Goal: Communication & Community: Answer question/provide support

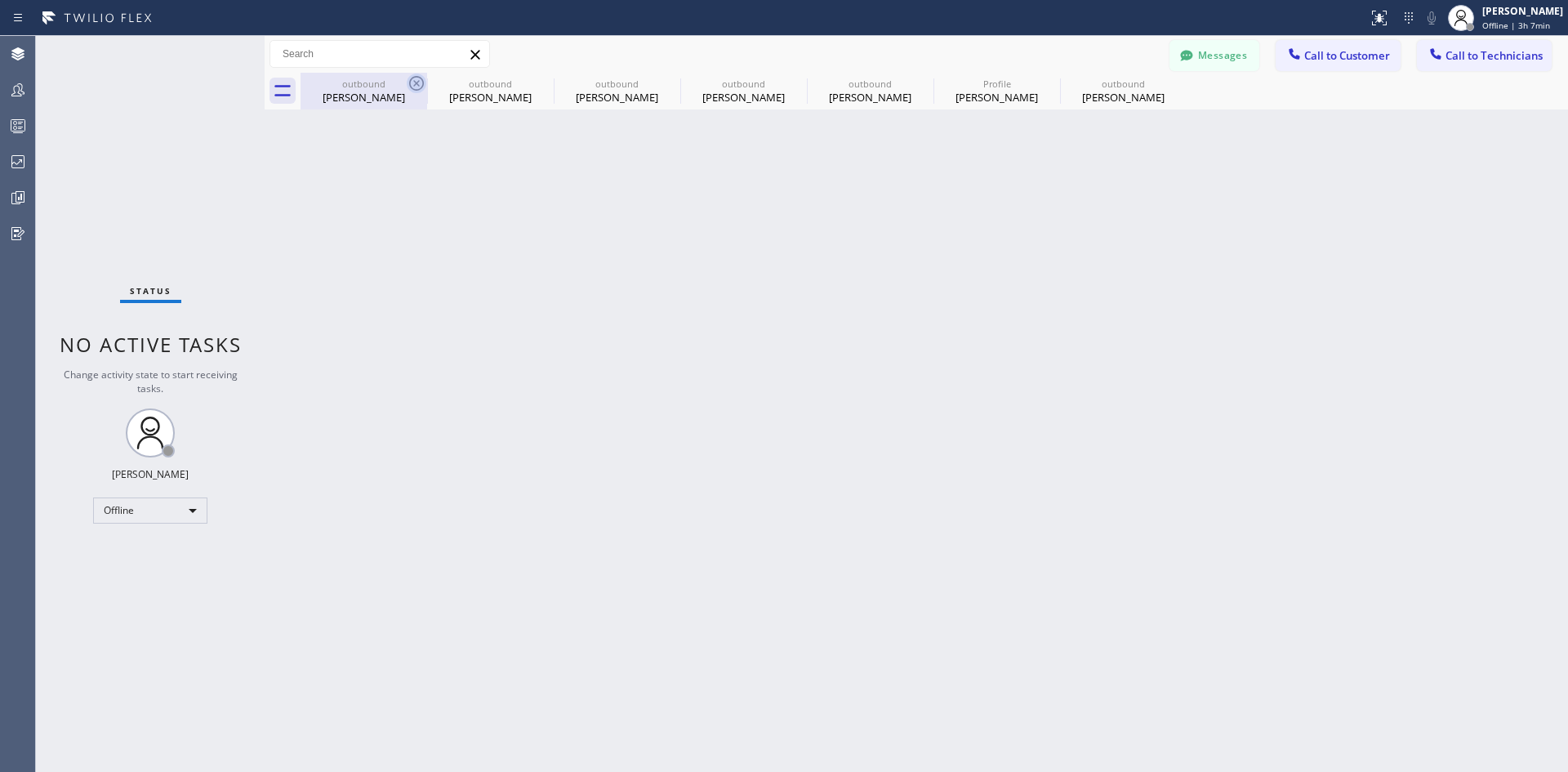
click at [409, 86] on icon at bounding box center [416, 83] width 20 height 20
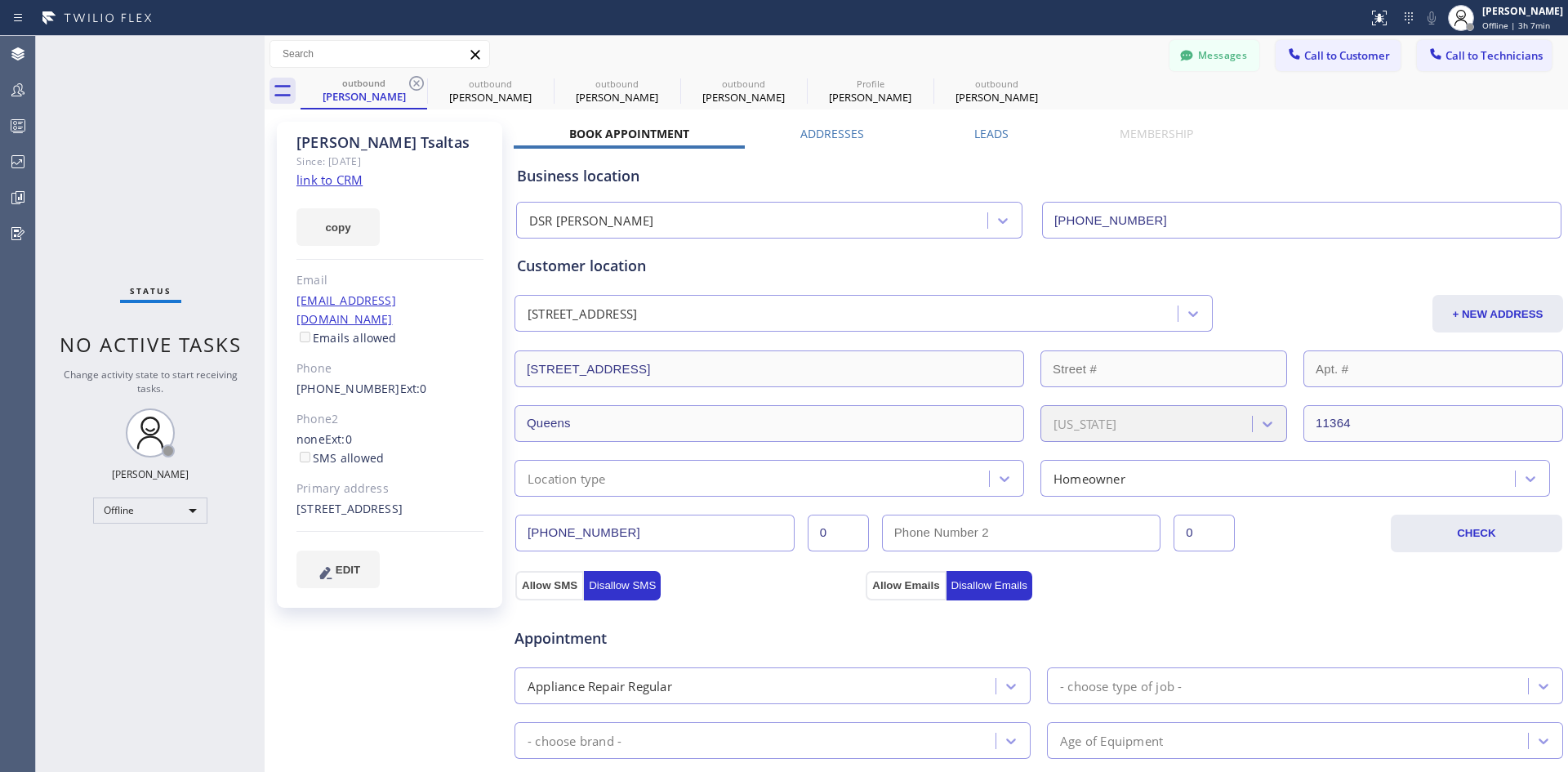
click at [409, 86] on icon at bounding box center [416, 83] width 20 height 20
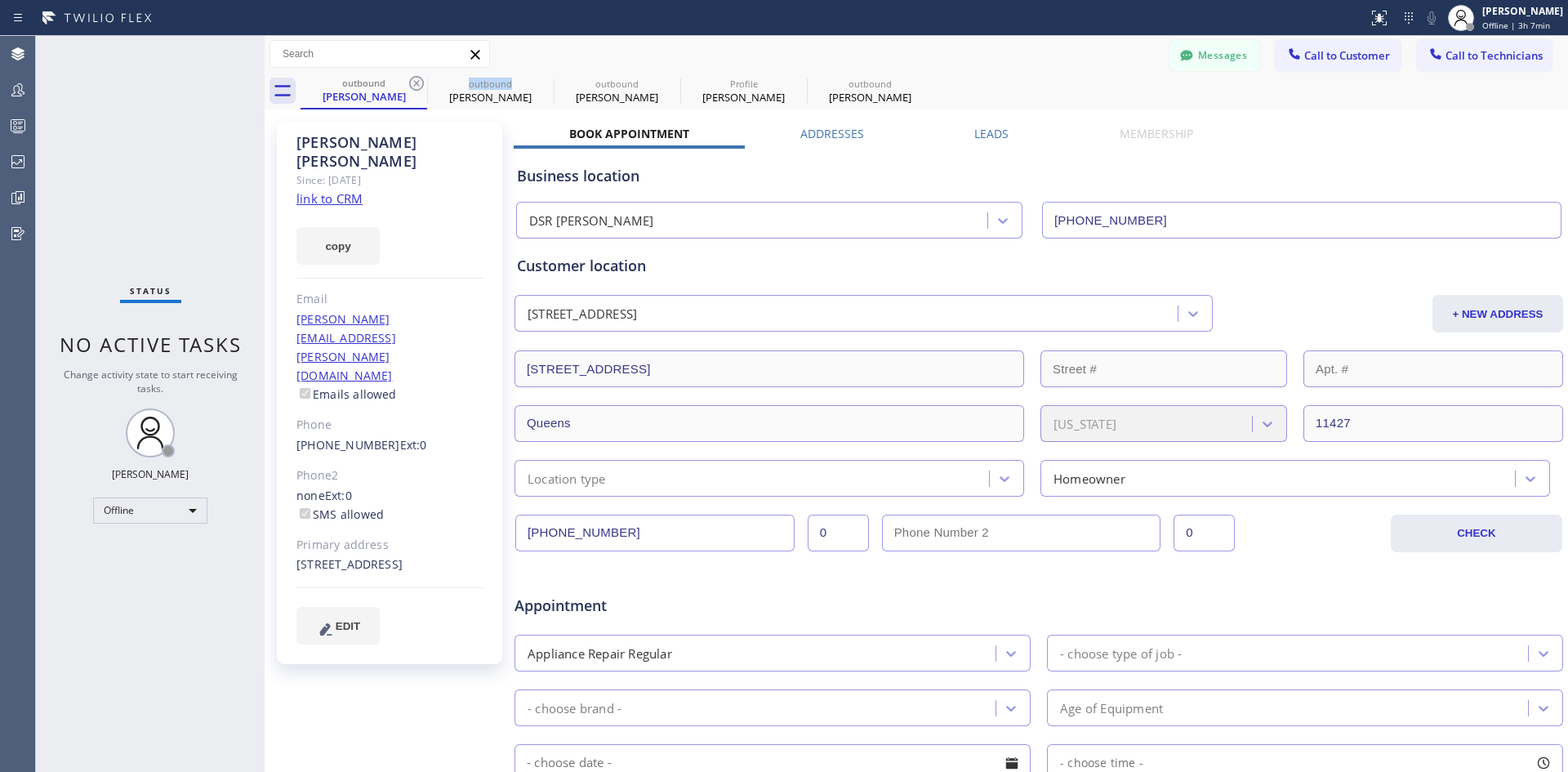
click at [409, 86] on icon at bounding box center [416, 83] width 20 height 20
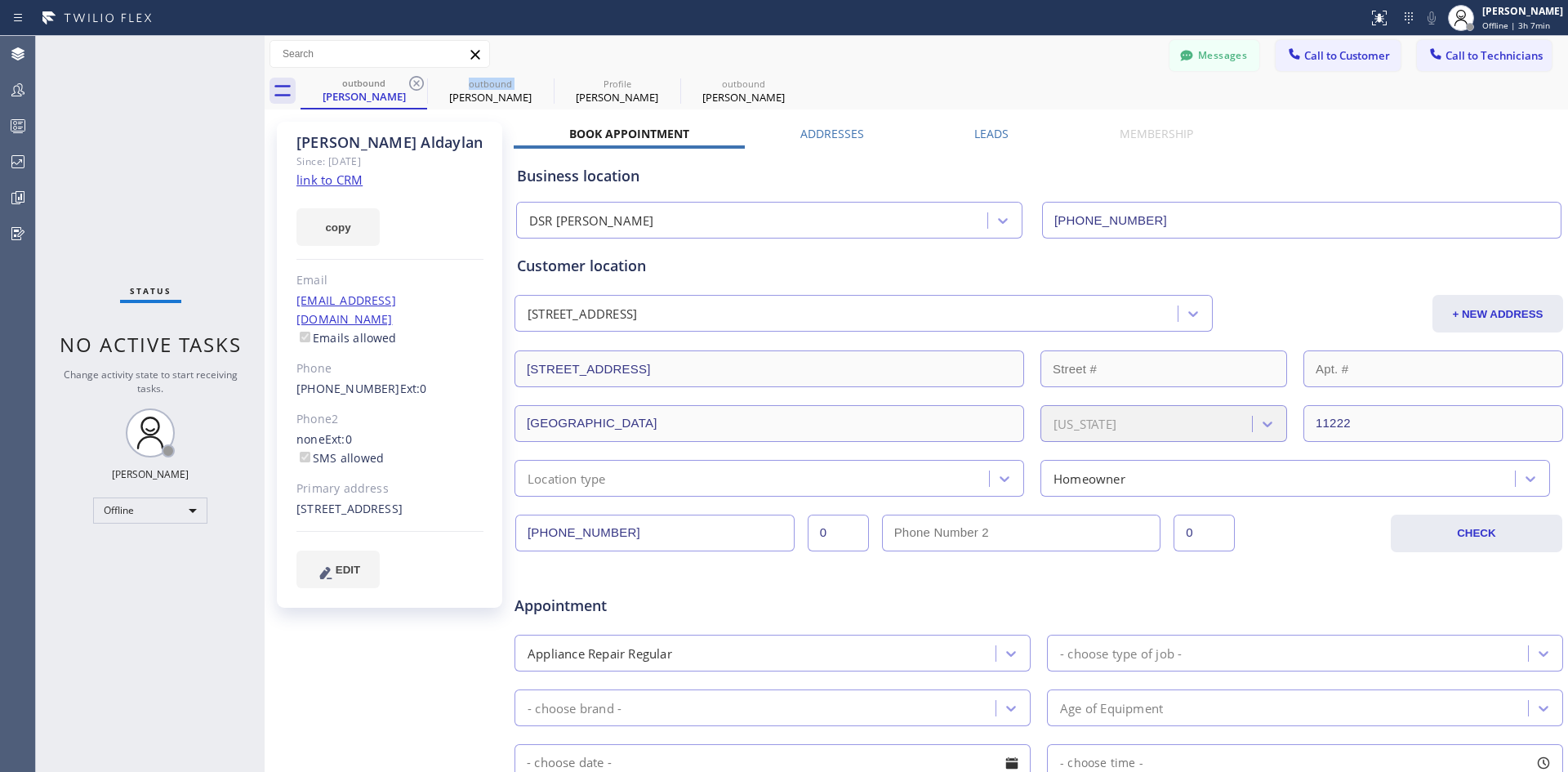
click at [409, 86] on icon at bounding box center [416, 83] width 20 height 20
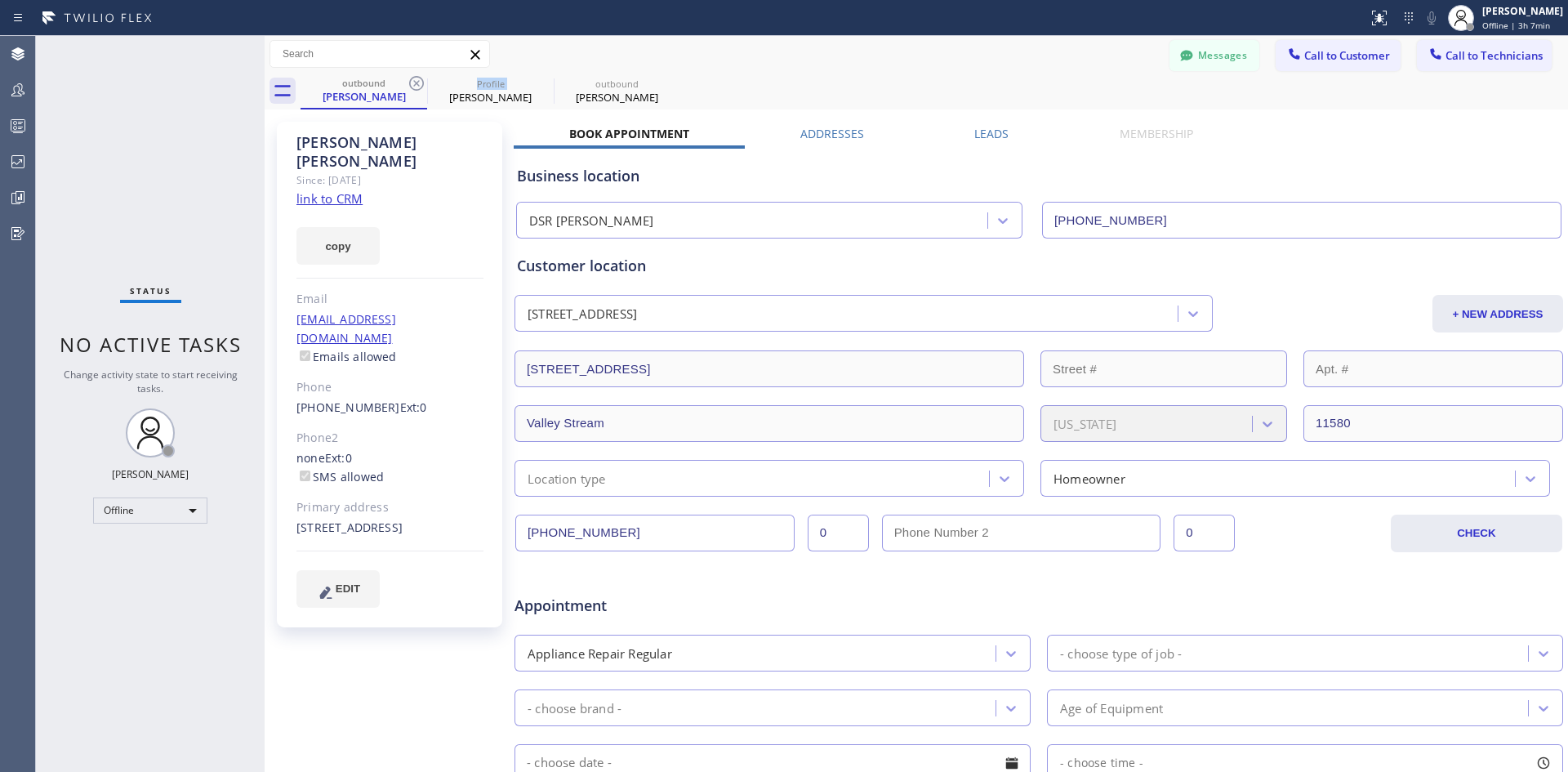
click at [409, 86] on icon at bounding box center [416, 83] width 20 height 20
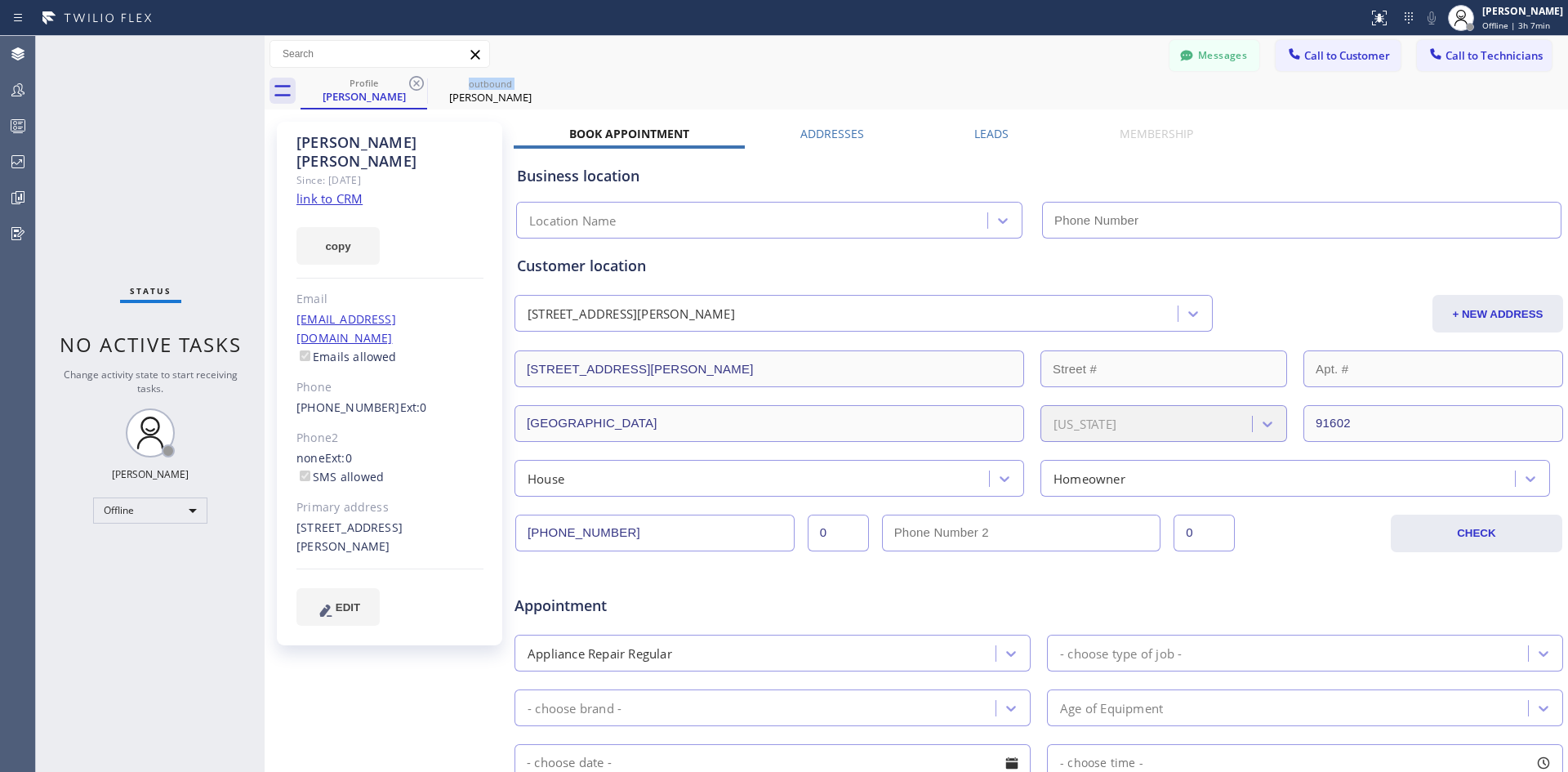
click at [409, 86] on icon at bounding box center [416, 83] width 20 height 20
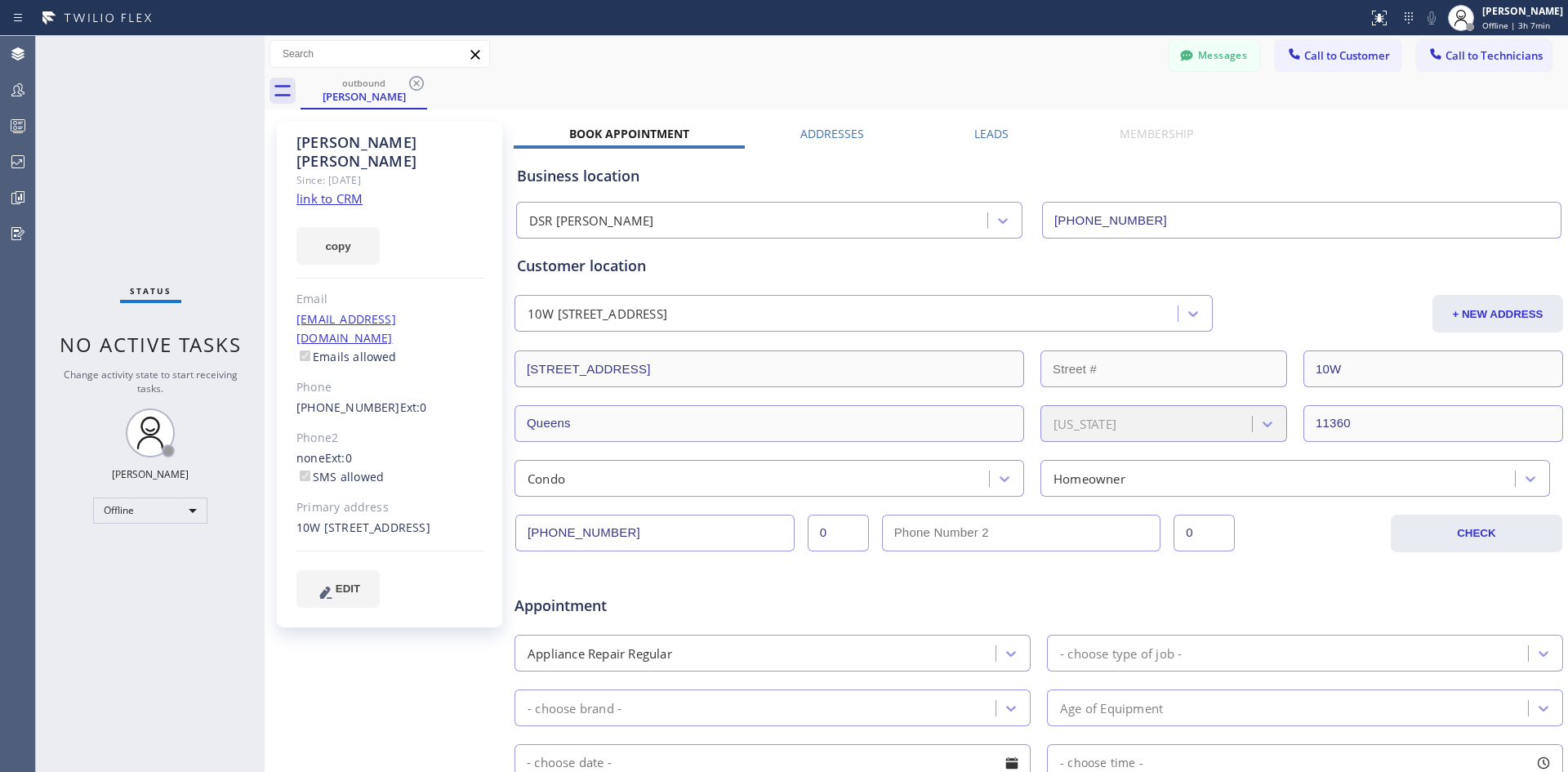
click at [409, 86] on icon at bounding box center [416, 83] width 20 height 20
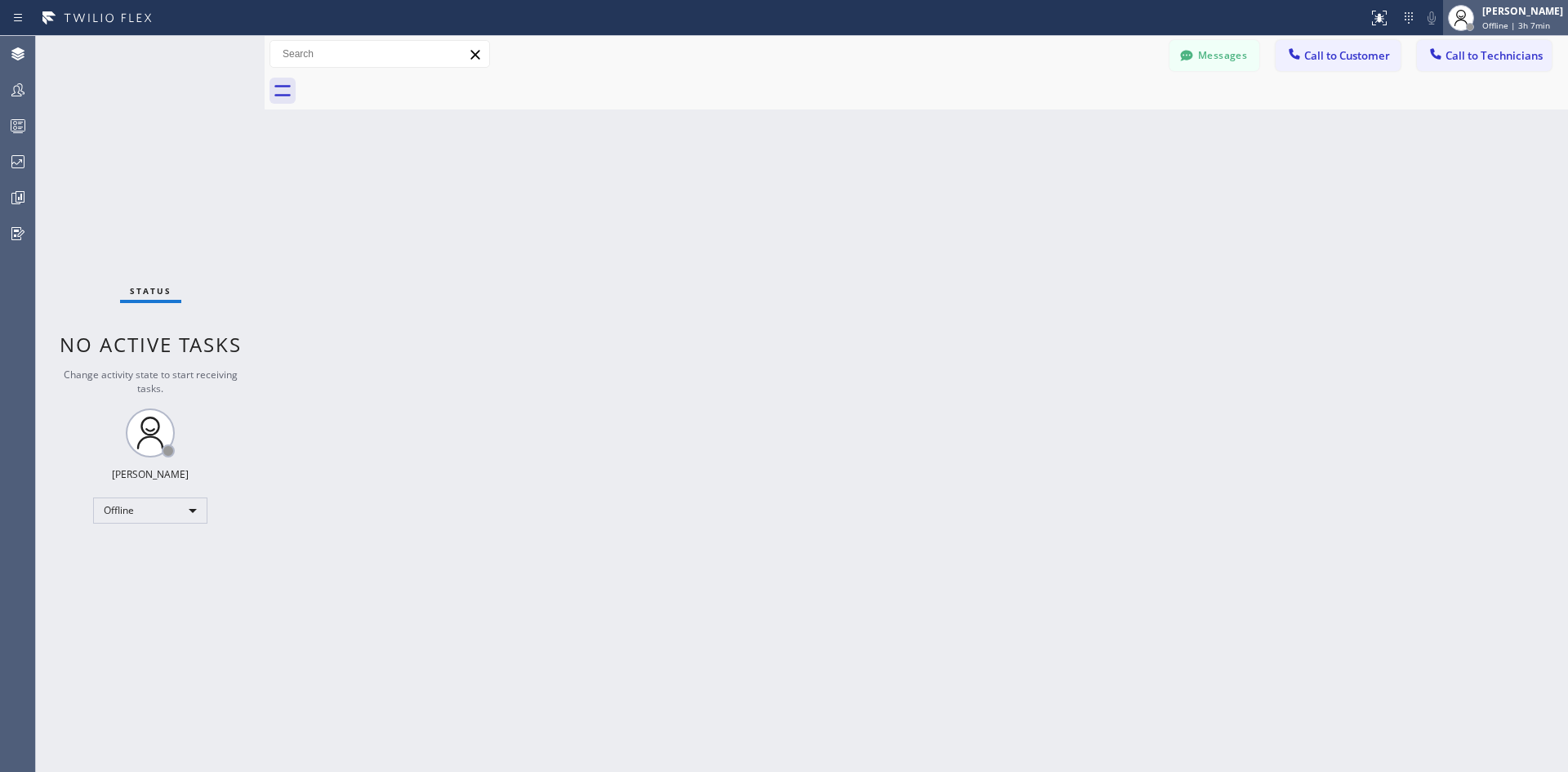
click at [1483, 22] on span "Offline | 3h 7min" at bounding box center [1516, 25] width 68 height 11
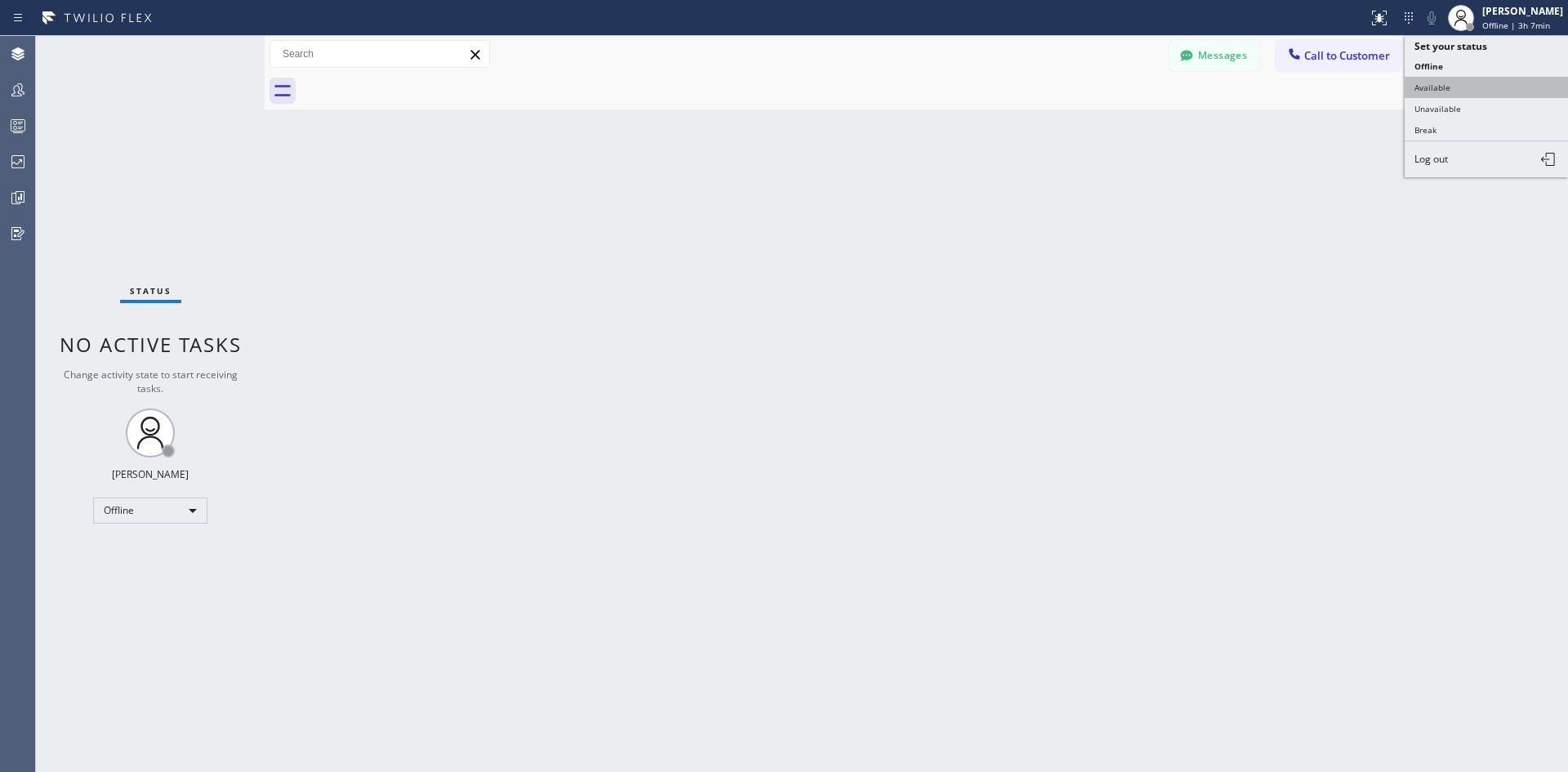
click at [1453, 82] on button "Available" at bounding box center [1487, 87] width 164 height 22
click at [1327, 50] on span "Call to Customer" at bounding box center [1346, 55] width 85 height 15
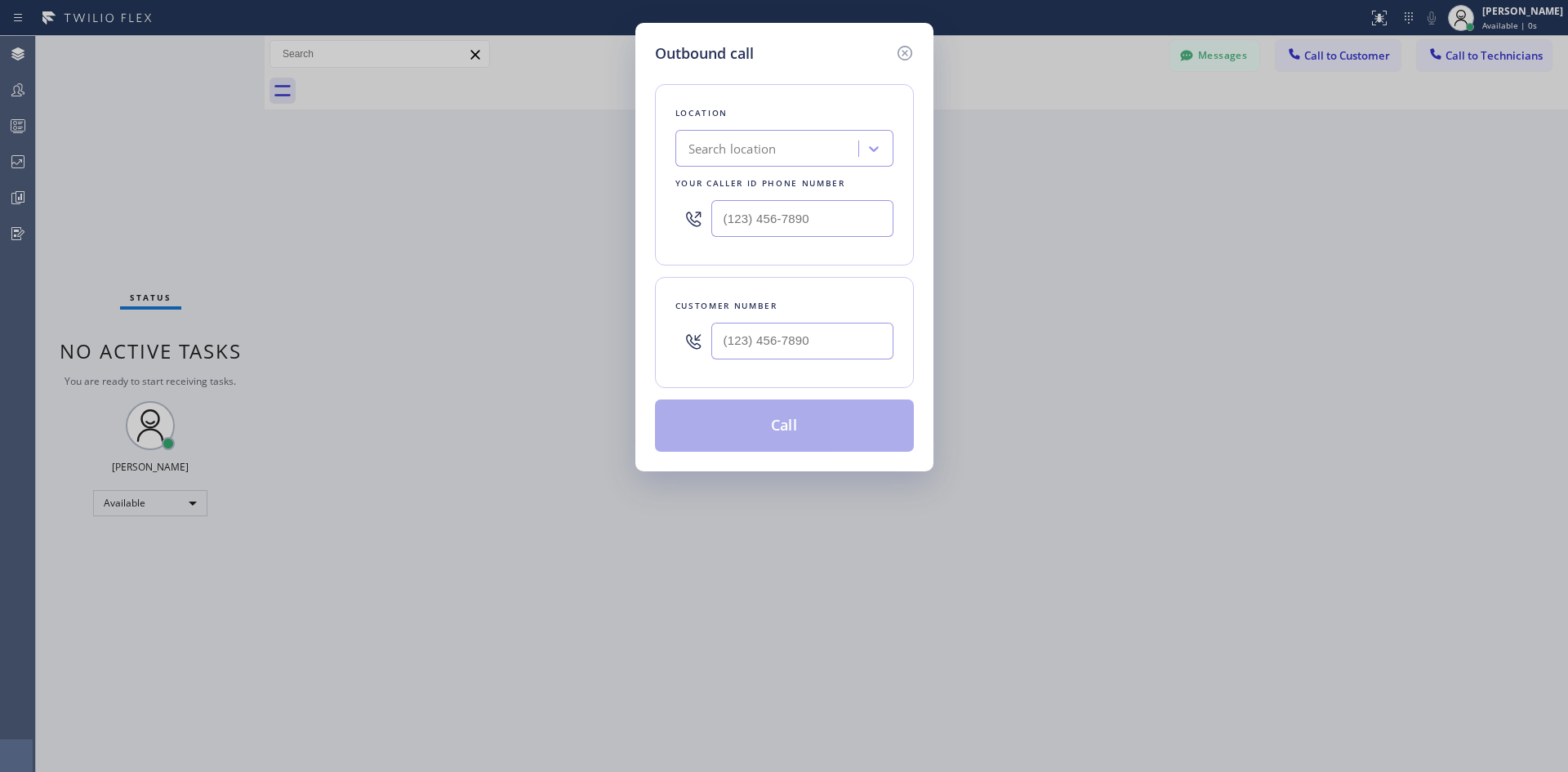
click at [790, 141] on div "Search location" at bounding box center [769, 148] width 178 height 28
type input "dsr iver"
click at [780, 174] on div "DSR [PERSON_NAME]" at bounding box center [784, 183] width 218 height 29
type input "[PHONE_NUMBER]"
click at [907, 53] on icon at bounding box center [905, 53] width 20 height 20
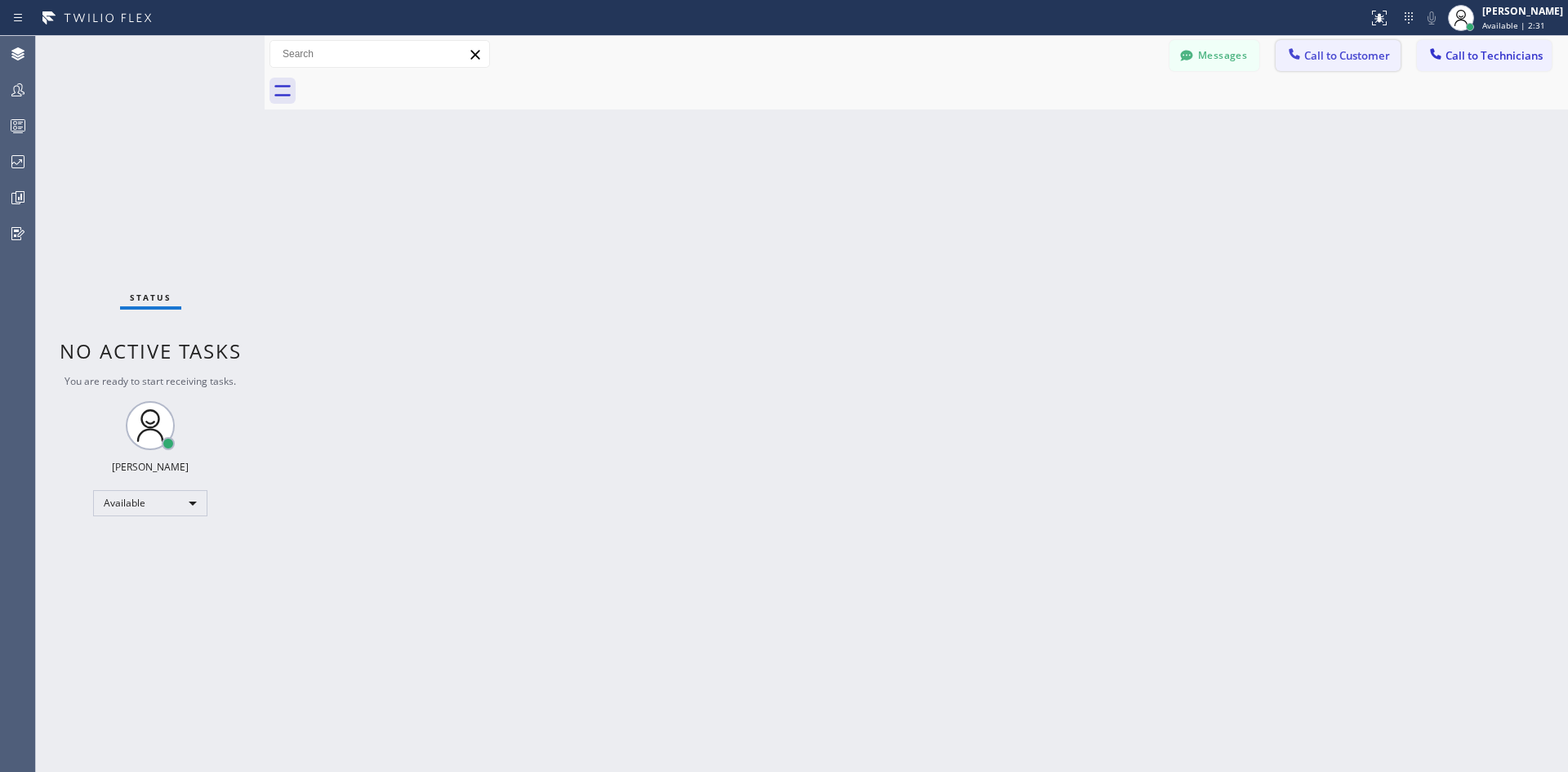
click at [1346, 66] on button "Call to Customer" at bounding box center [1338, 55] width 125 height 31
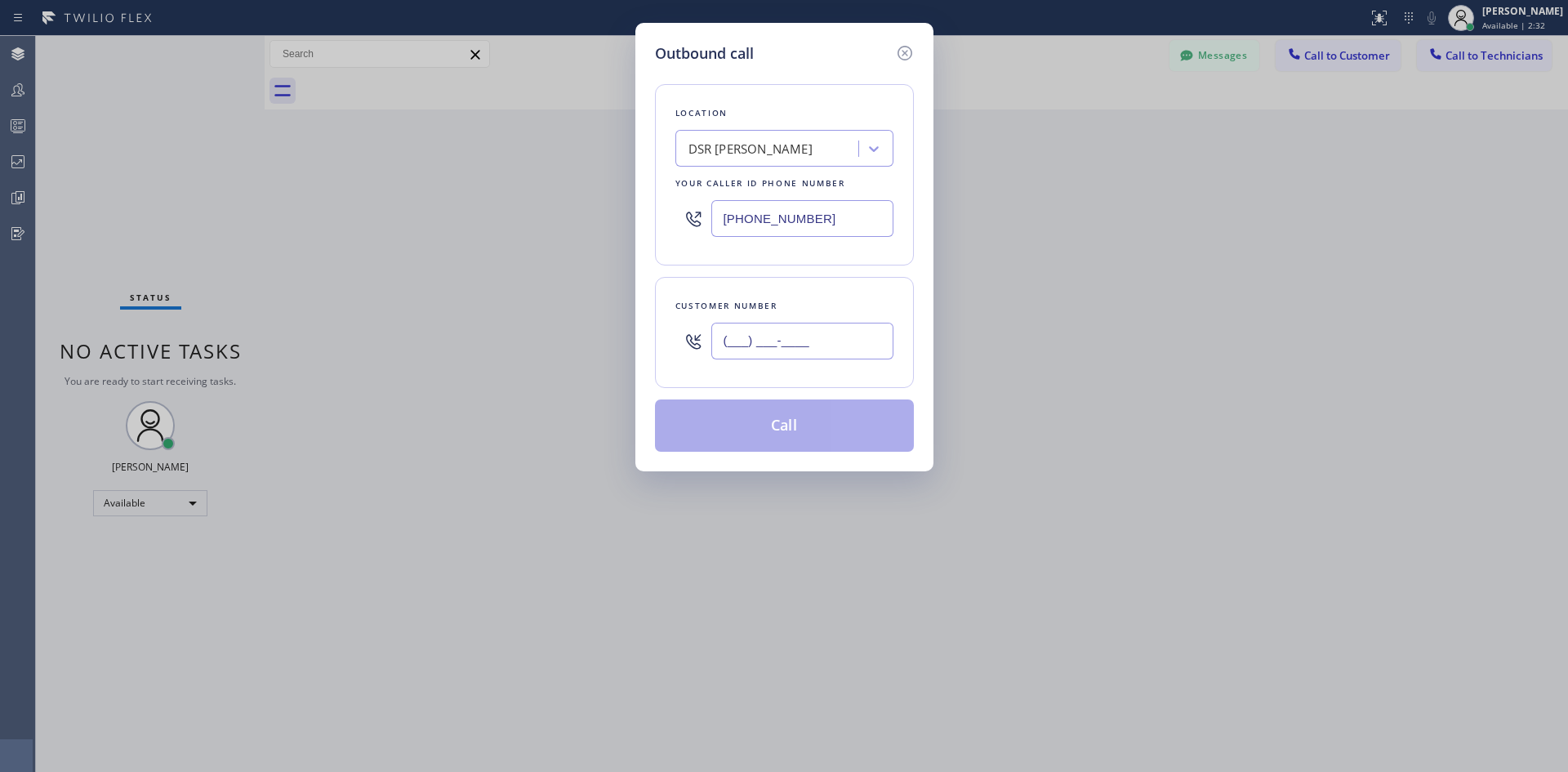
click at [810, 336] on input "(___) ___-____" at bounding box center [802, 341] width 182 height 37
paste input "917) 213-6235"
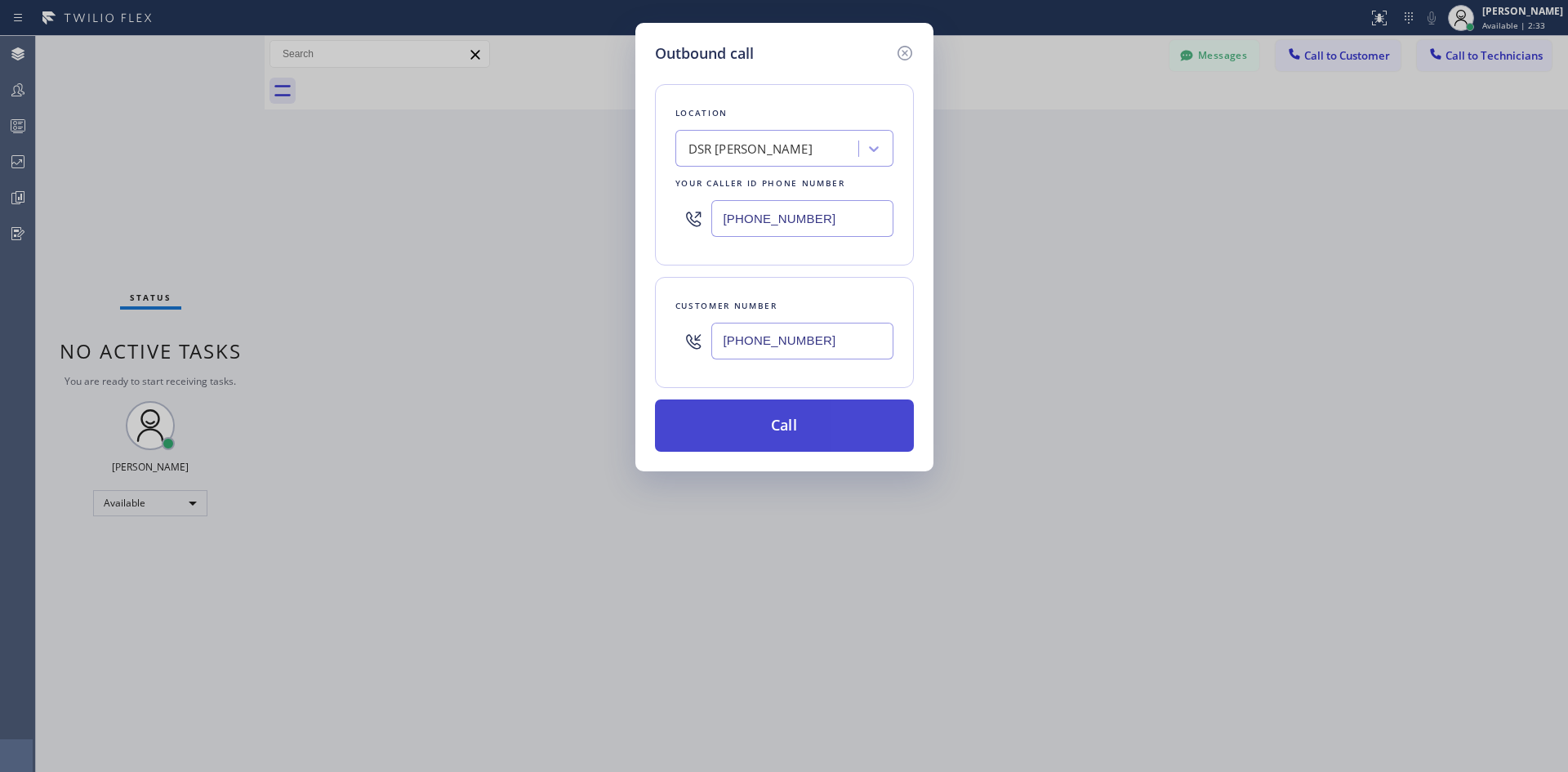
type input "[PHONE_NUMBER]"
click at [829, 430] on button "Call" at bounding box center [784, 425] width 259 height 53
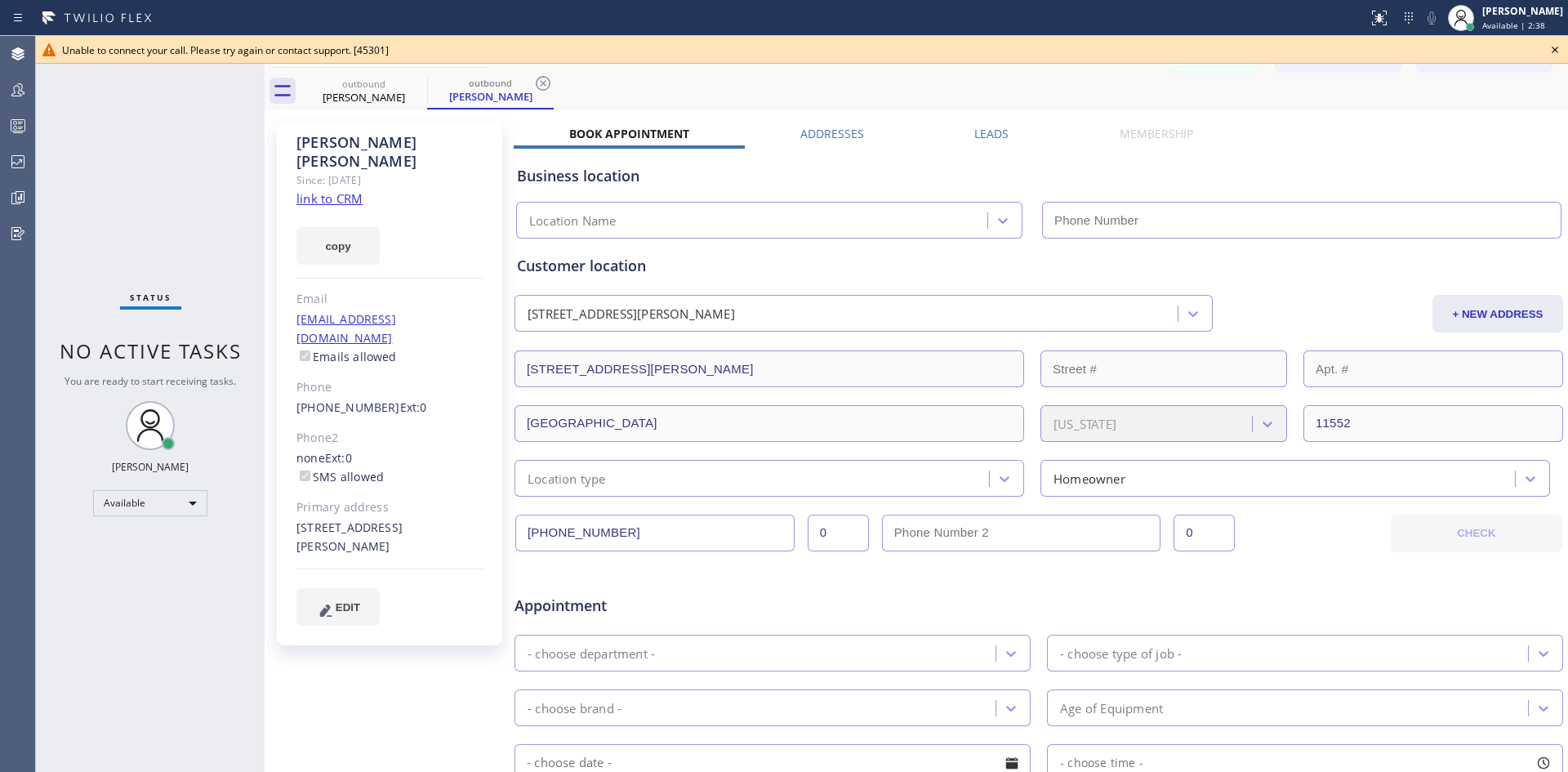
type input "[PHONE_NUMBER]"
click at [1551, 52] on icon at bounding box center [1555, 49] width 20 height 20
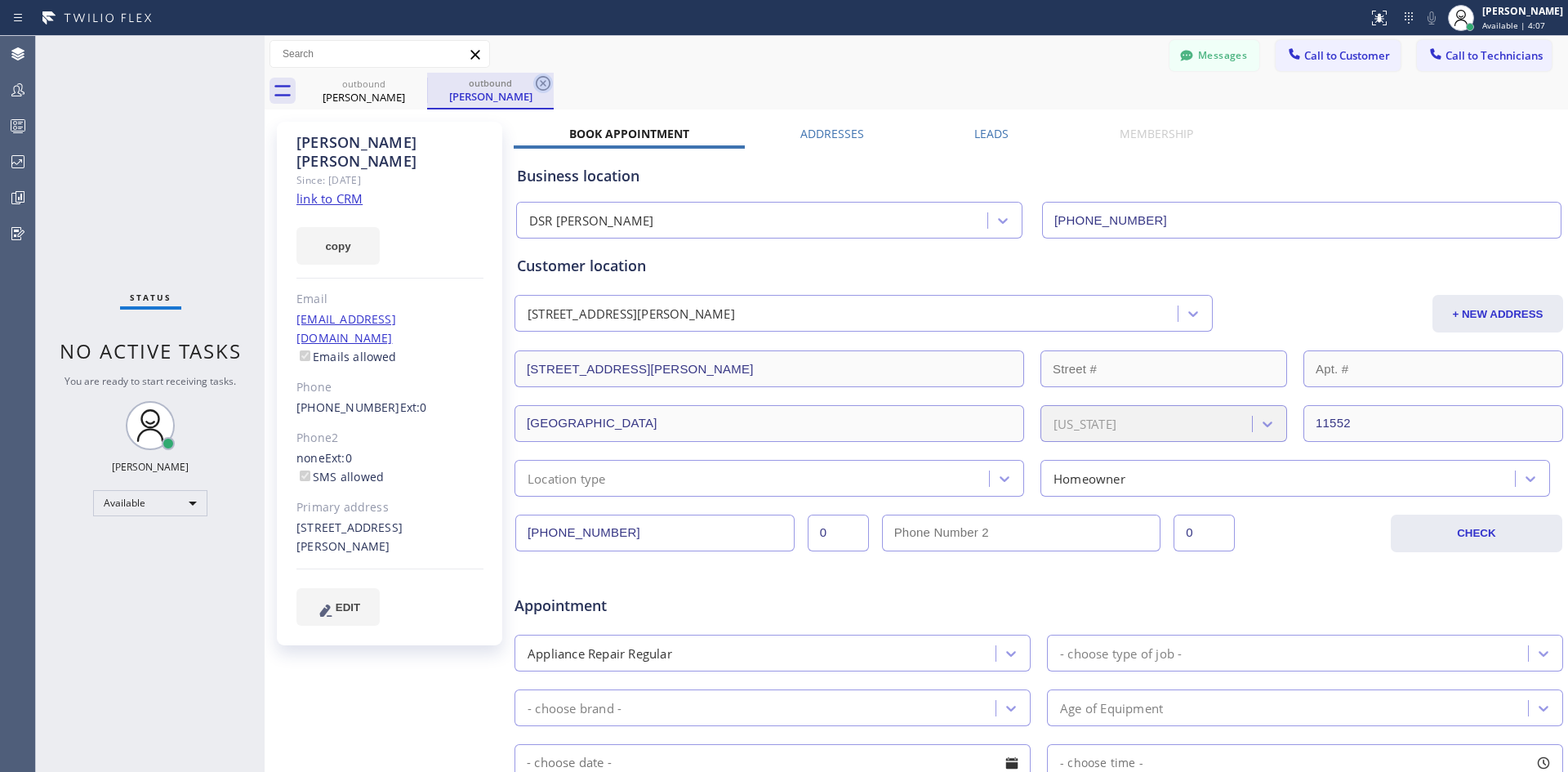
click at [548, 84] on icon at bounding box center [543, 83] width 20 height 20
click at [1322, 50] on span "Call to Customer" at bounding box center [1346, 55] width 85 height 15
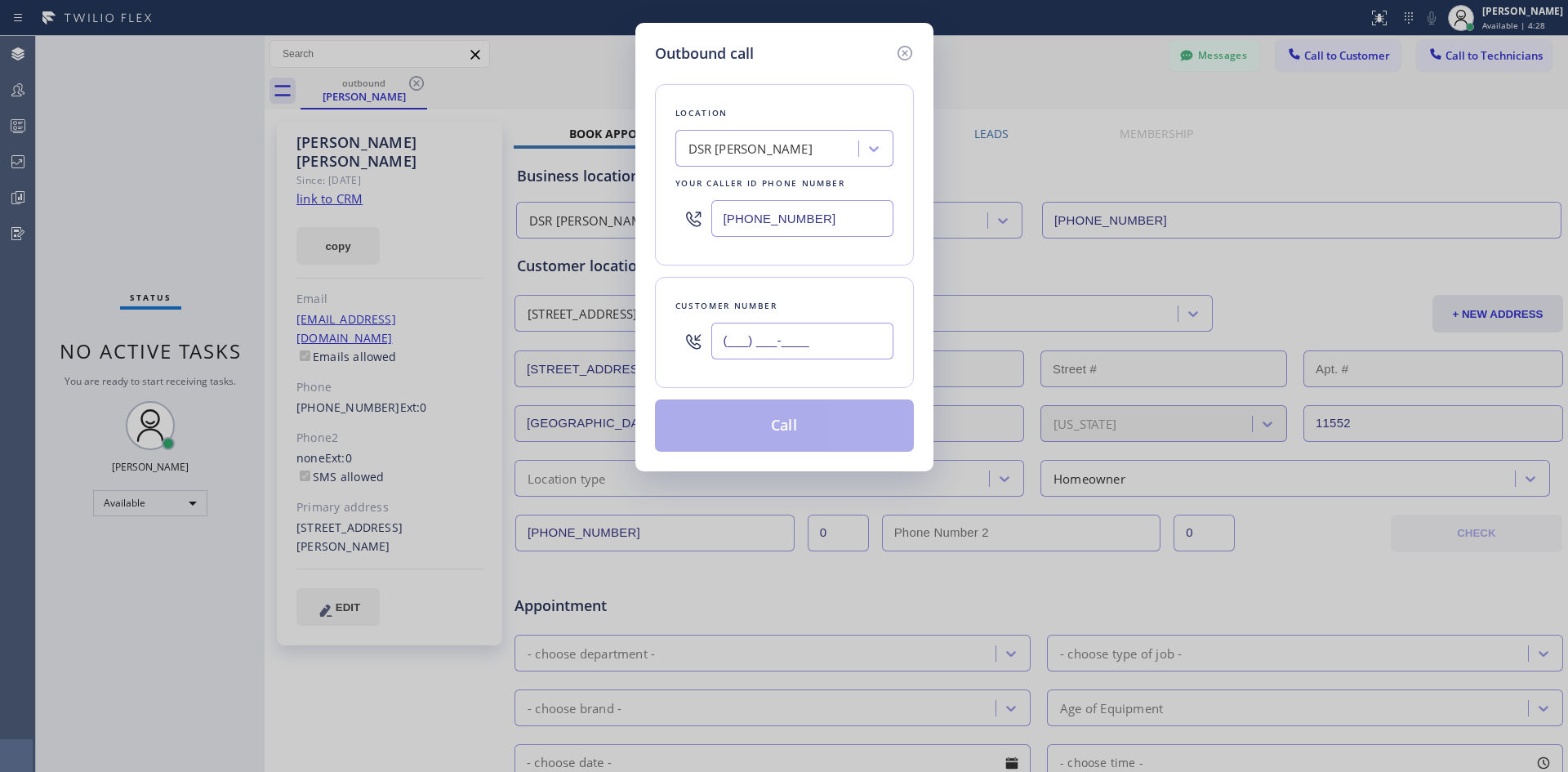
click at [834, 345] on input "(___) ___-____" at bounding box center [802, 341] width 182 height 37
paste input "312) 485-0909"
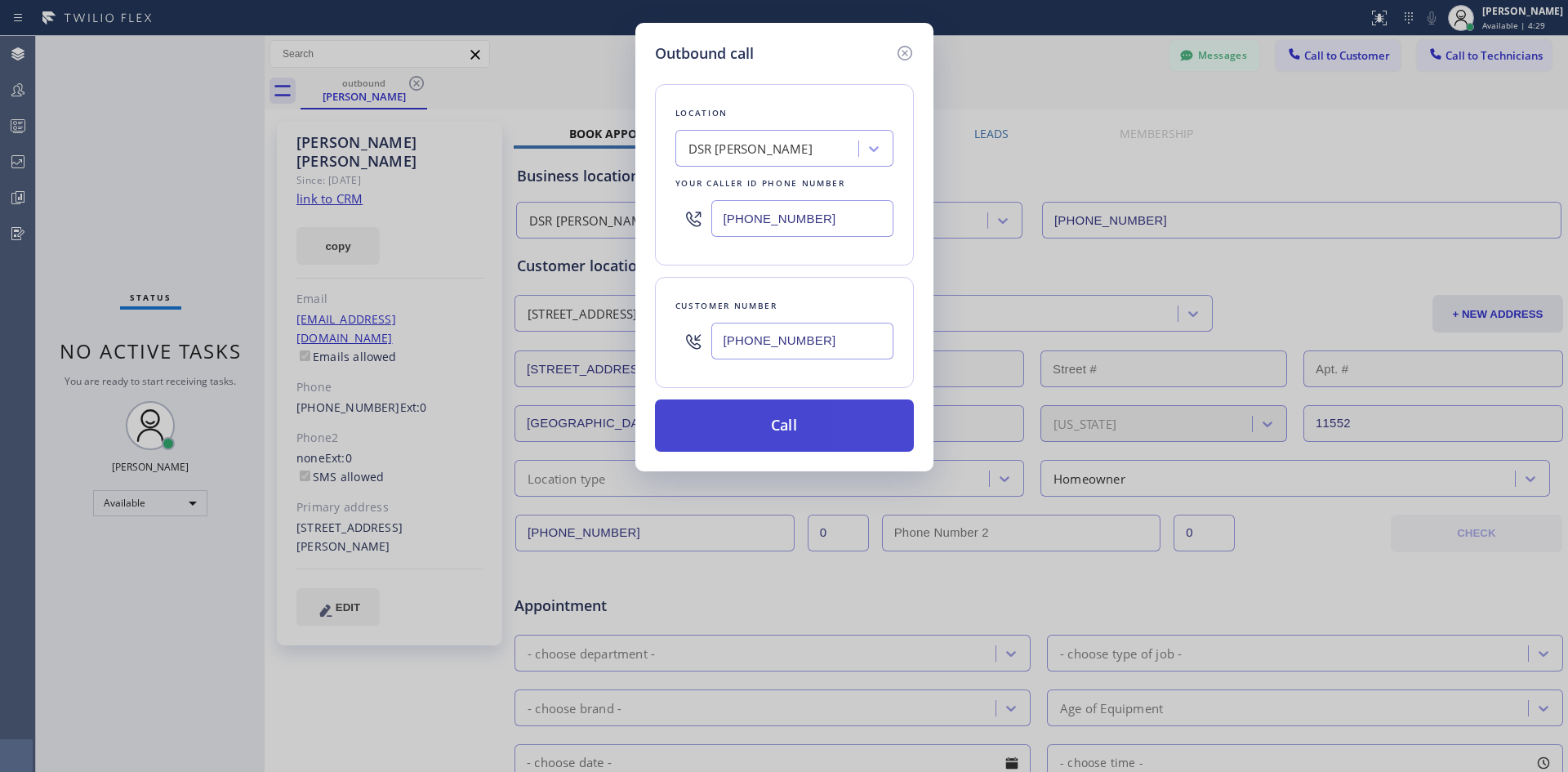
type input "[PHONE_NUMBER]"
click at [784, 426] on button "Call" at bounding box center [784, 425] width 259 height 53
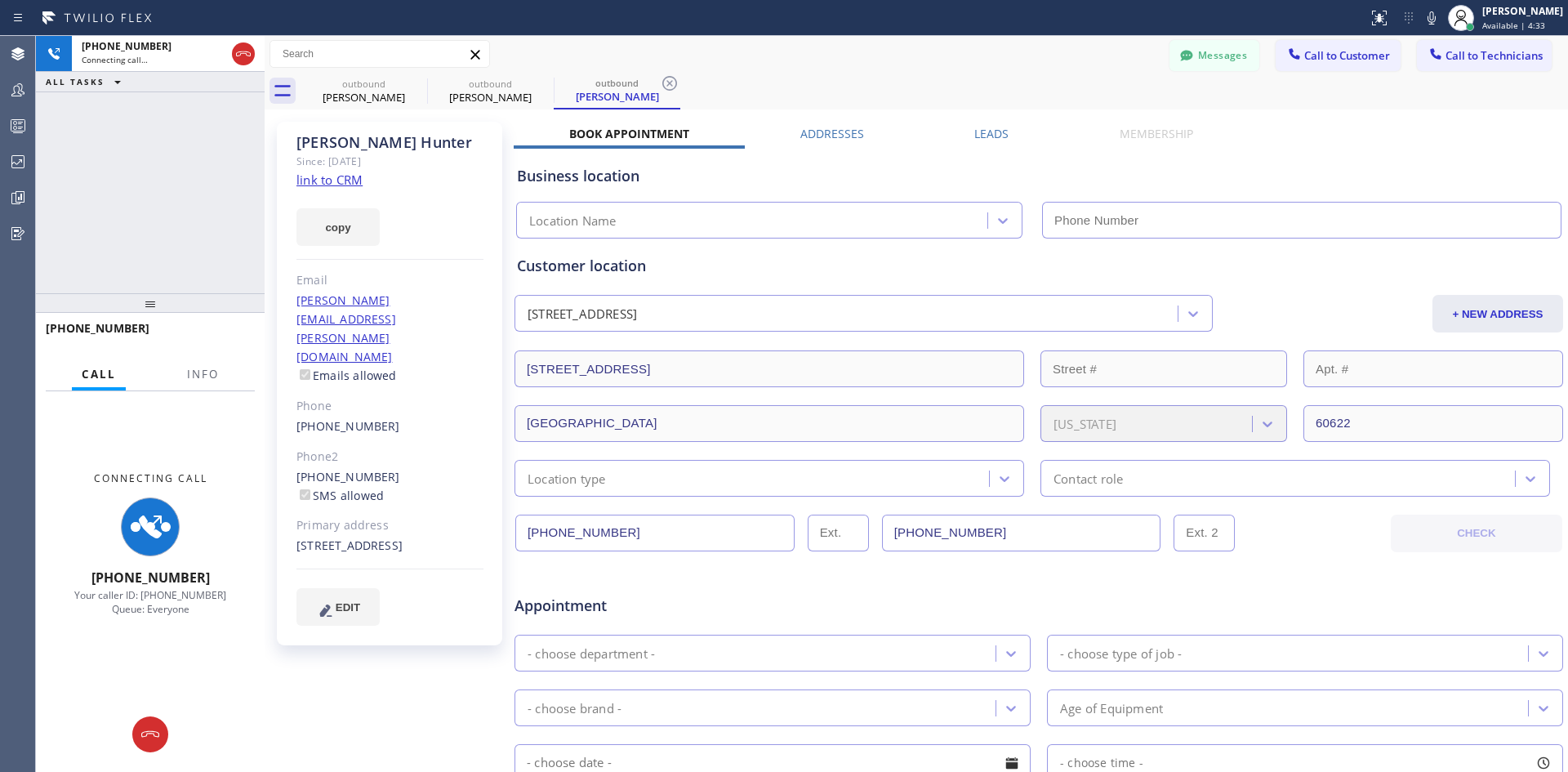
type input "[PHONE_NUMBER]"
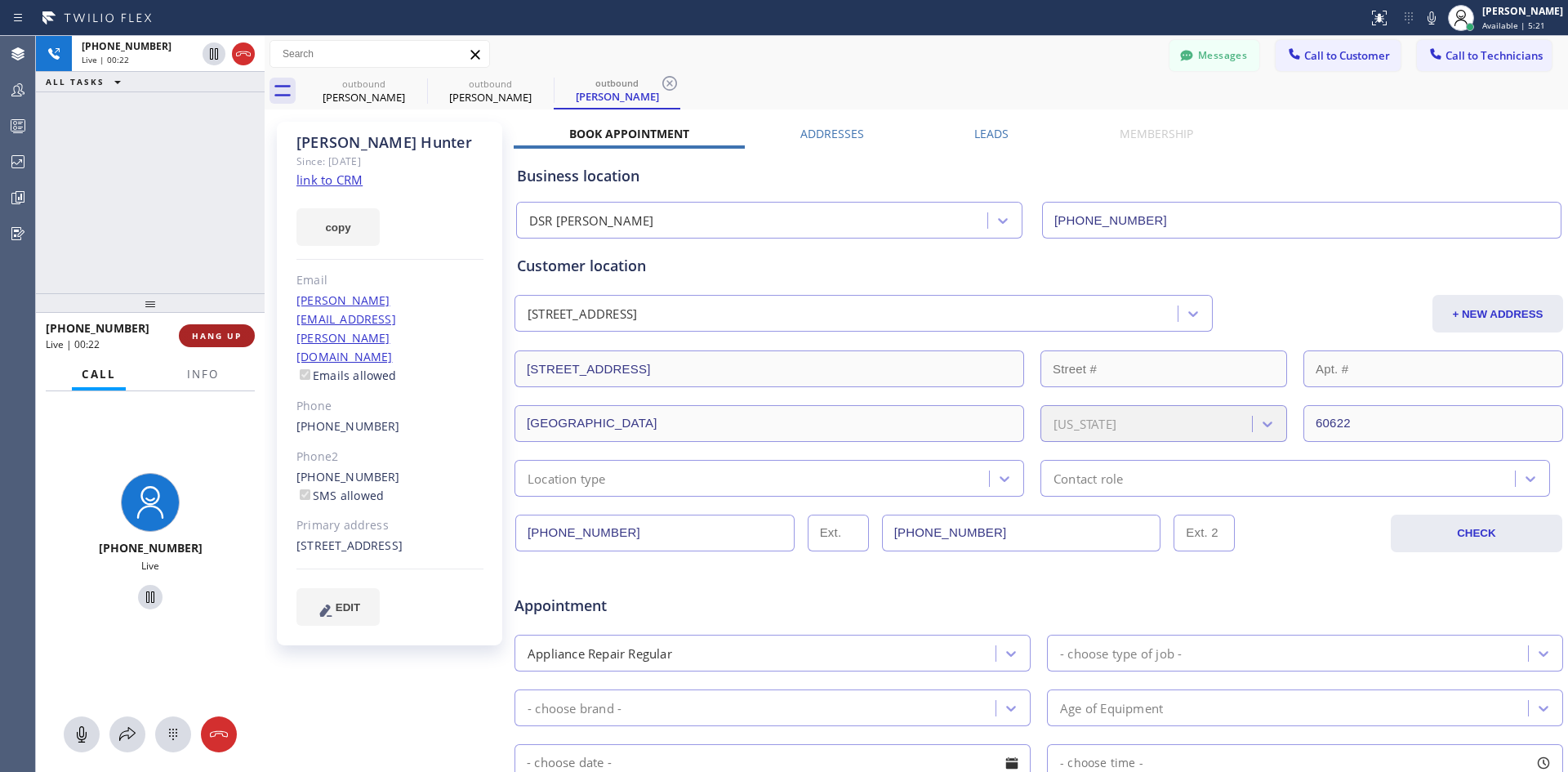
click at [218, 339] on span "HANG UP" at bounding box center [217, 336] width 50 height 11
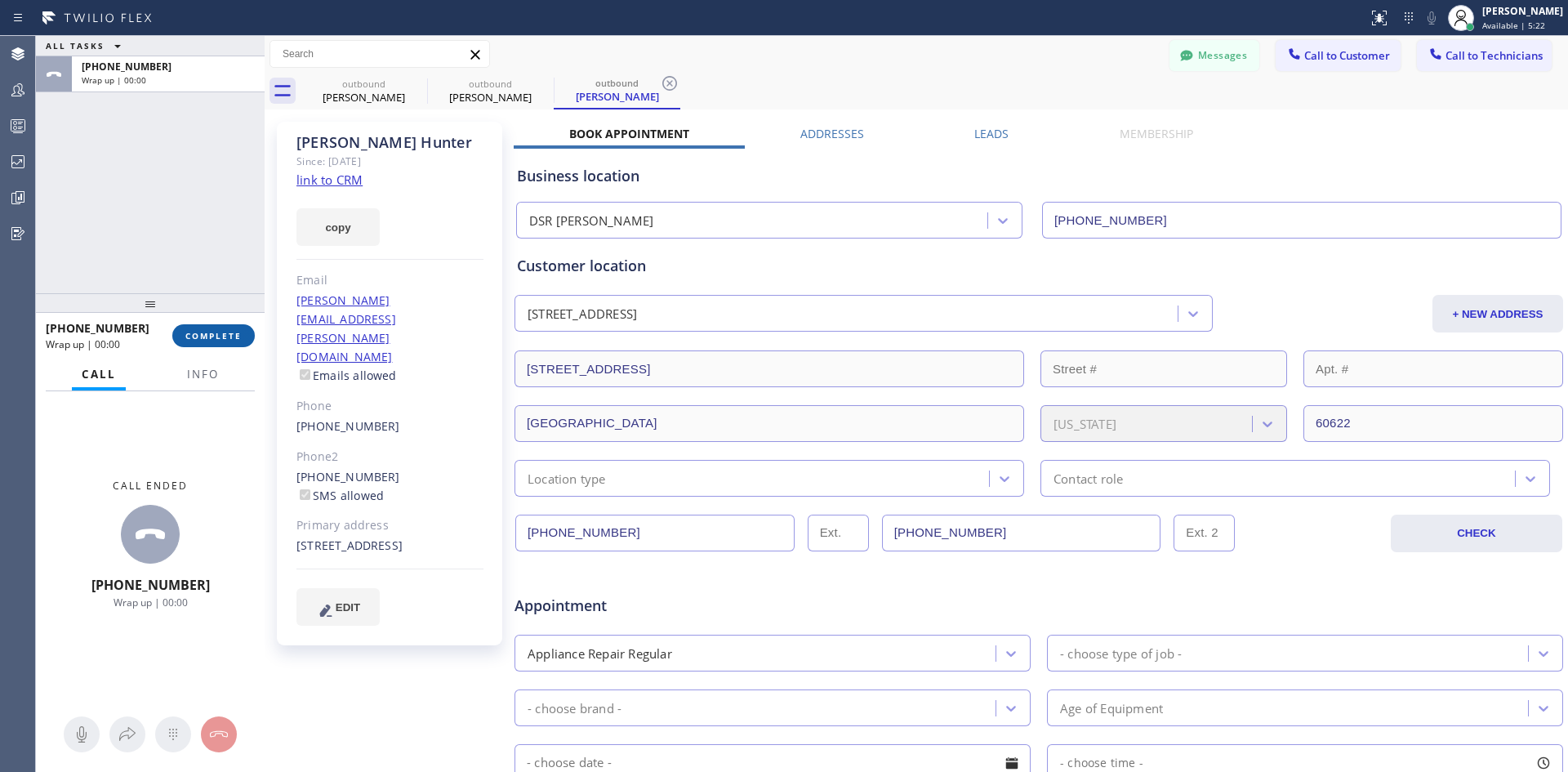
click at [210, 340] on span "COMPLETE" at bounding box center [213, 336] width 56 height 11
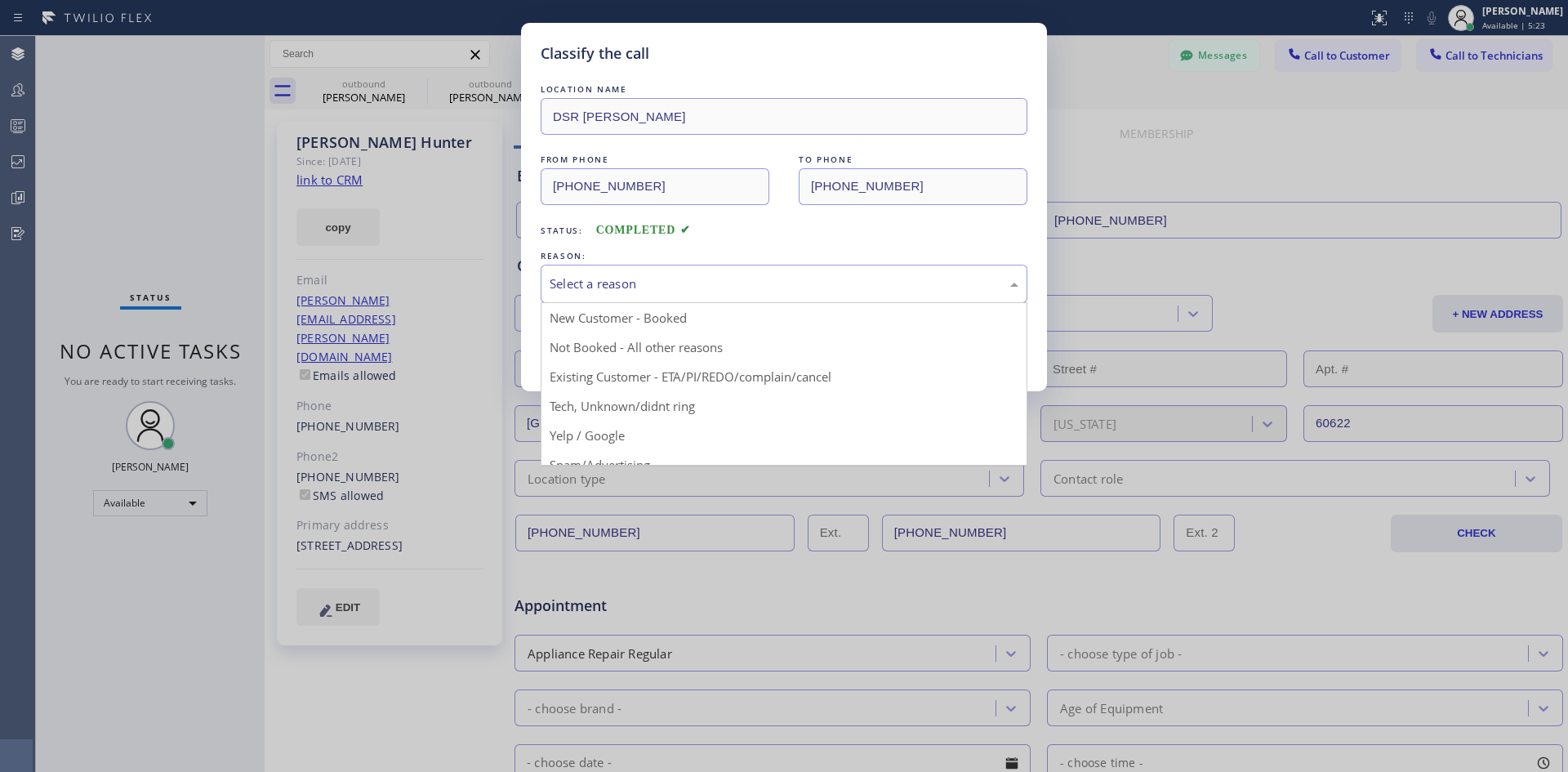
drag, startPoint x: 789, startPoint y: 286, endPoint x: 802, endPoint y: 342, distance: 57.5
click at [789, 286] on div "Select a reason" at bounding box center [784, 284] width 469 height 19
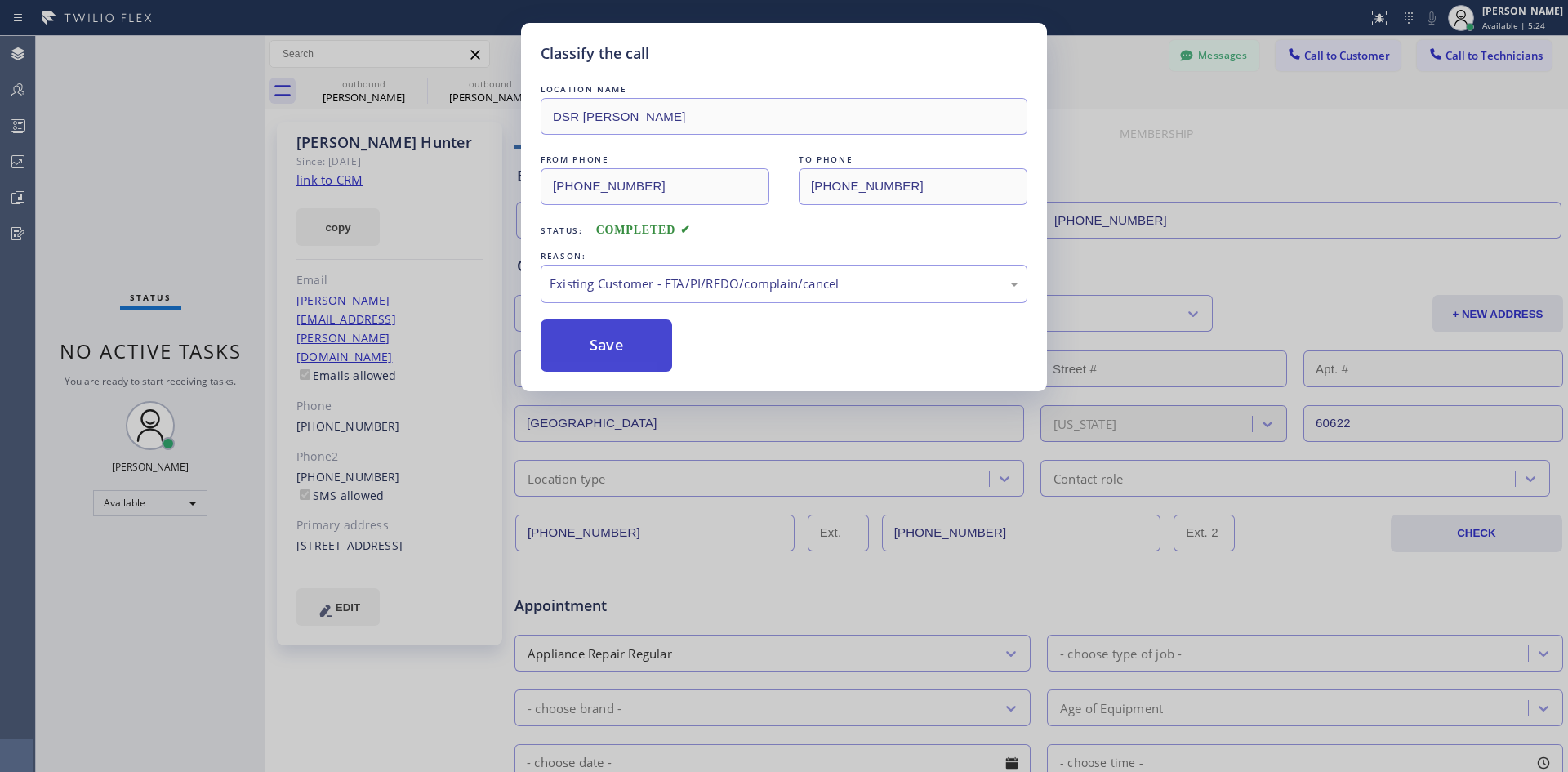
click at [632, 332] on button "Save" at bounding box center [606, 346] width 132 height 53
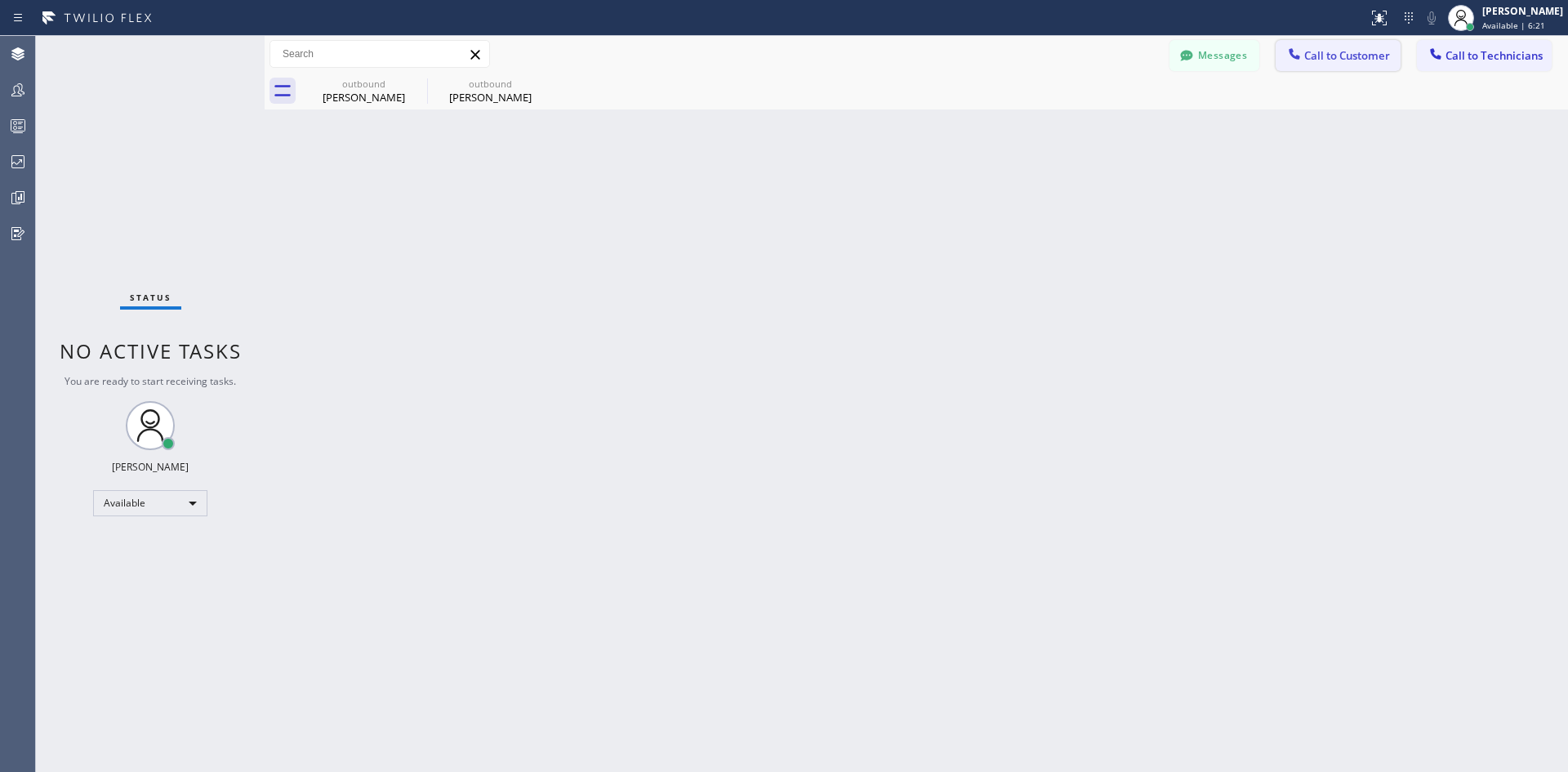
click at [1307, 53] on span "Call to Customer" at bounding box center [1346, 55] width 85 height 15
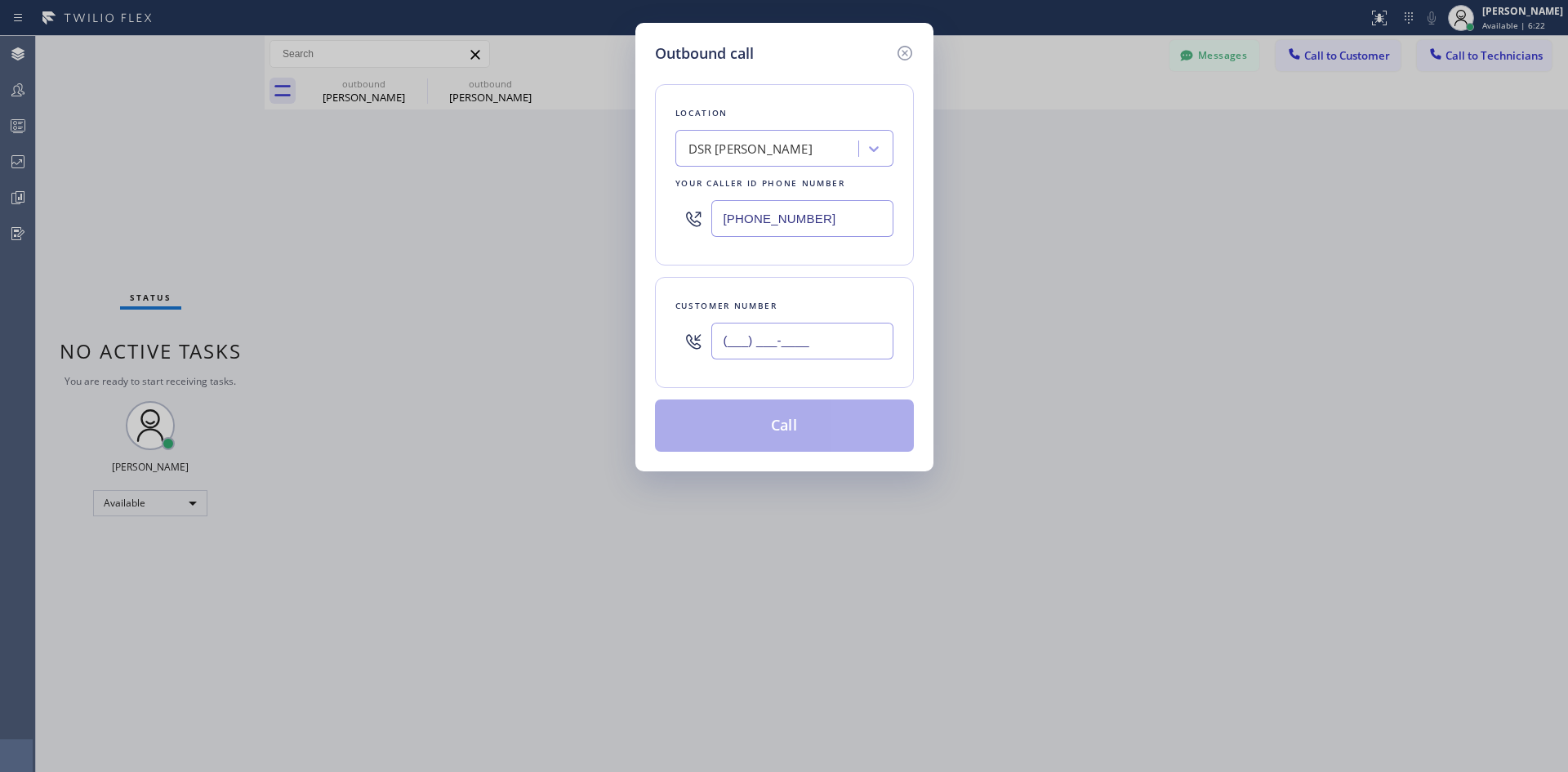
click at [846, 336] on input "(___) ___-____" at bounding box center [802, 341] width 182 height 37
paste input "801) 889-0054"
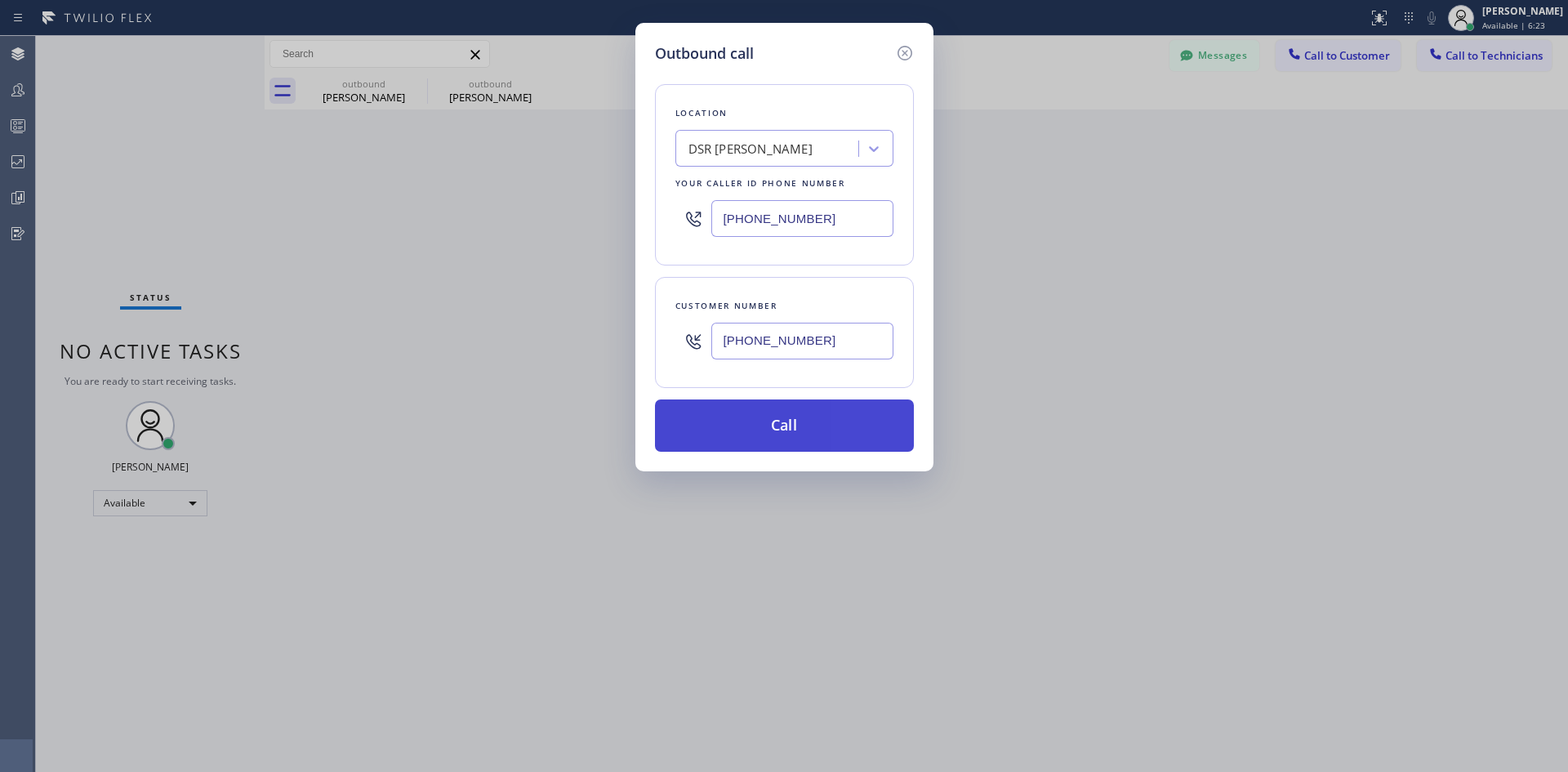
type input "[PHONE_NUMBER]"
click at [820, 430] on button "Call" at bounding box center [784, 425] width 259 height 53
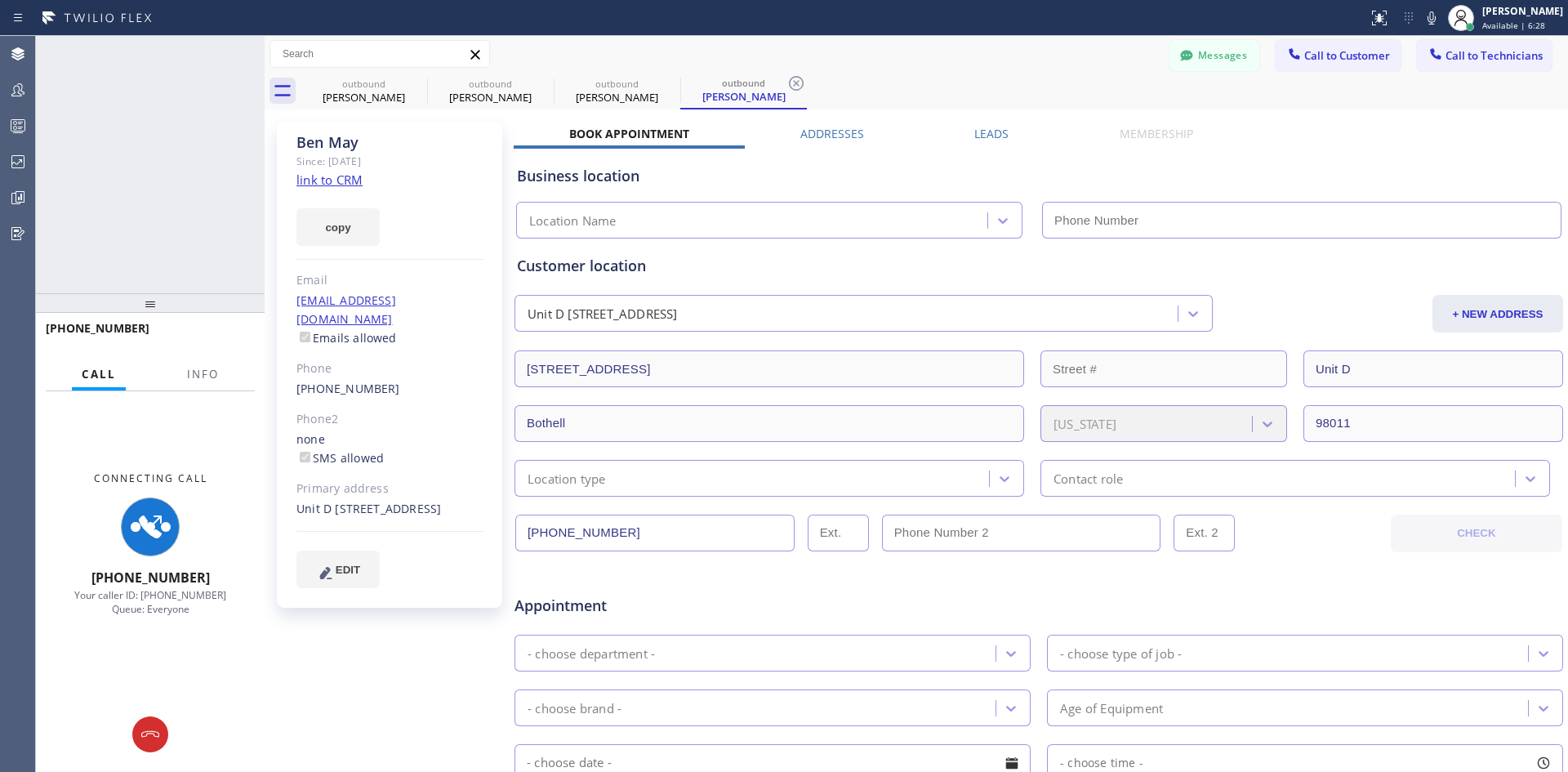
type input "[PHONE_NUMBER]"
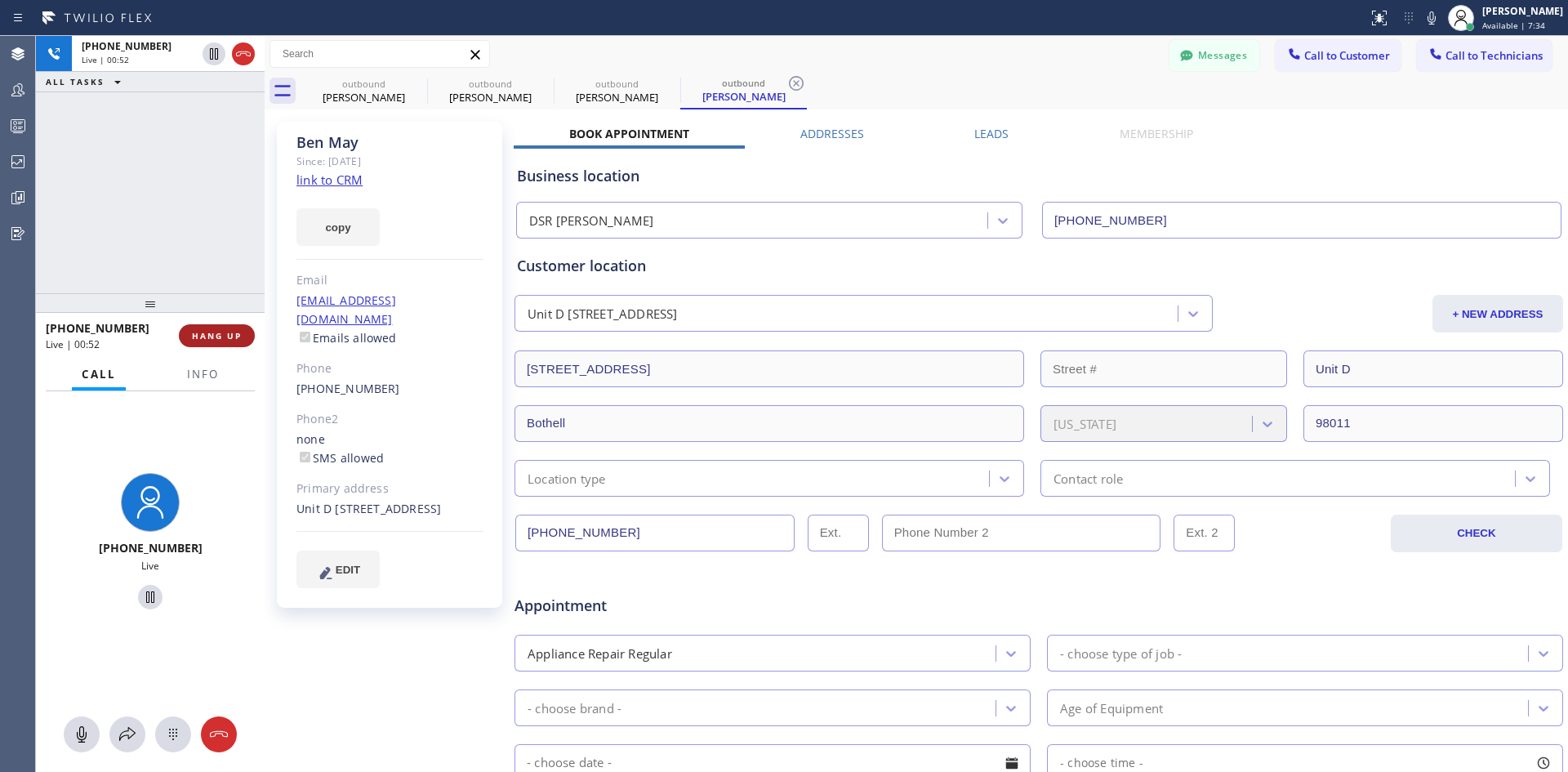
click at [205, 344] on button "HANG UP" at bounding box center [217, 336] width 76 height 23
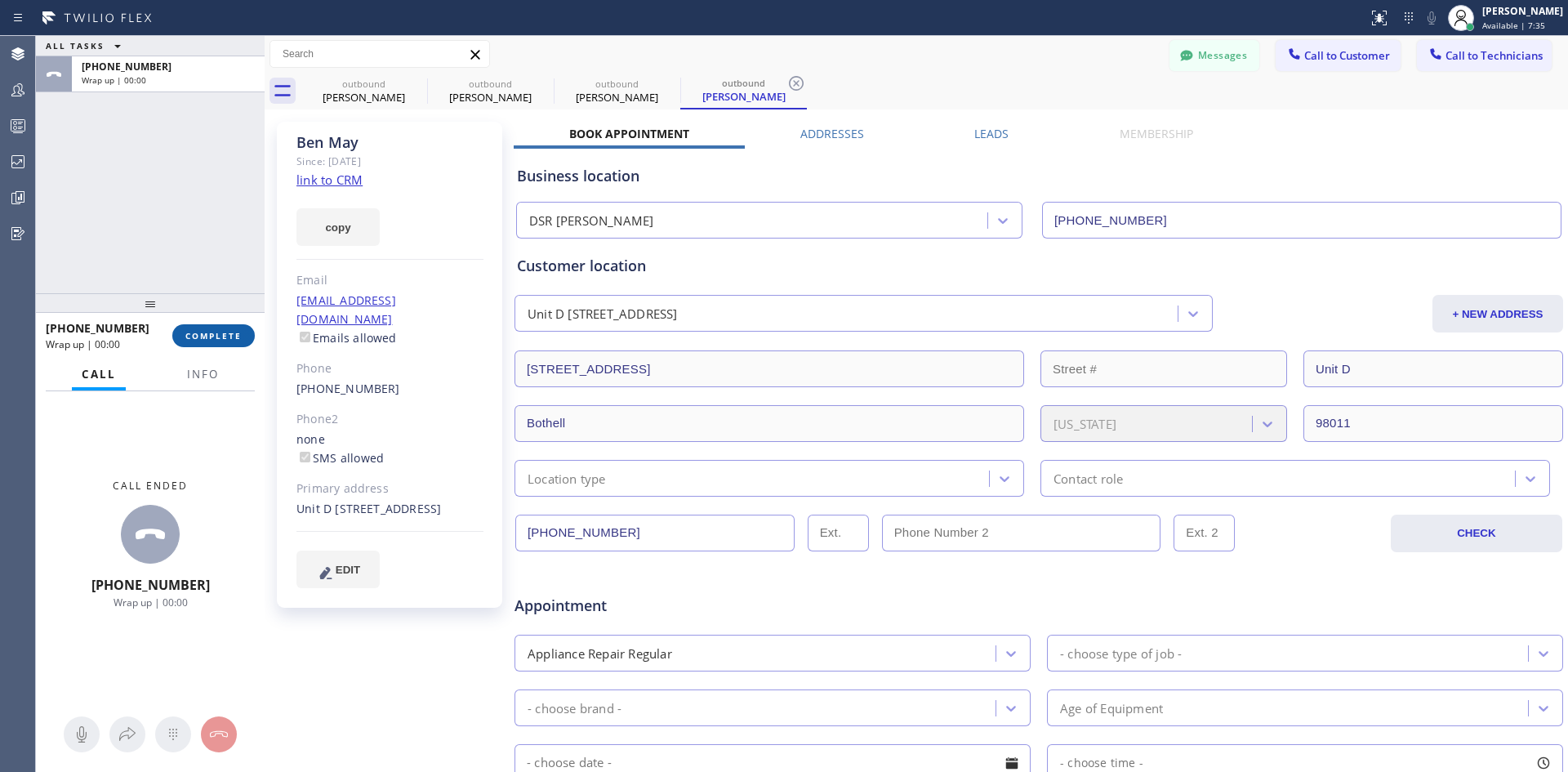
click at [205, 336] on span "COMPLETE" at bounding box center [213, 336] width 56 height 11
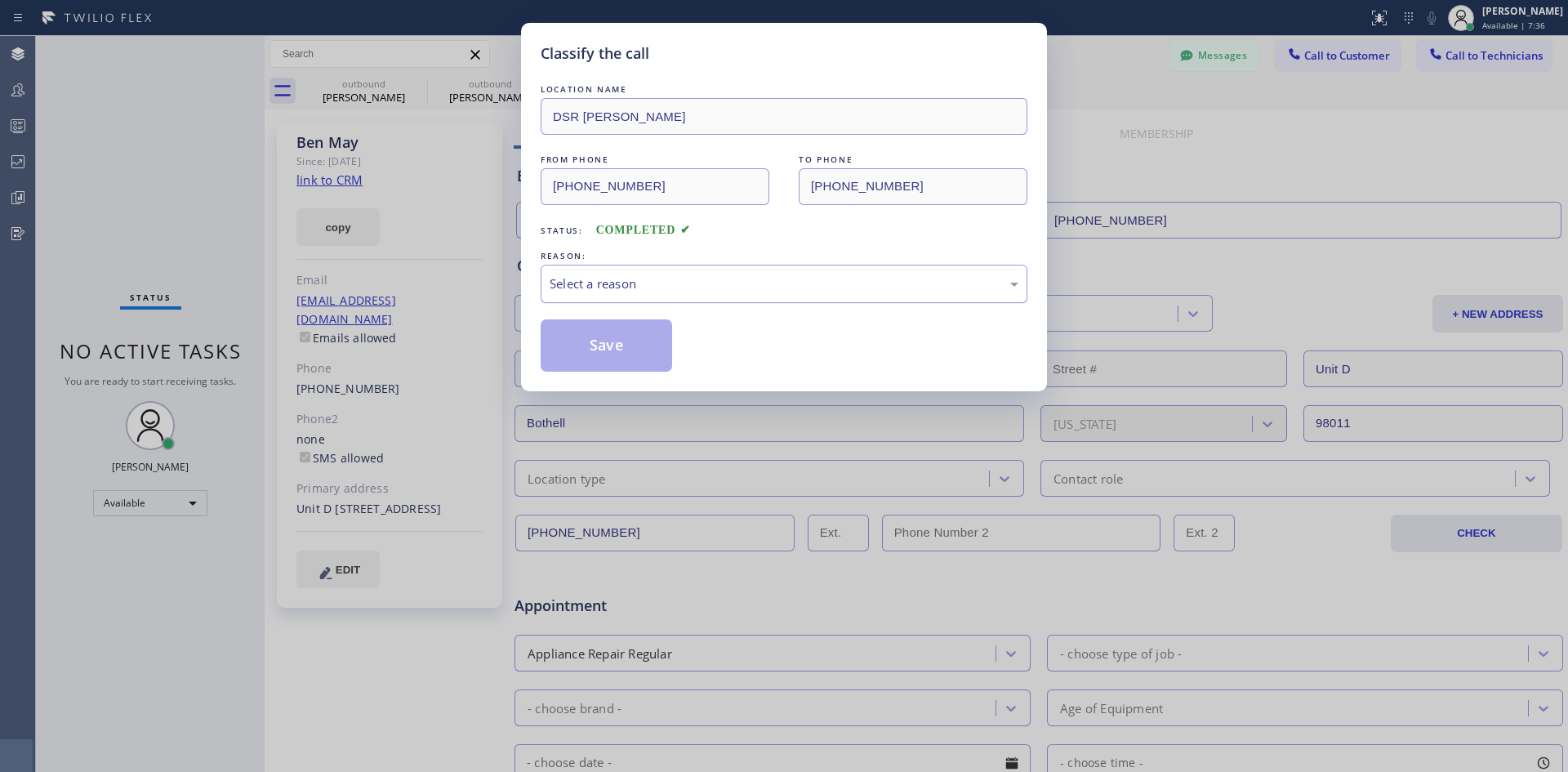
click at [802, 279] on div "Select a reason" at bounding box center [784, 284] width 469 height 19
click at [579, 359] on button "Save" at bounding box center [606, 346] width 132 height 53
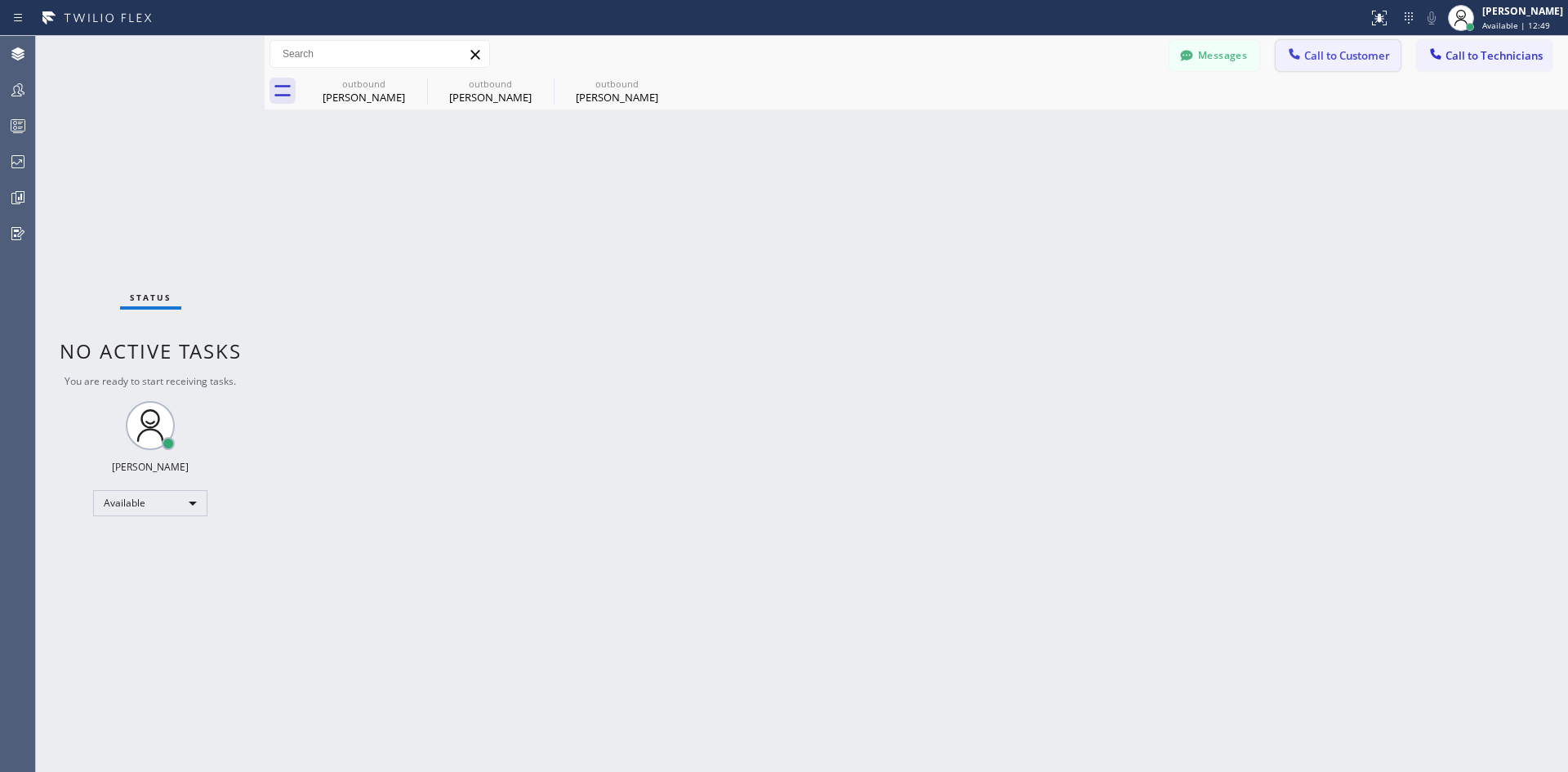
click at [1332, 56] on span "Call to Customer" at bounding box center [1346, 55] width 85 height 15
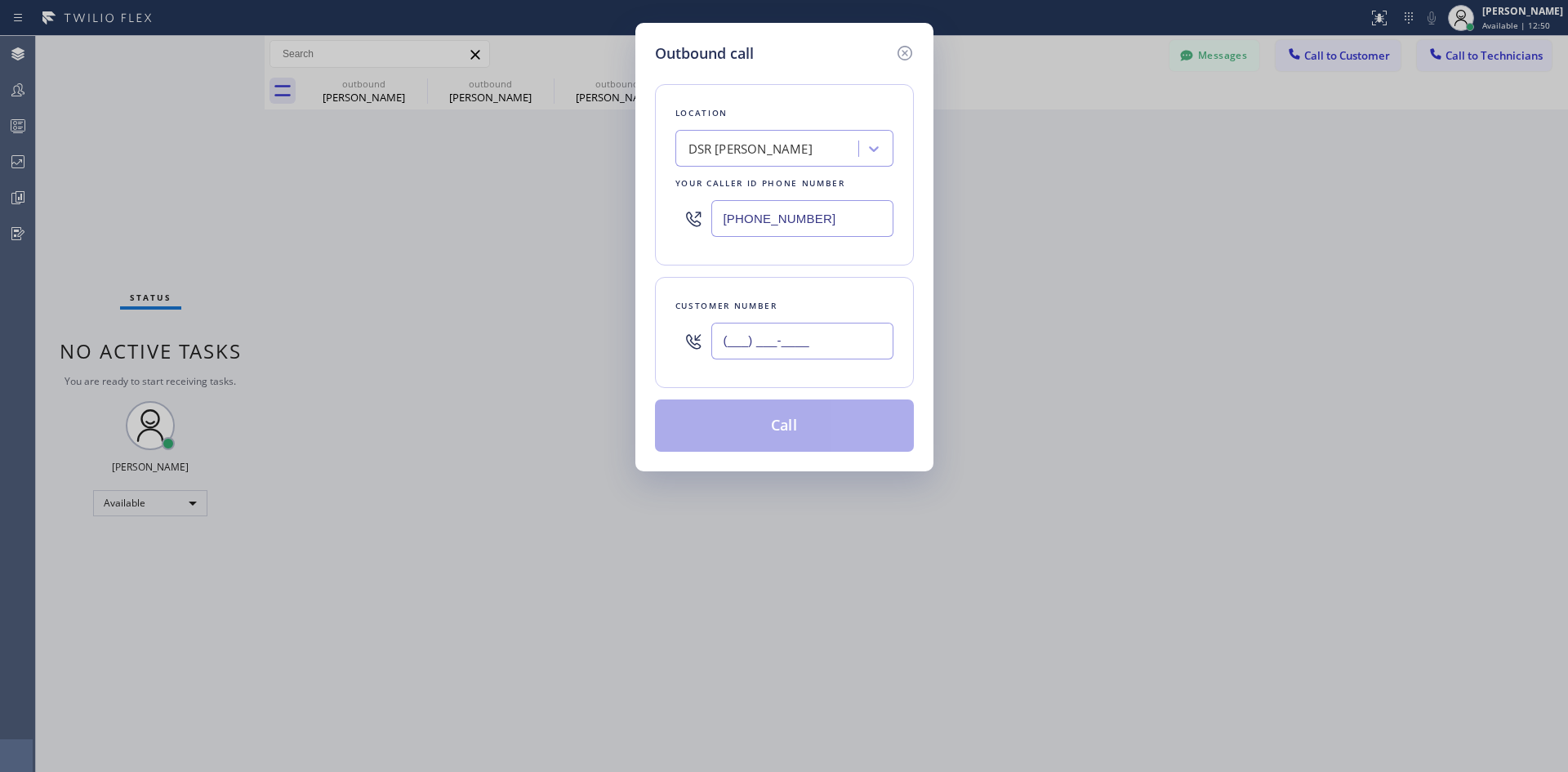
click at [828, 338] on input "(___) ___-____" at bounding box center [802, 341] width 182 height 37
paste input "860) 853-8727"
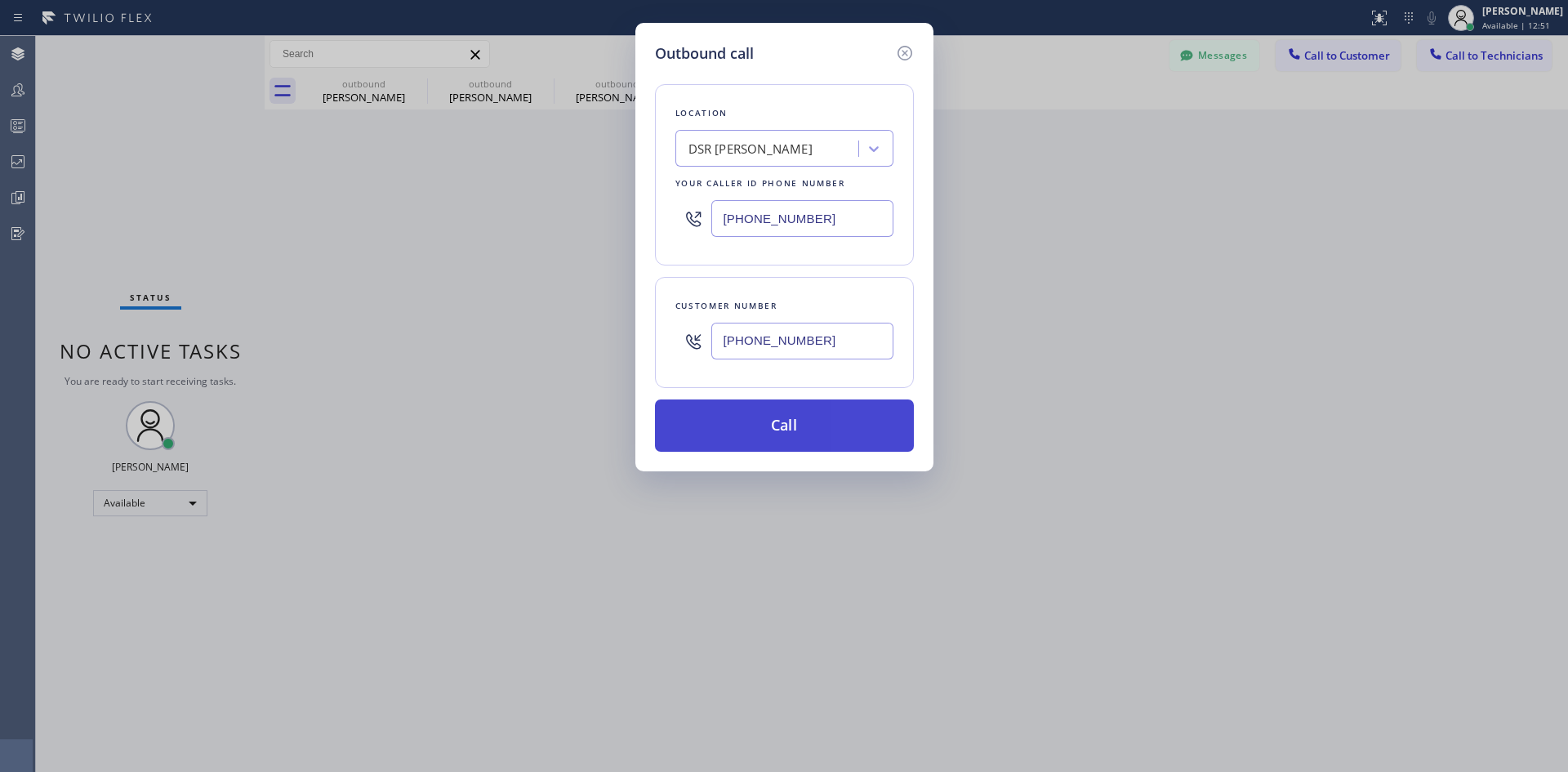
type input "[PHONE_NUMBER]"
click at [796, 432] on button "Call" at bounding box center [784, 425] width 259 height 53
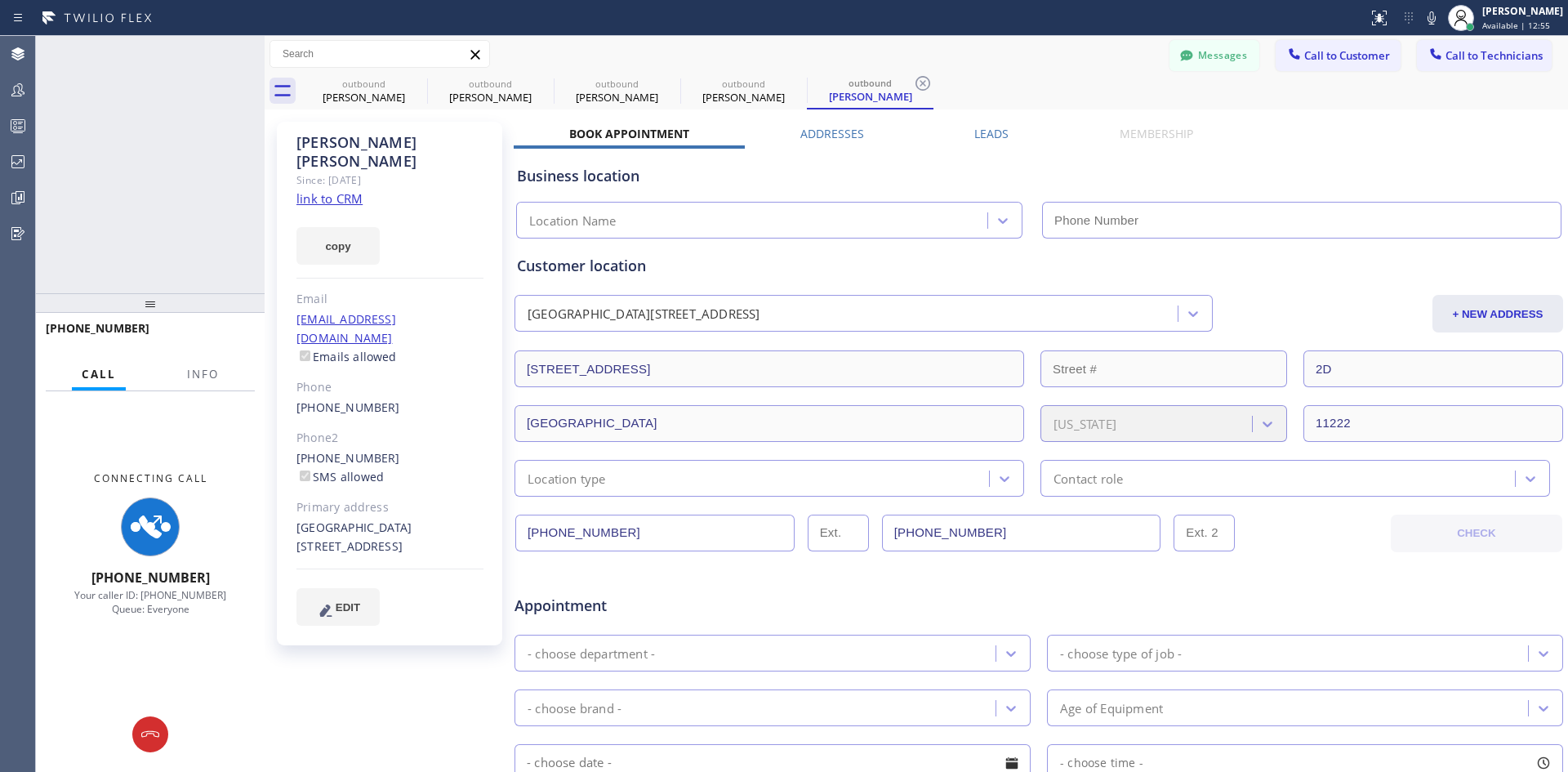
type input "[PHONE_NUMBER]"
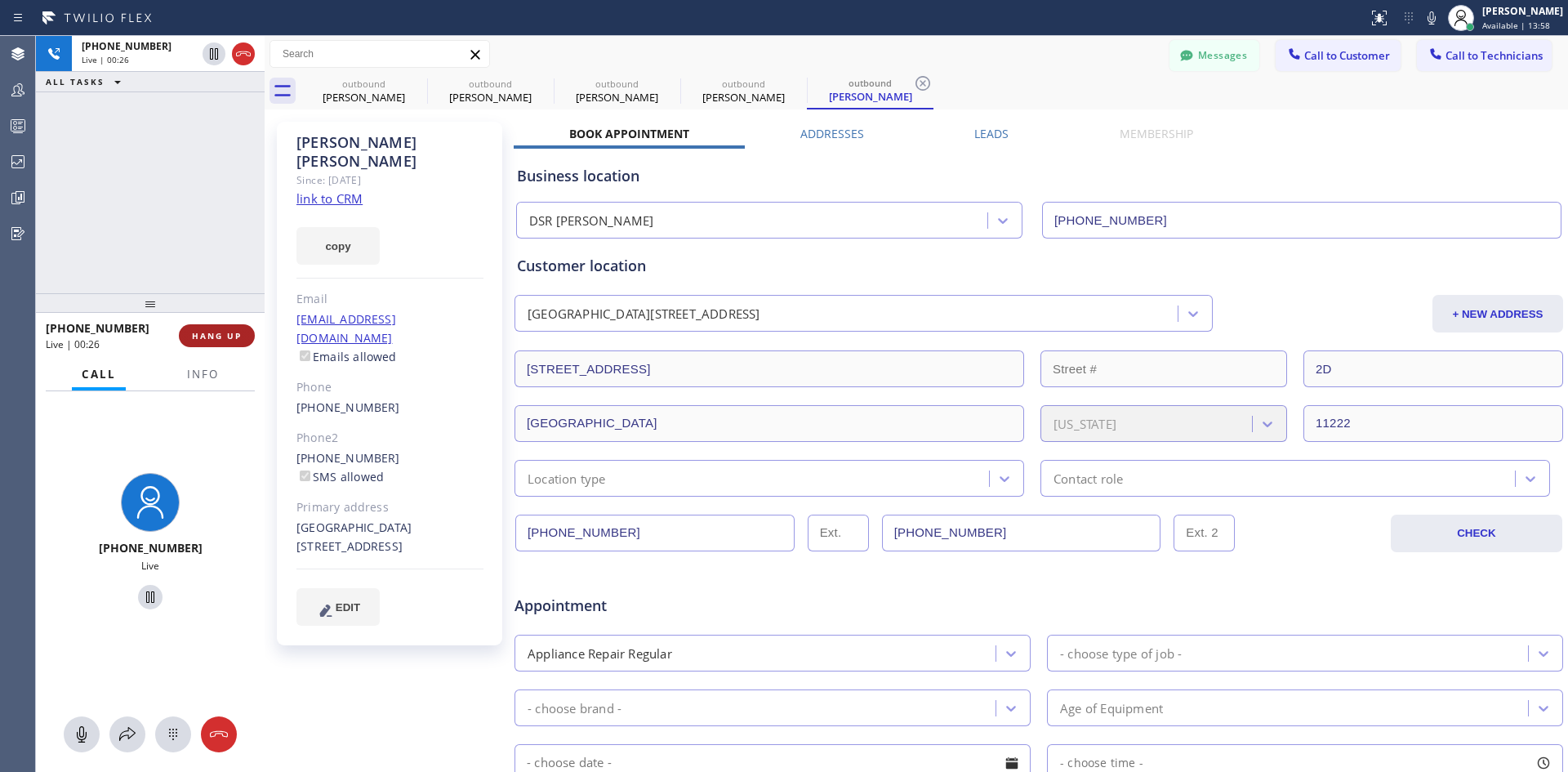
click at [206, 337] on span "HANG UP" at bounding box center [217, 336] width 50 height 11
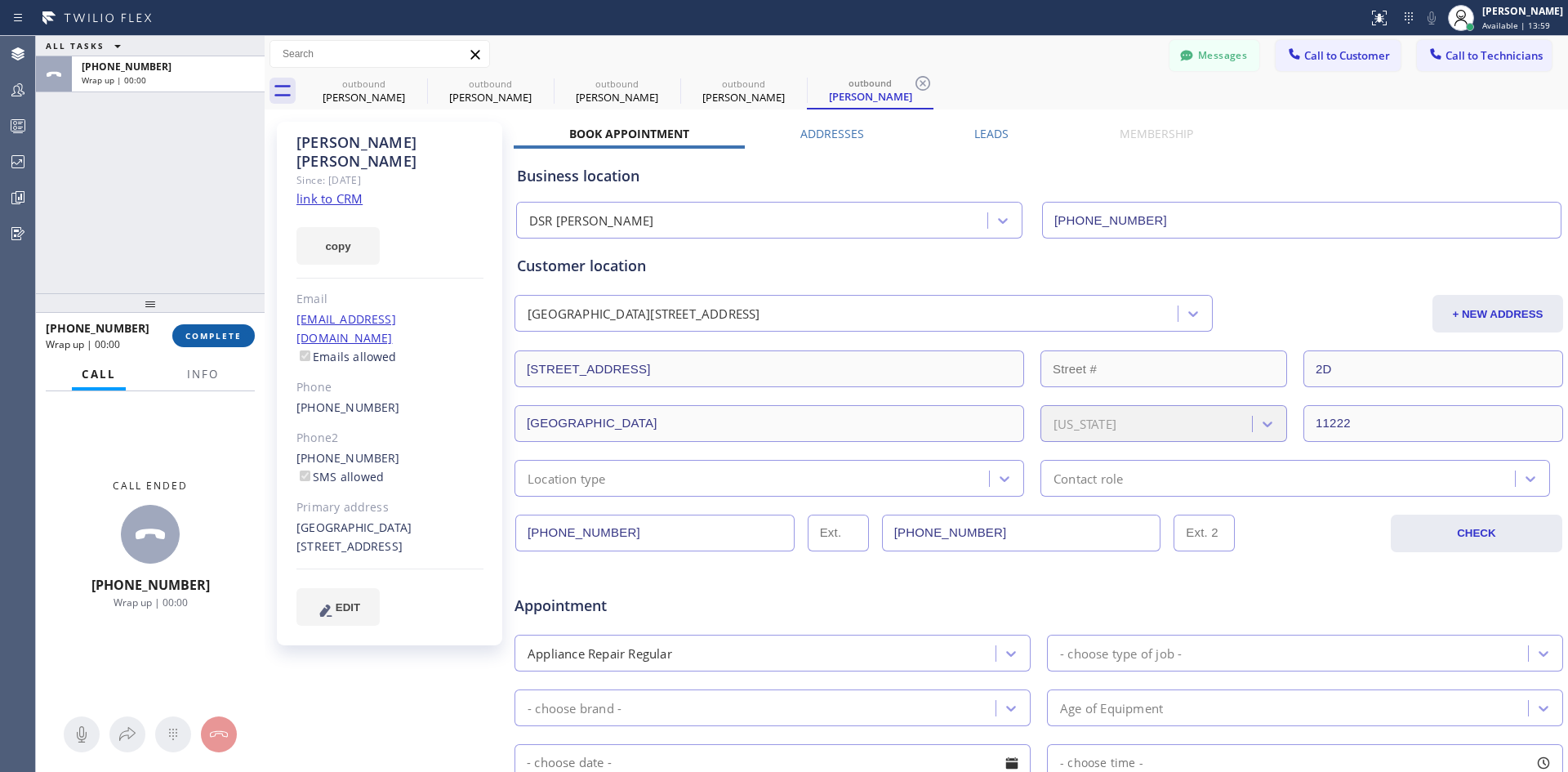
click at [221, 336] on span "COMPLETE" at bounding box center [213, 336] width 56 height 11
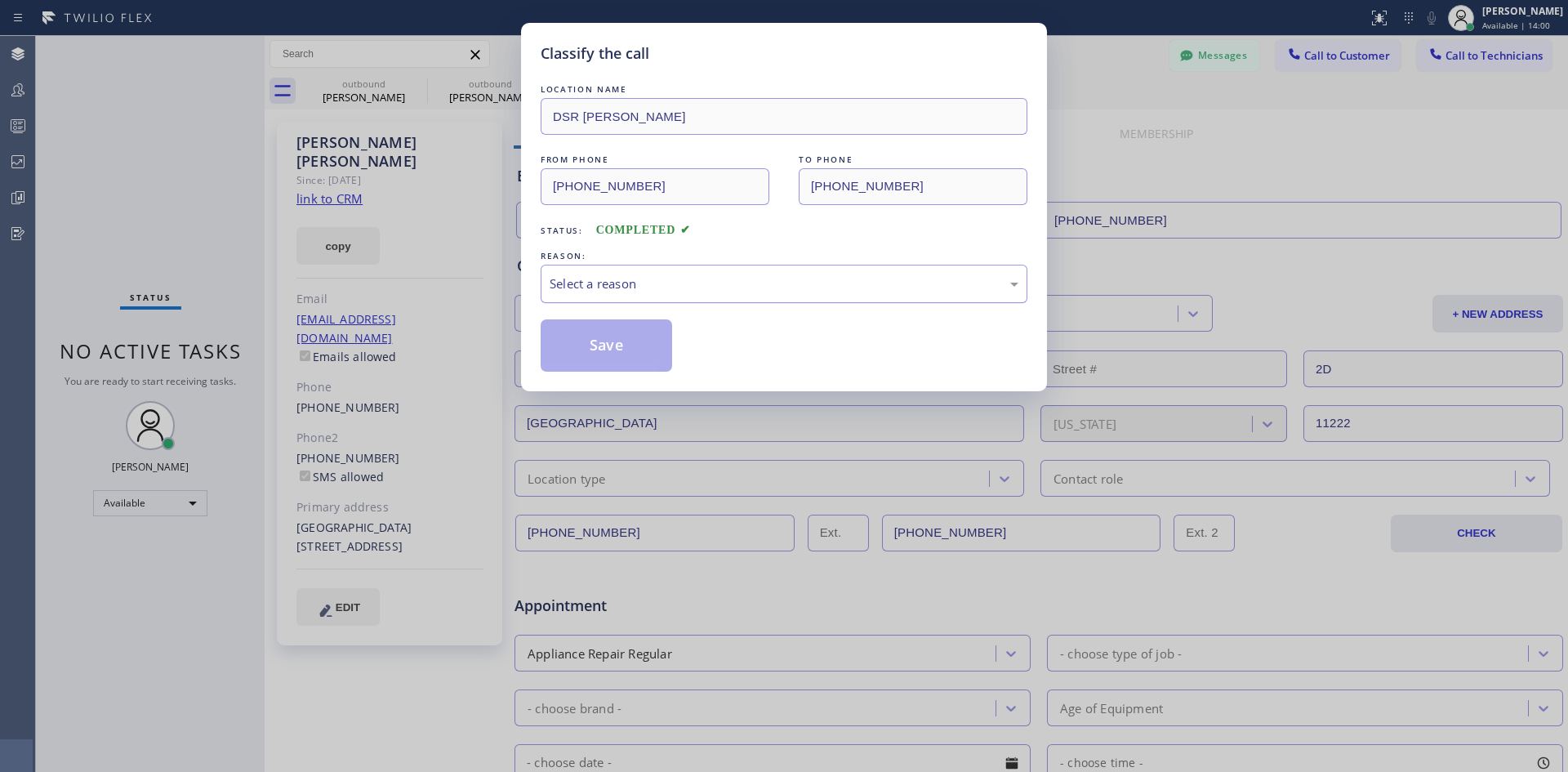
click at [859, 286] on div "Select a reason" at bounding box center [784, 284] width 469 height 19
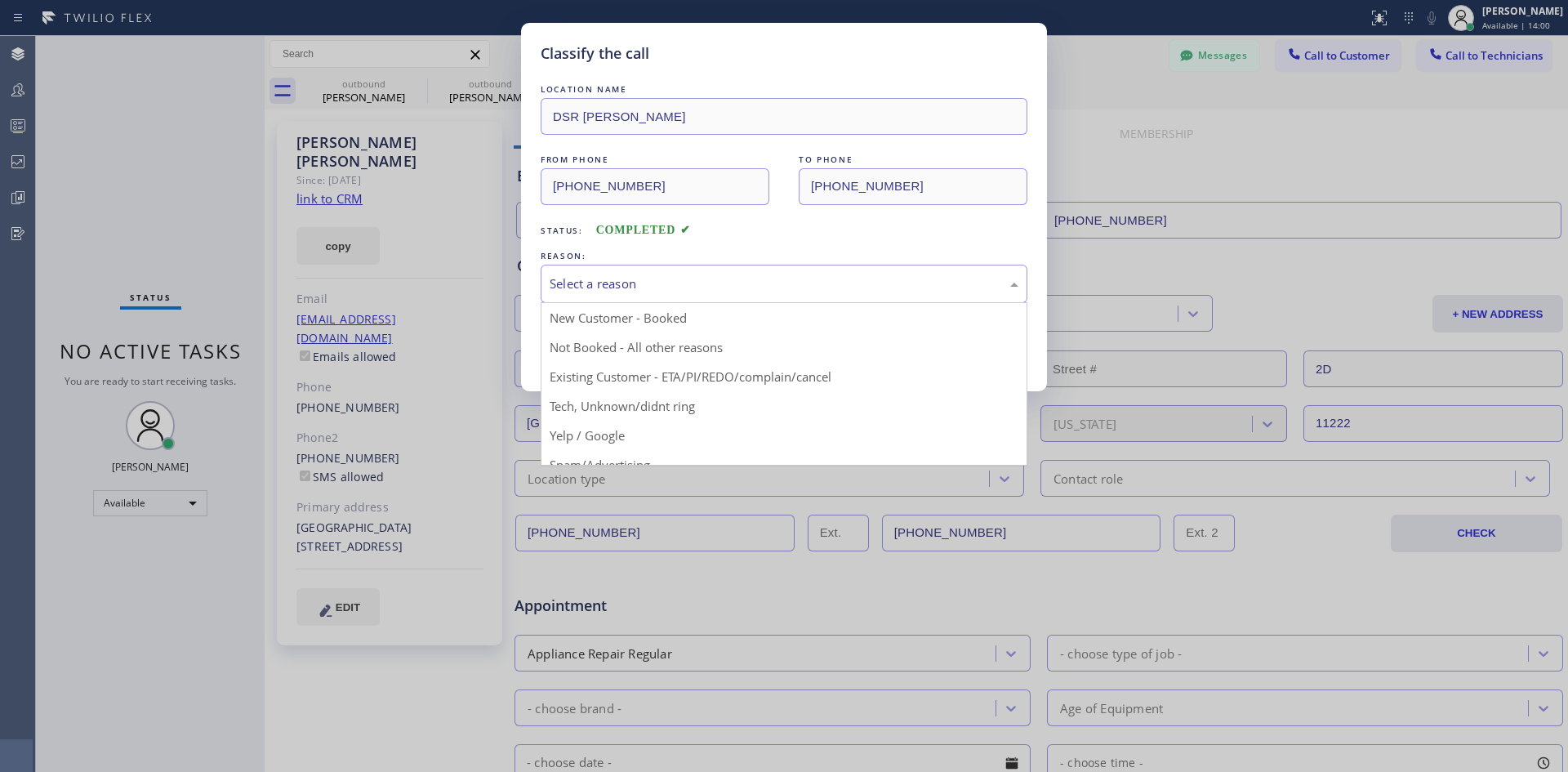
drag, startPoint x: 849, startPoint y: 389, endPoint x: 725, endPoint y: 360, distance: 127.3
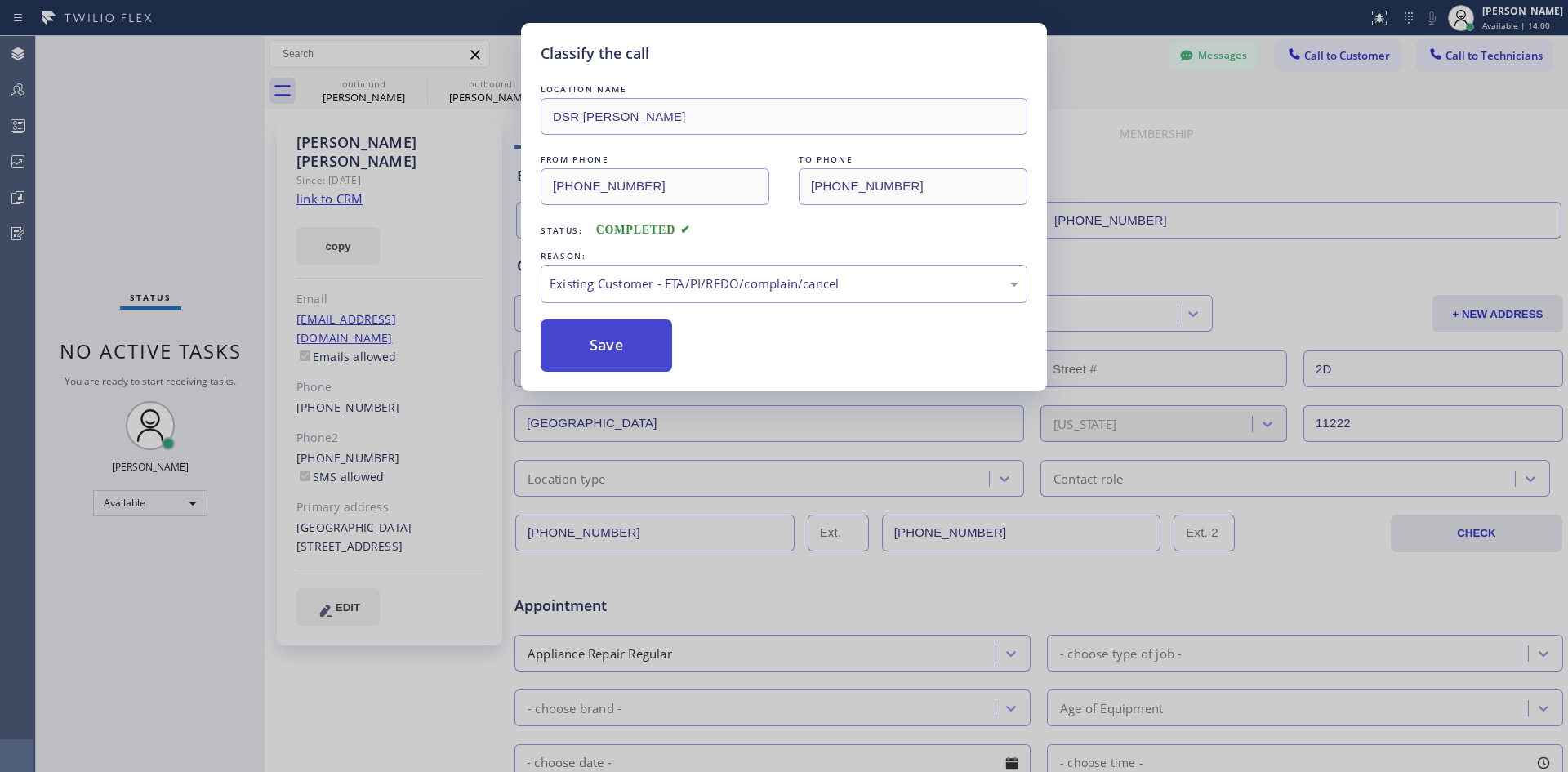
click at [647, 353] on button "Save" at bounding box center [606, 346] width 132 height 53
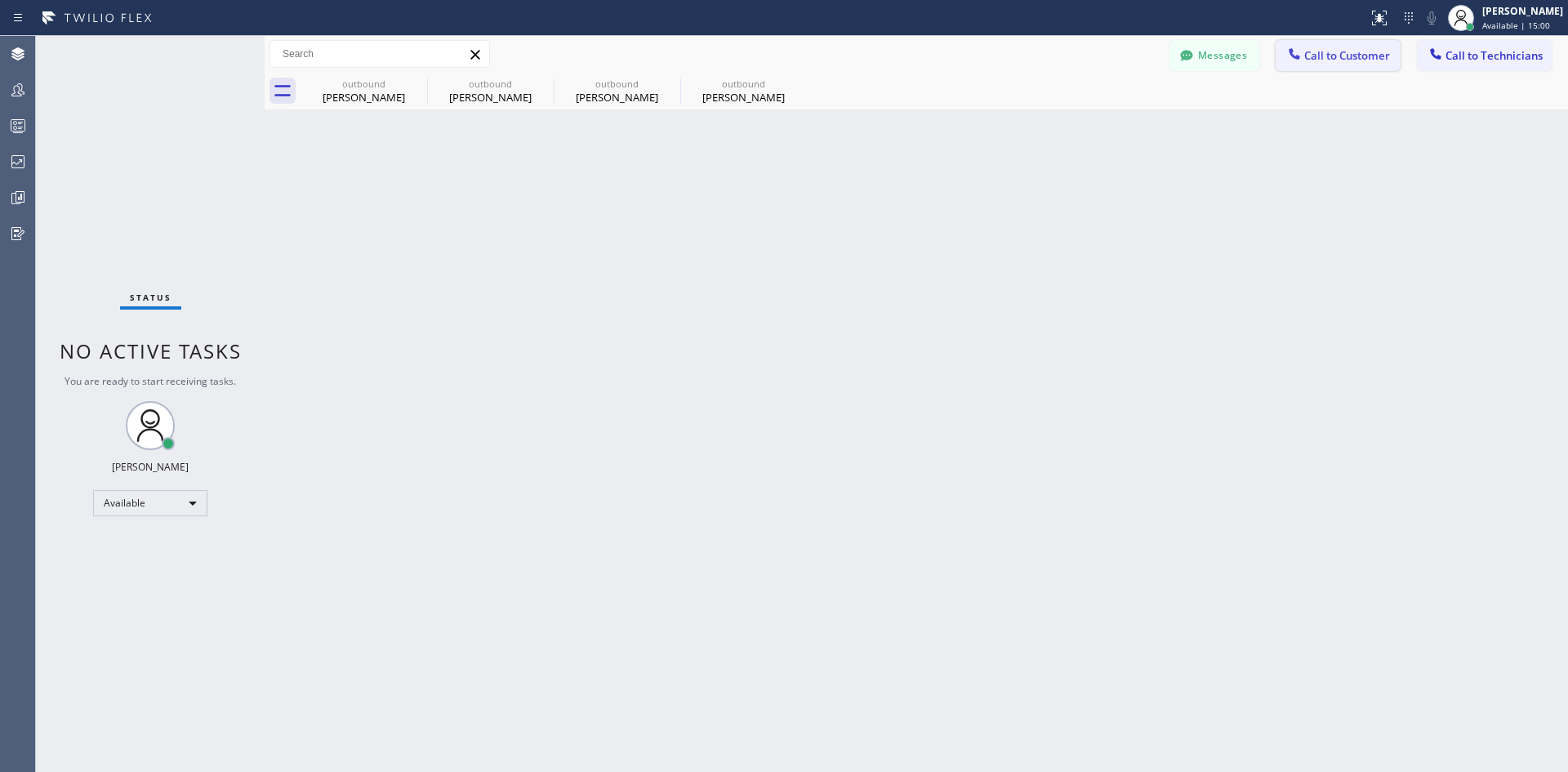
click at [1328, 53] on span "Call to Customer" at bounding box center [1346, 55] width 85 height 15
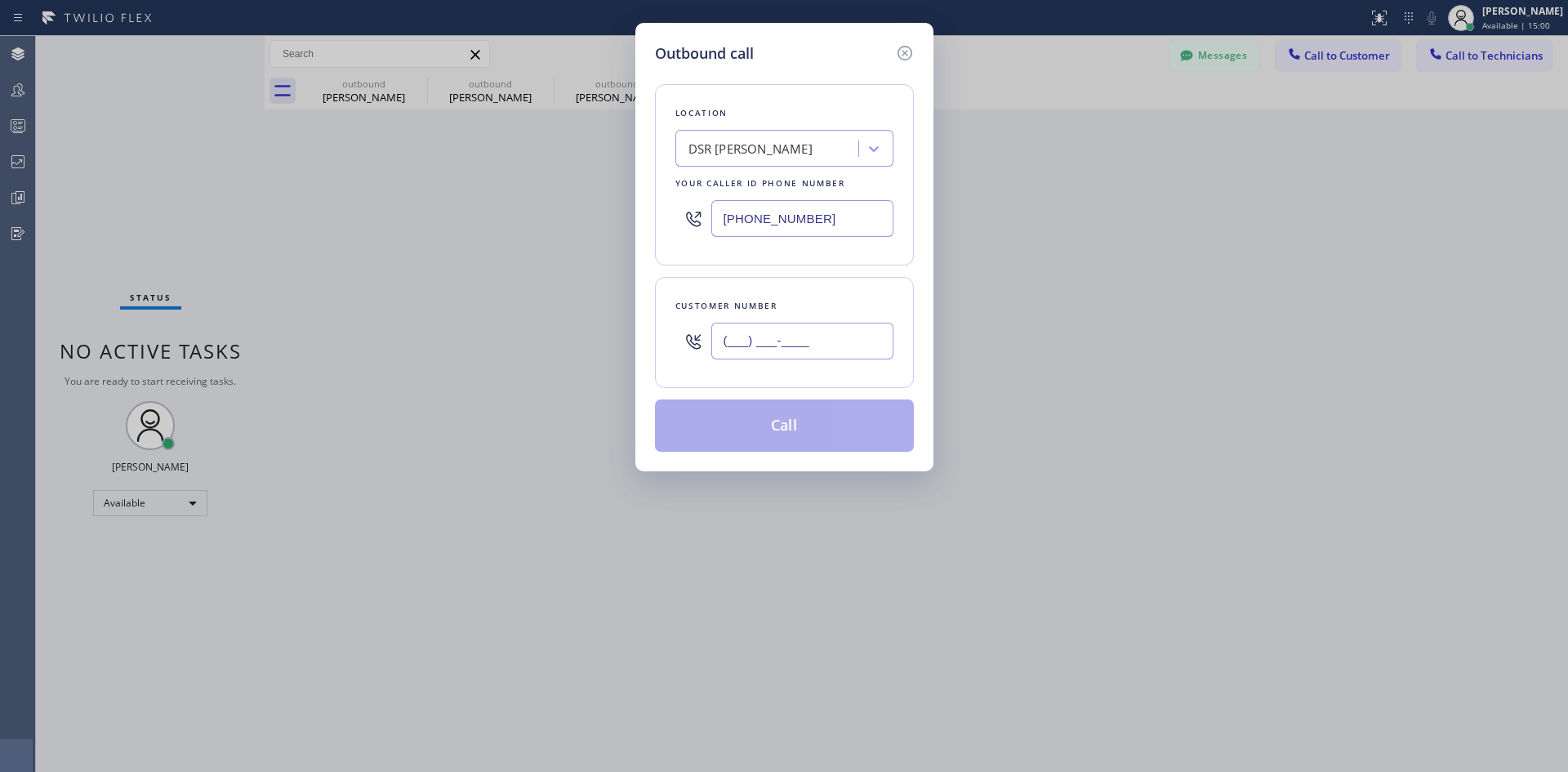
click at [815, 323] on input "(___) ___-____" at bounding box center [802, 341] width 182 height 37
paste input "253) 951-6153"
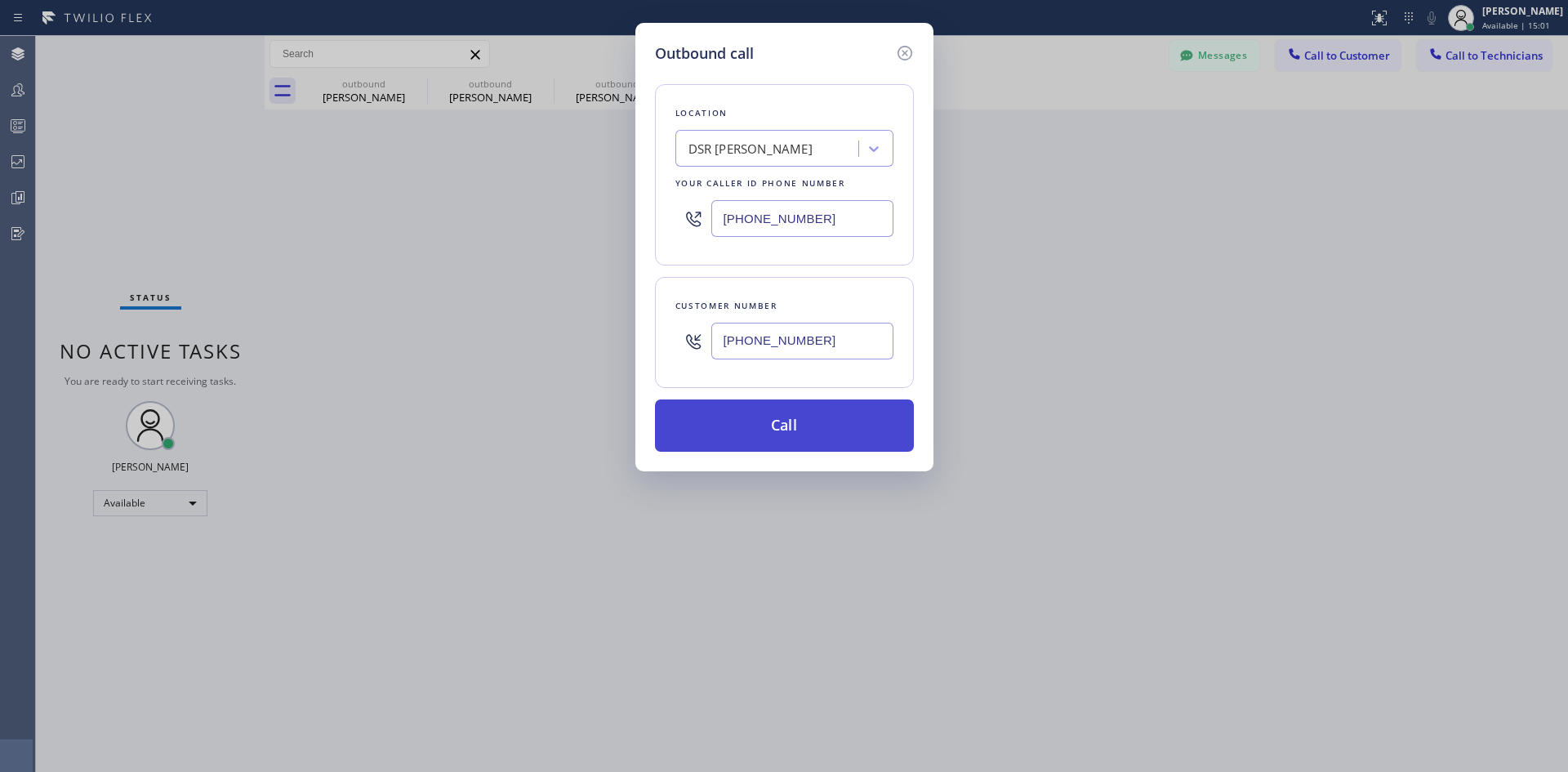
type input "[PHONE_NUMBER]"
click at [818, 426] on button "Call" at bounding box center [784, 425] width 259 height 53
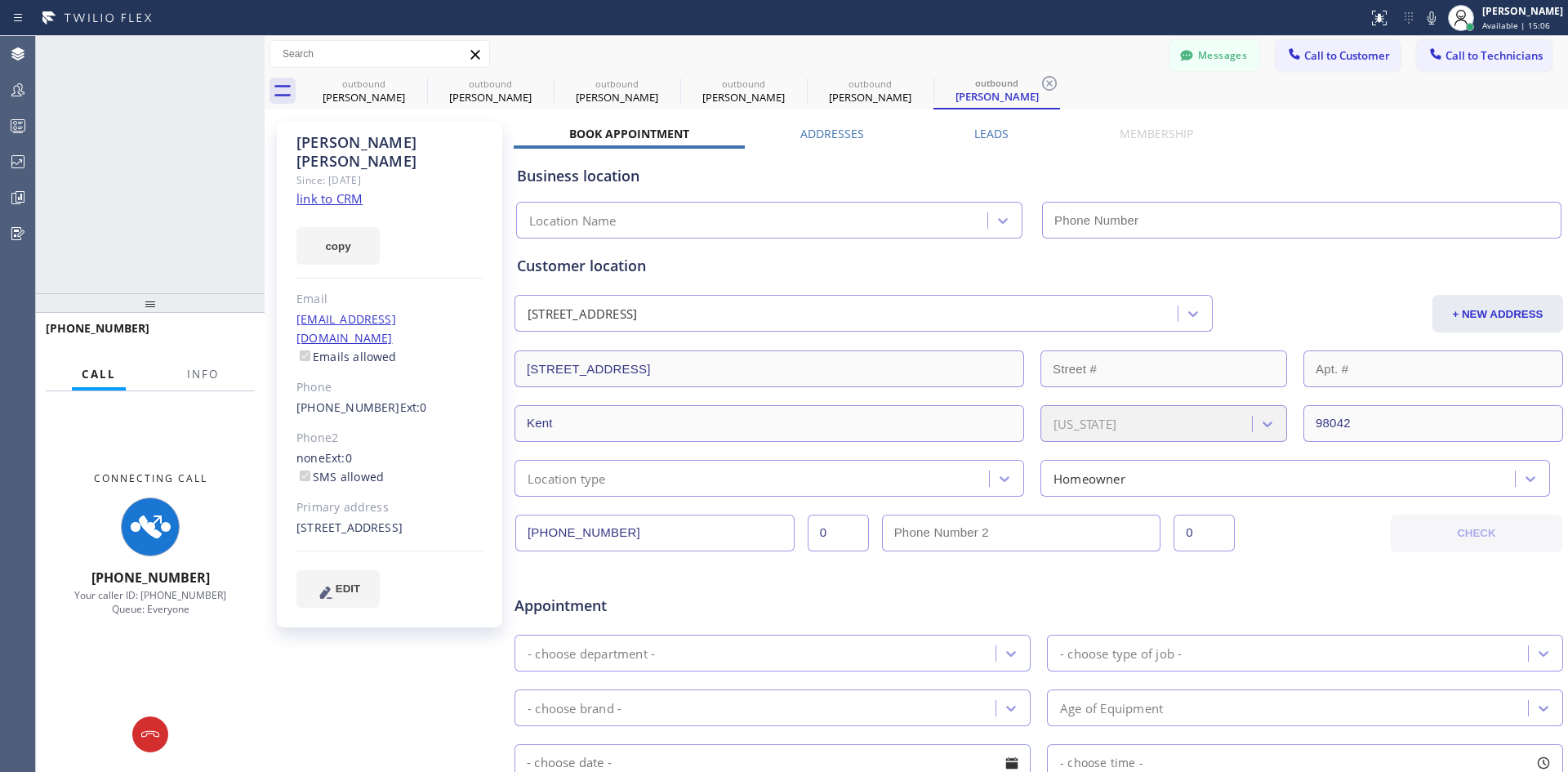
type input "[PHONE_NUMBER]"
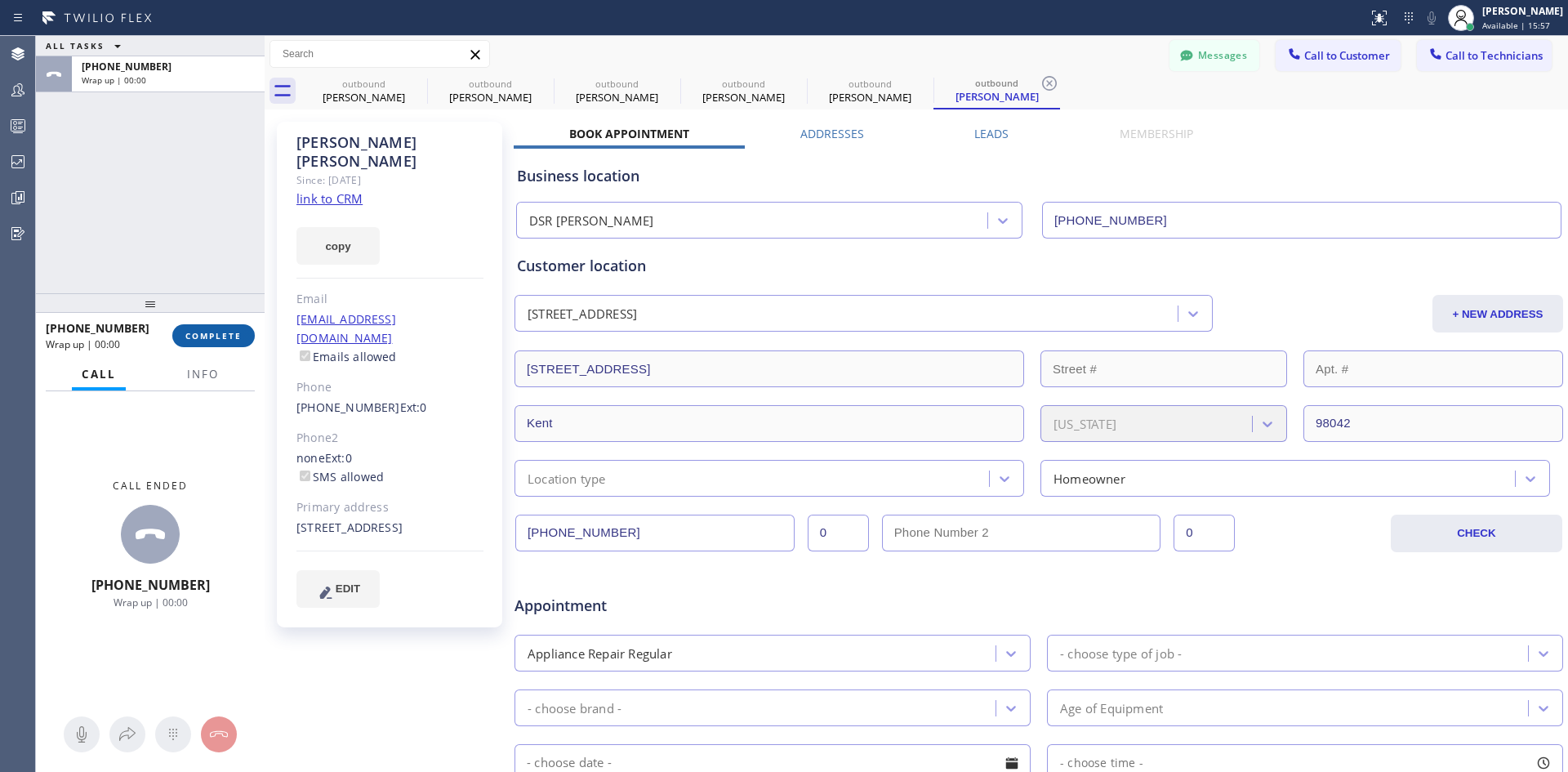
click at [236, 336] on span "COMPLETE" at bounding box center [213, 336] width 56 height 11
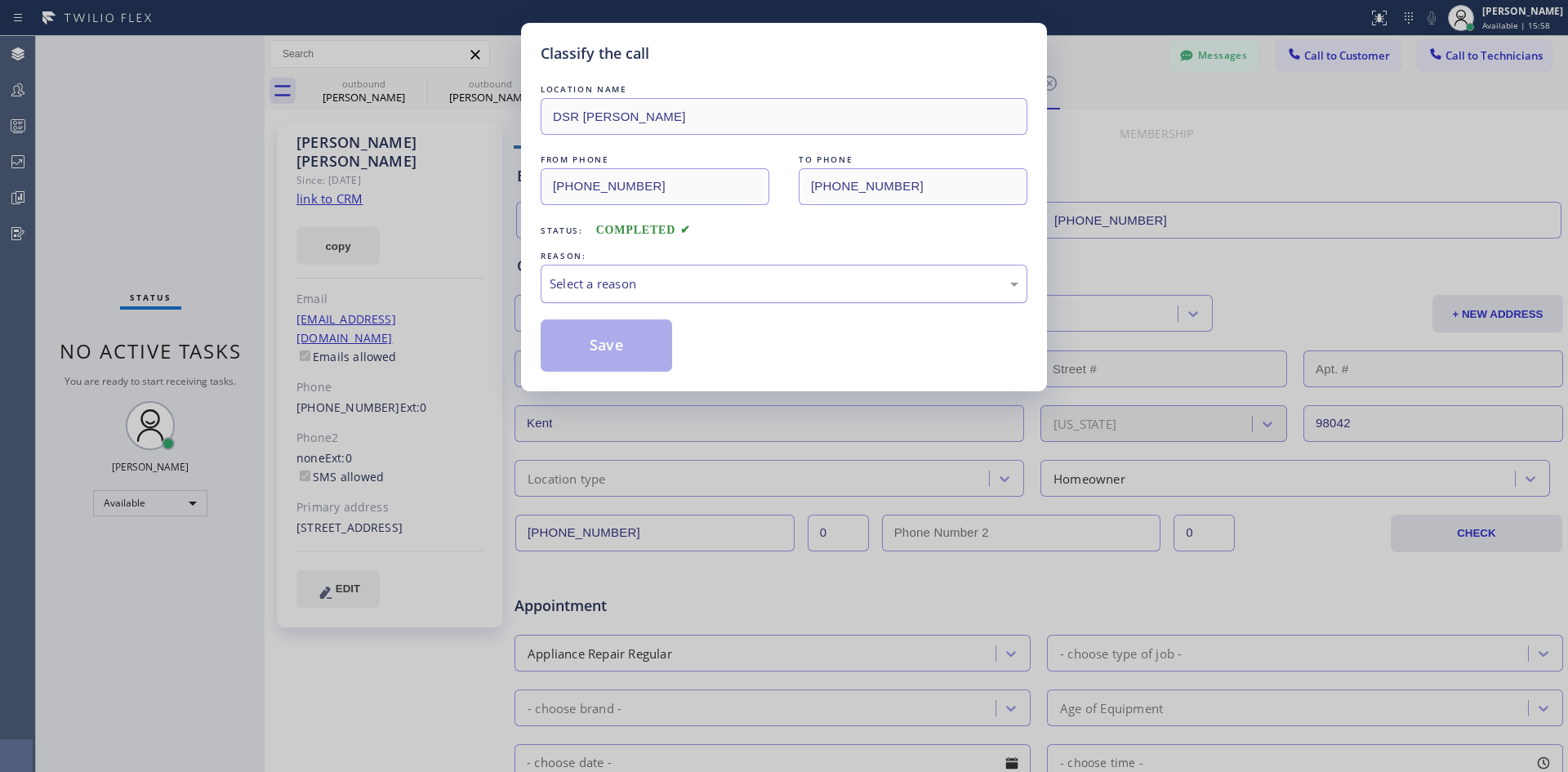
click at [843, 279] on div "Select a reason" at bounding box center [784, 284] width 469 height 19
drag, startPoint x: 827, startPoint y: 375, endPoint x: 649, endPoint y: 348, distance: 180.0
drag, startPoint x: 648, startPoint y: 347, endPoint x: 929, endPoint y: 319, distance: 282.4
click at [652, 346] on button "Save" at bounding box center [606, 346] width 132 height 53
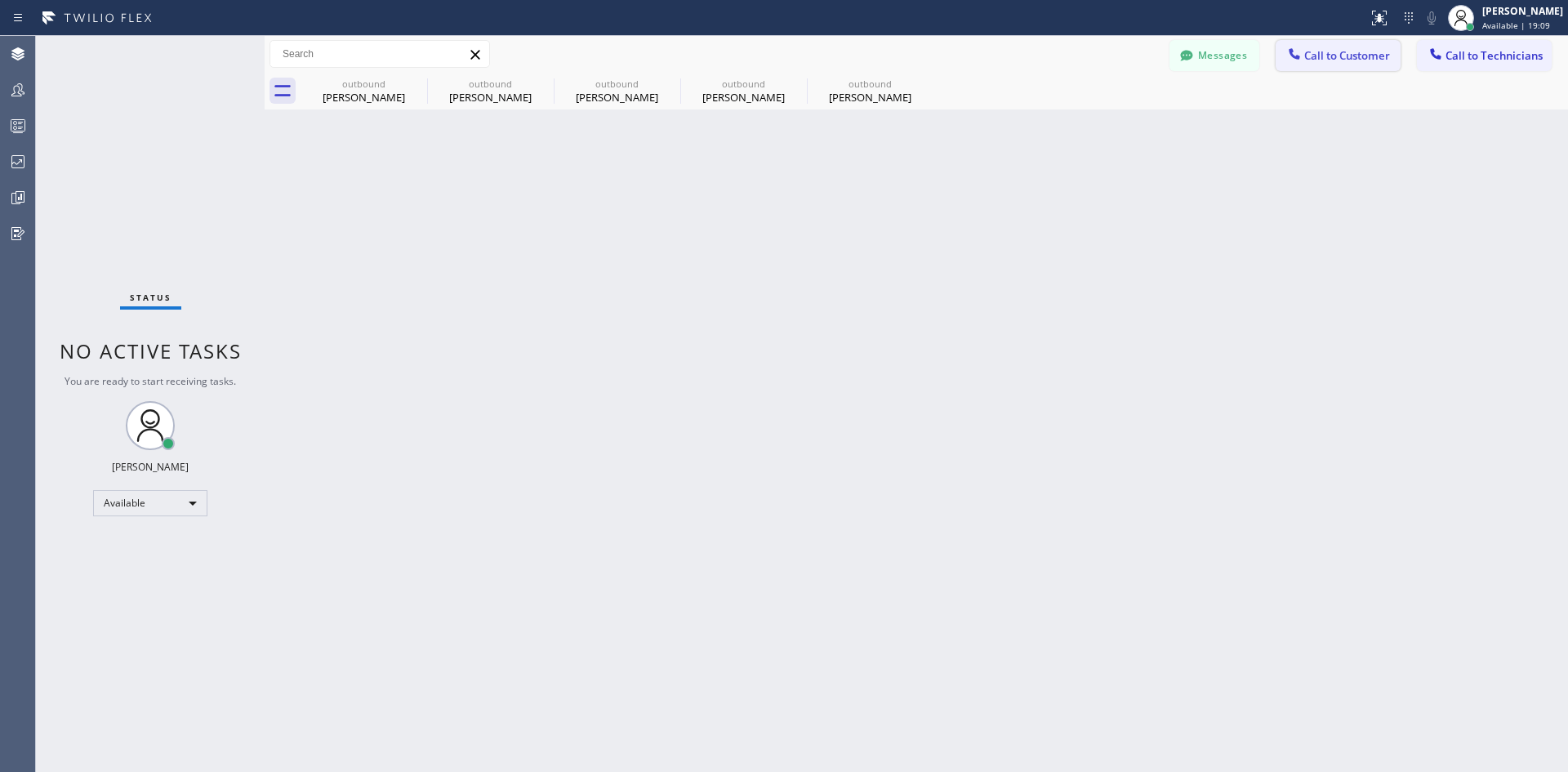
click at [1334, 64] on button "Call to Customer" at bounding box center [1338, 55] width 125 height 31
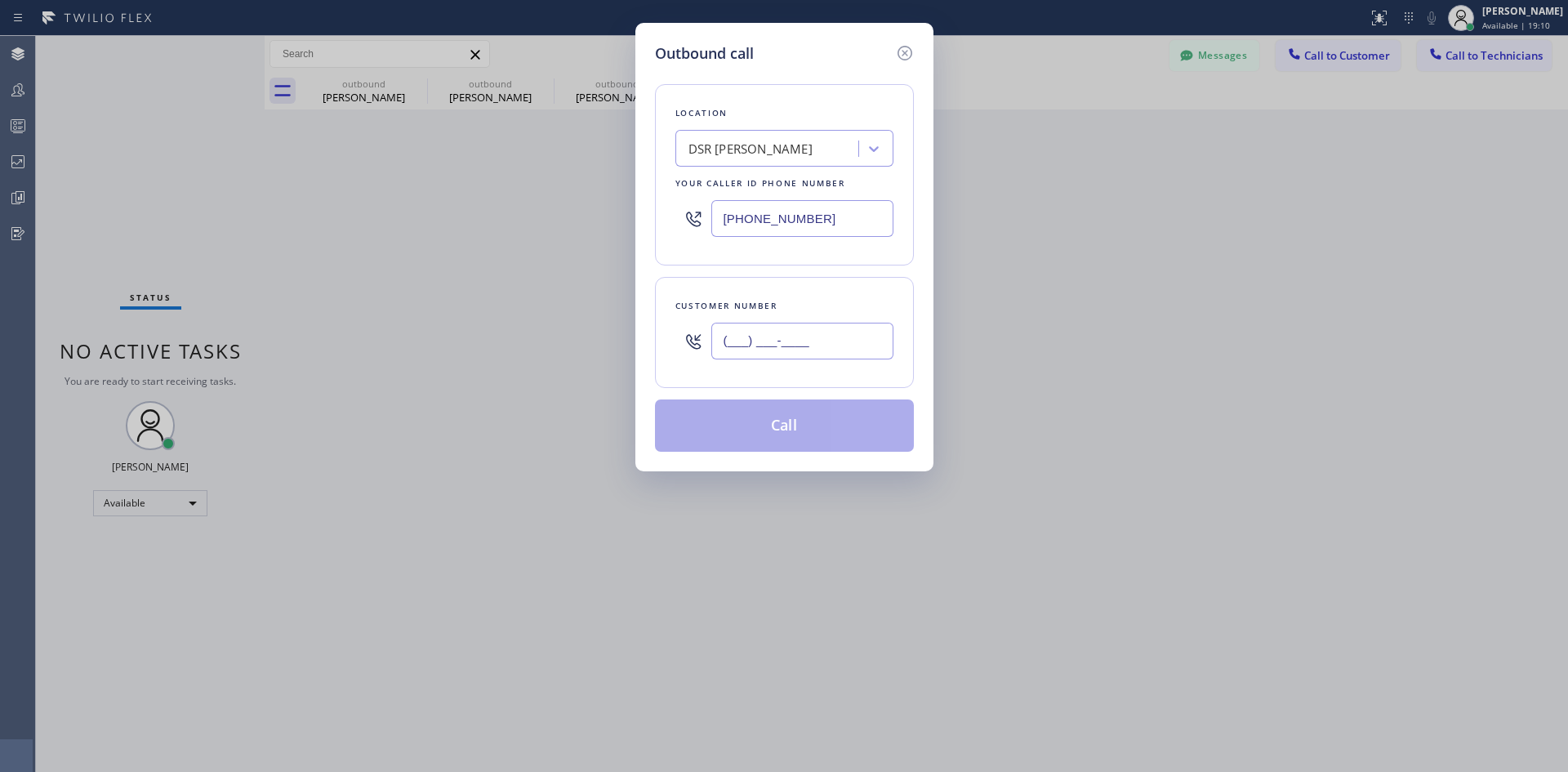
click at [819, 345] on input "(___) ___-____" at bounding box center [802, 341] width 182 height 37
paste input "510) 717-0375"
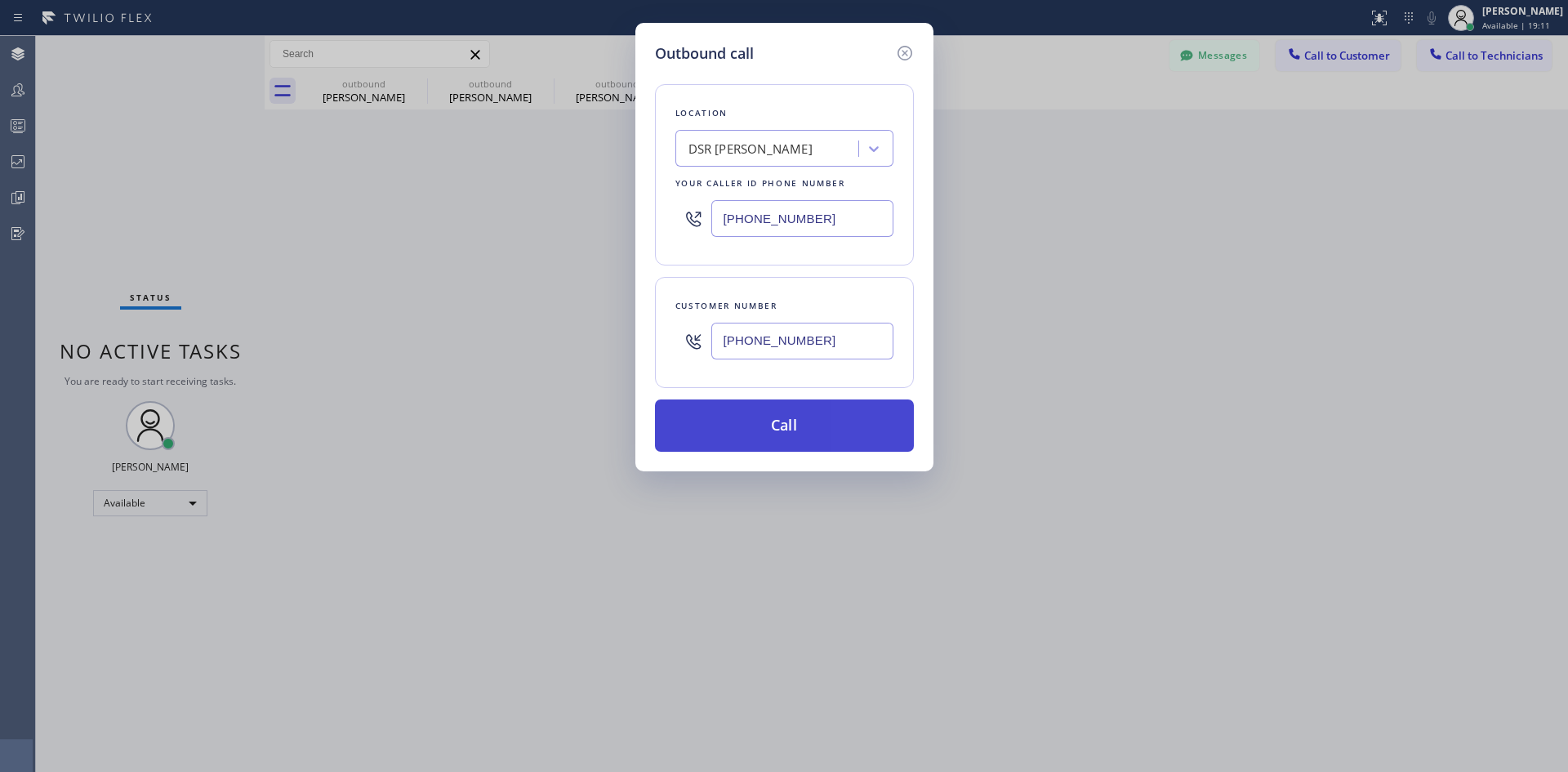
type input "[PHONE_NUMBER]"
click at [840, 439] on button "Call" at bounding box center [784, 425] width 259 height 53
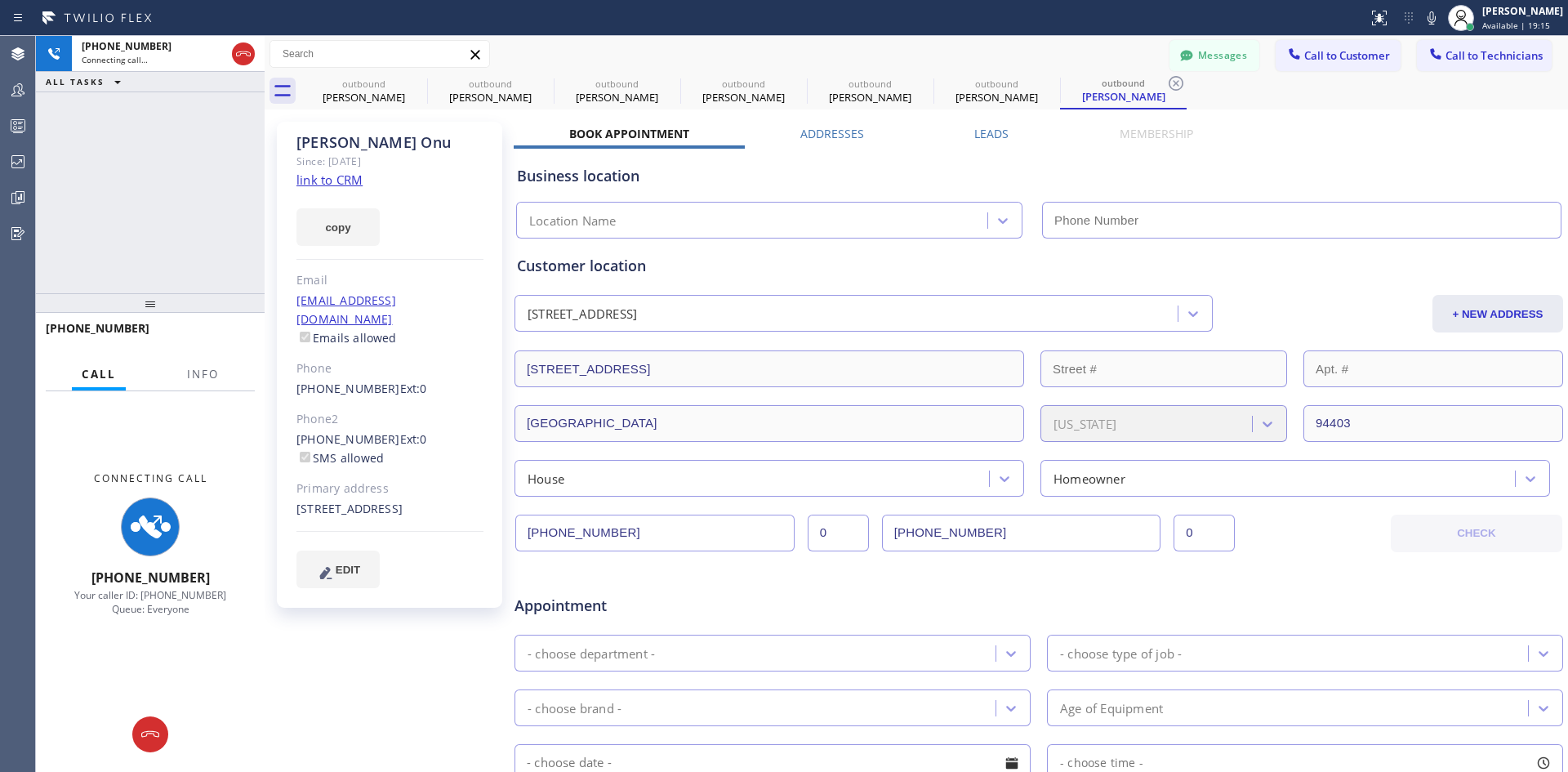
type input "[PHONE_NUMBER]"
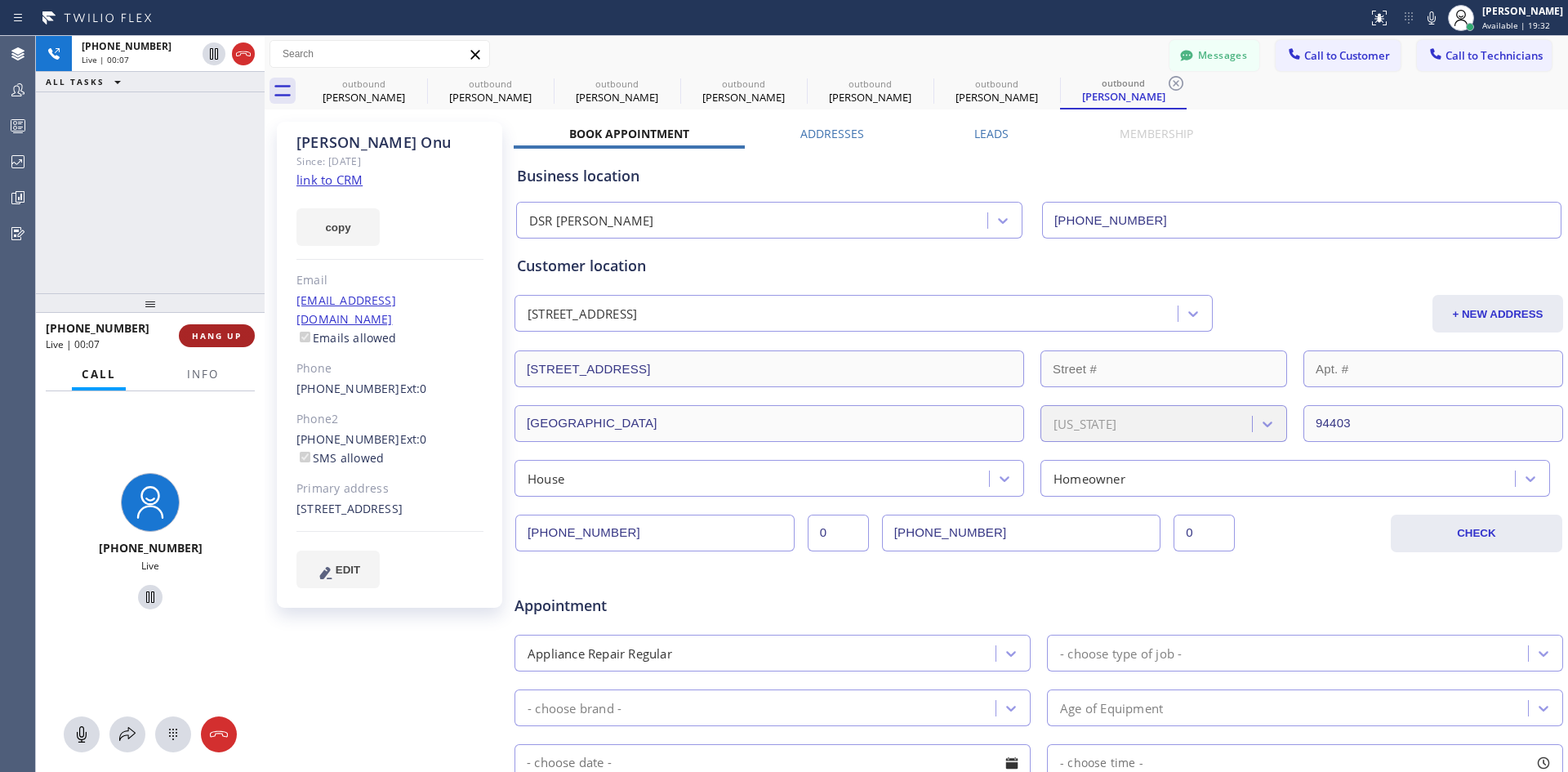
click at [229, 333] on span "HANG UP" at bounding box center [217, 336] width 50 height 11
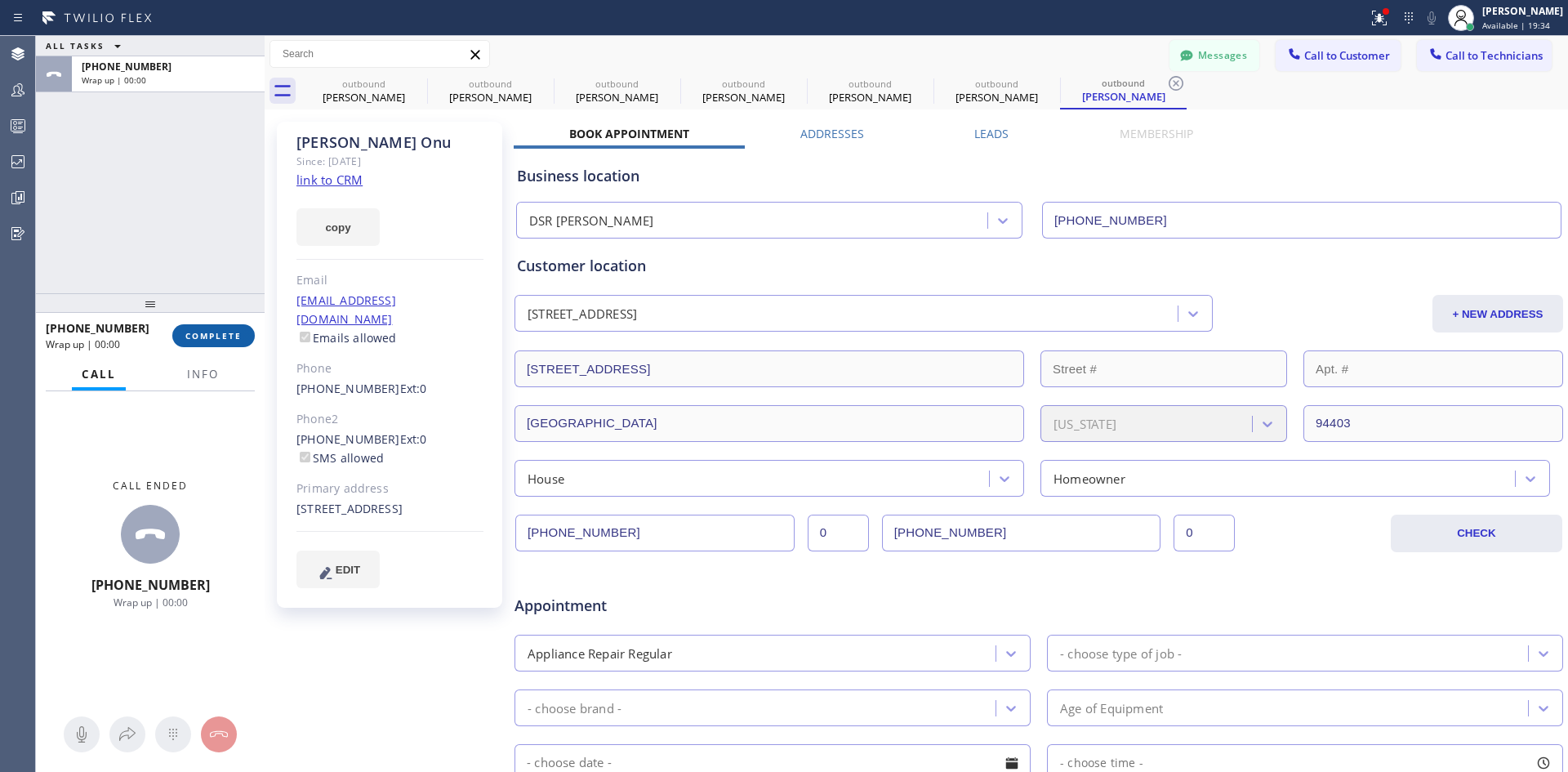
click at [226, 342] on span "COMPLETE" at bounding box center [213, 336] width 56 height 11
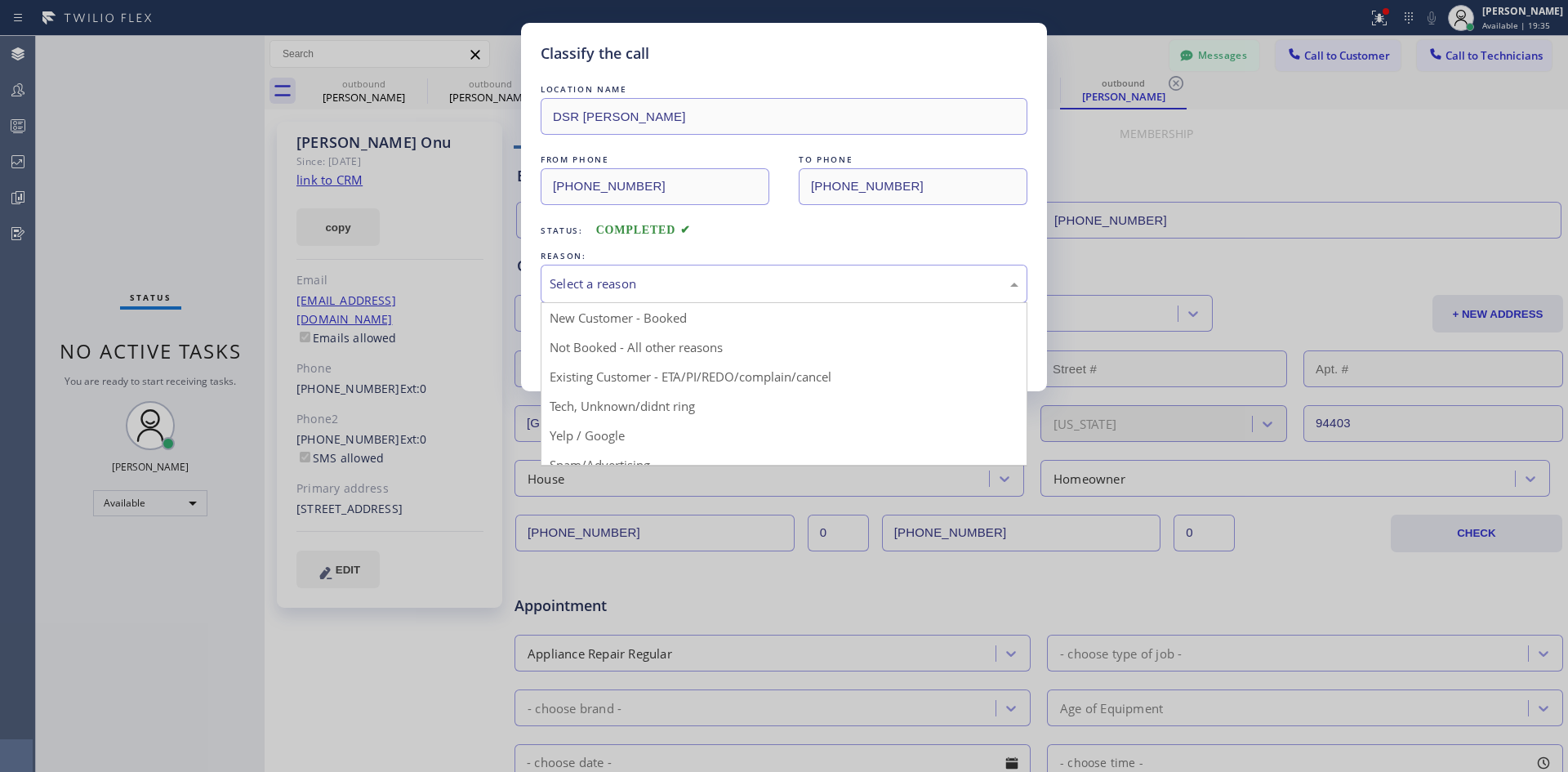
click at [742, 274] on div "Select a reason" at bounding box center [784, 284] width 469 height 19
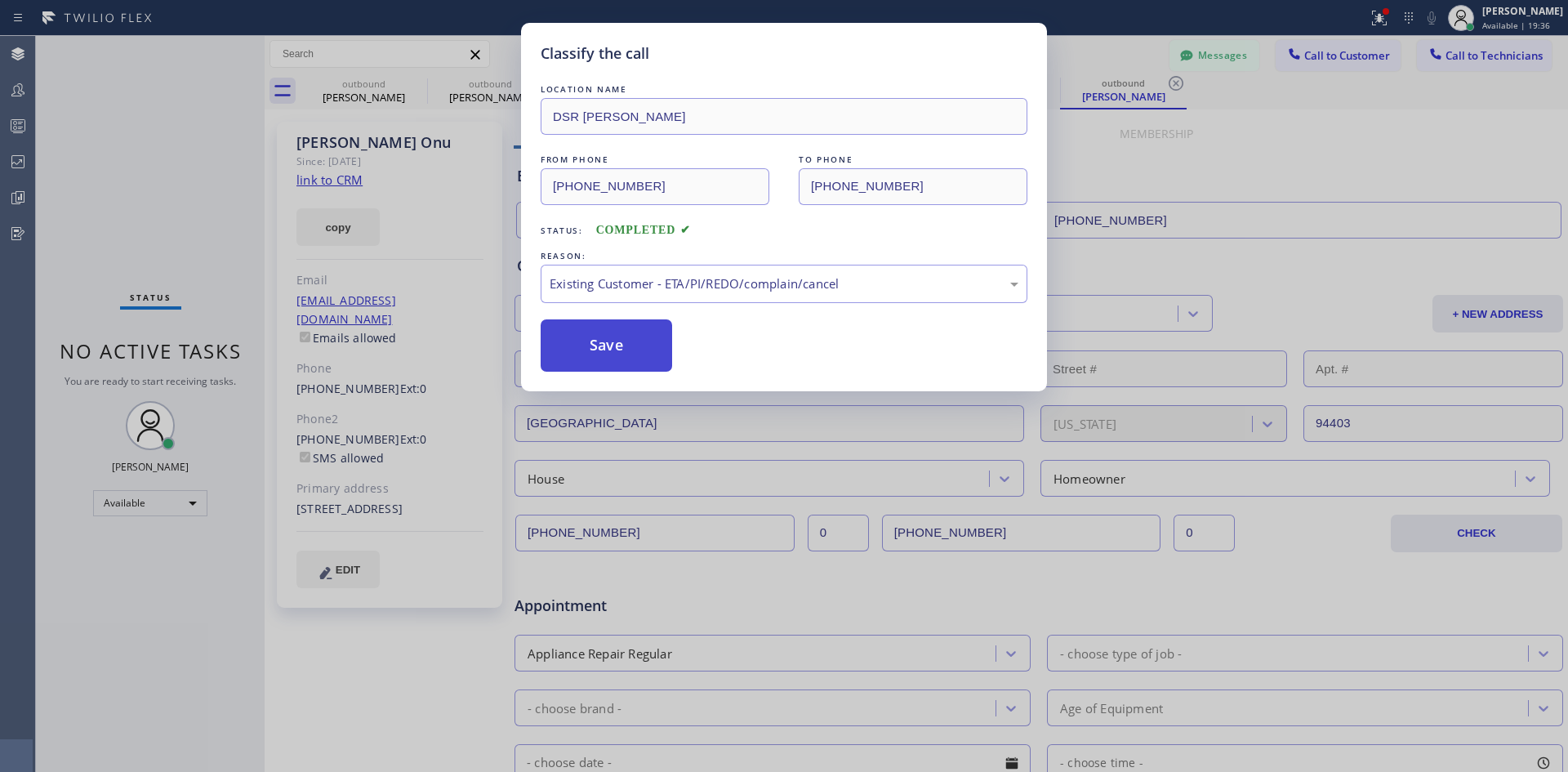
click at [608, 347] on button "Save" at bounding box center [606, 346] width 132 height 53
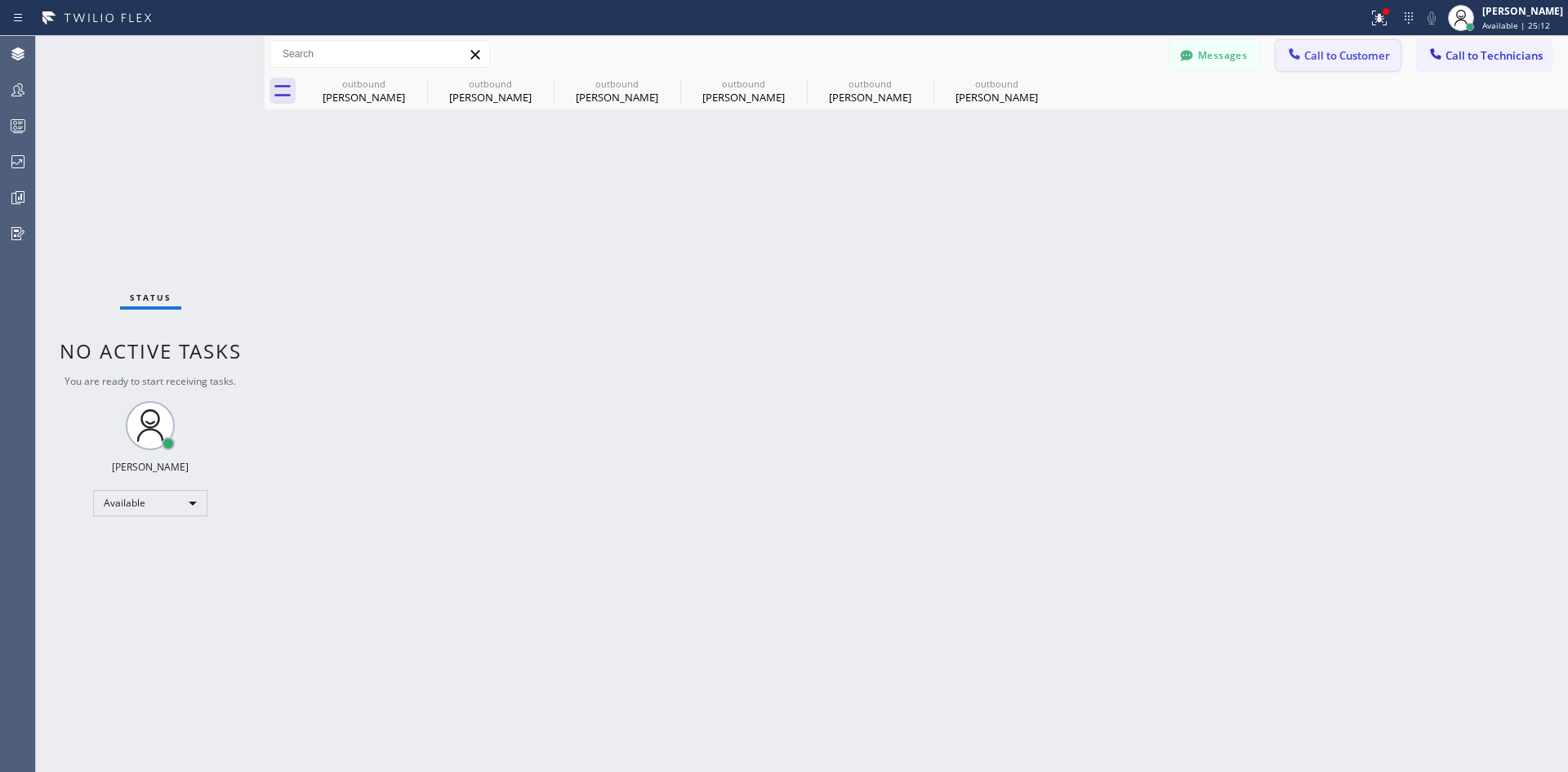
click at [1355, 55] on span "Call to Customer" at bounding box center [1346, 55] width 85 height 15
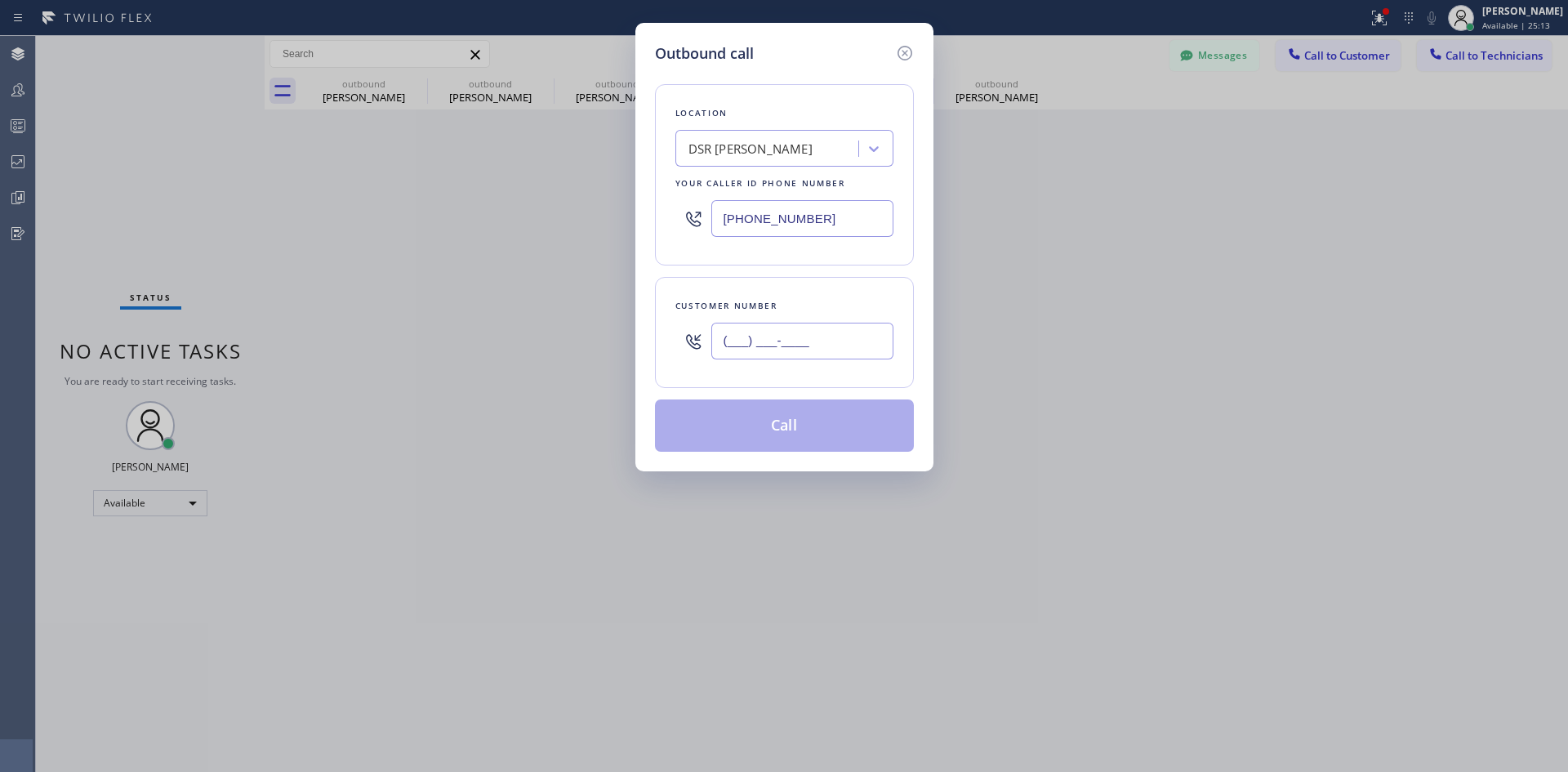
click at [842, 342] on input "(___) ___-____" at bounding box center [802, 341] width 182 height 37
paste input "971) 395-3588"
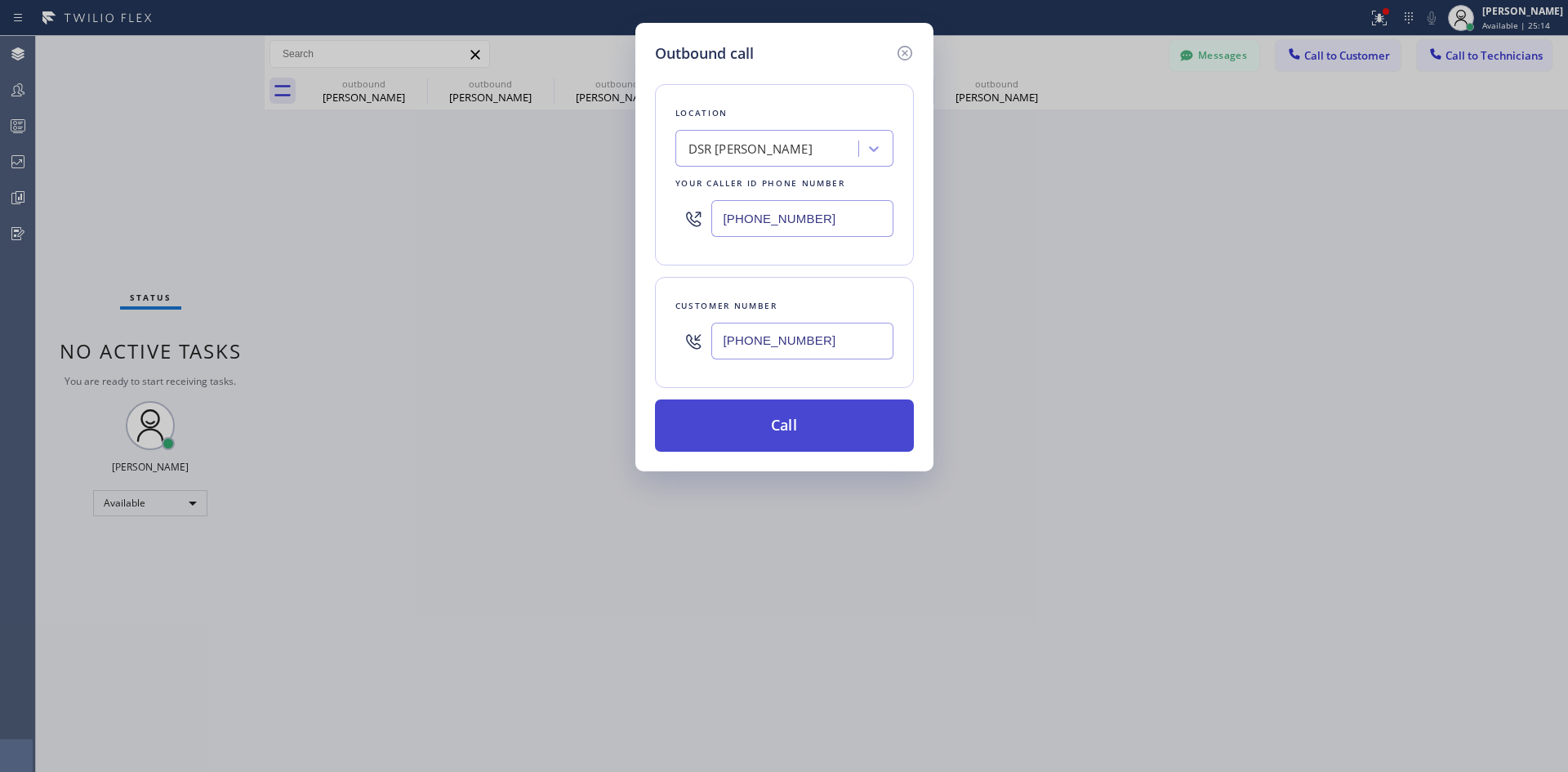
type input "[PHONE_NUMBER]"
click at [834, 419] on button "Call" at bounding box center [784, 425] width 259 height 53
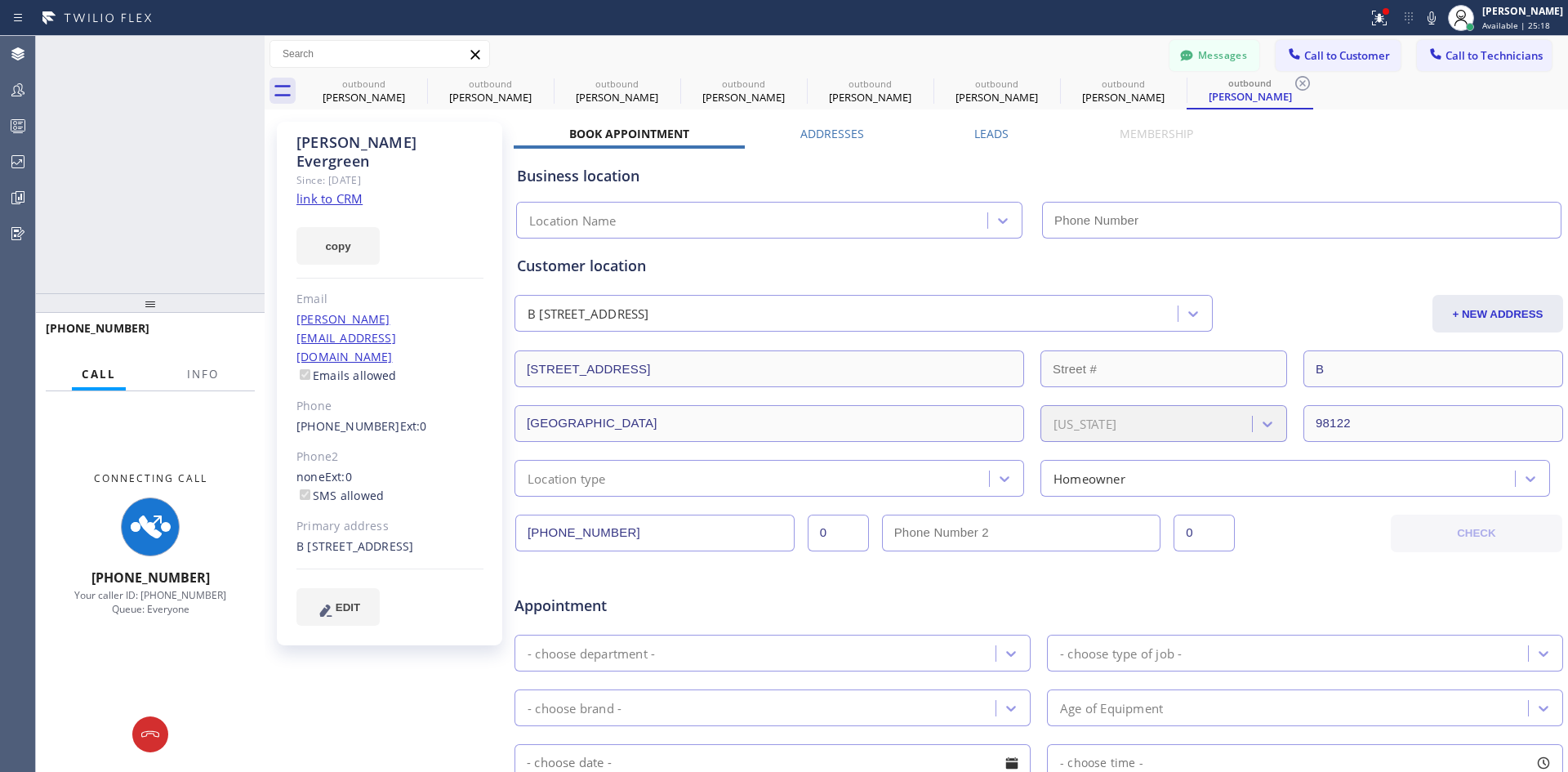
type input "[PHONE_NUMBER]"
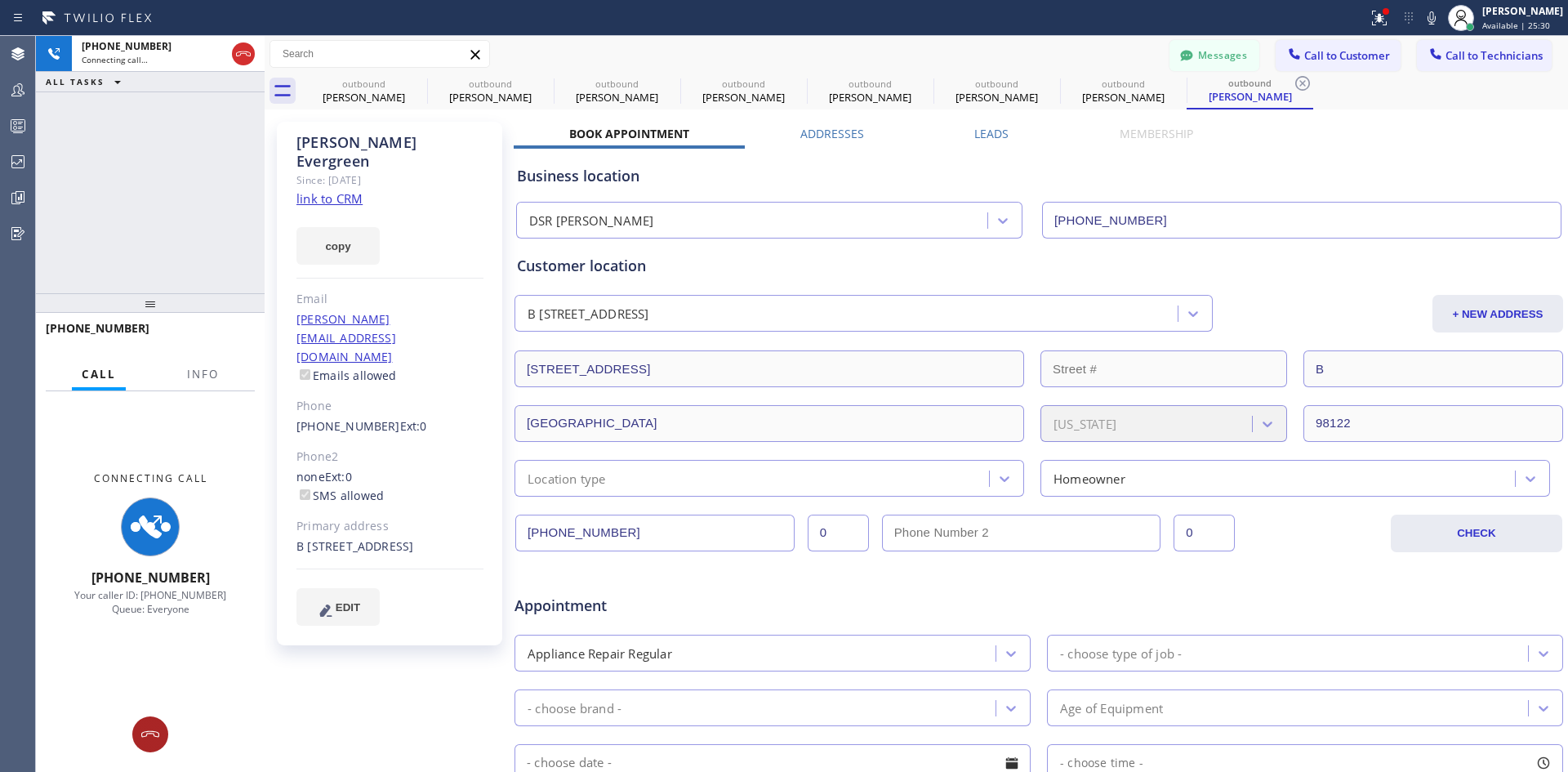
click at [147, 724] on button at bounding box center [151, 735] width 36 height 36
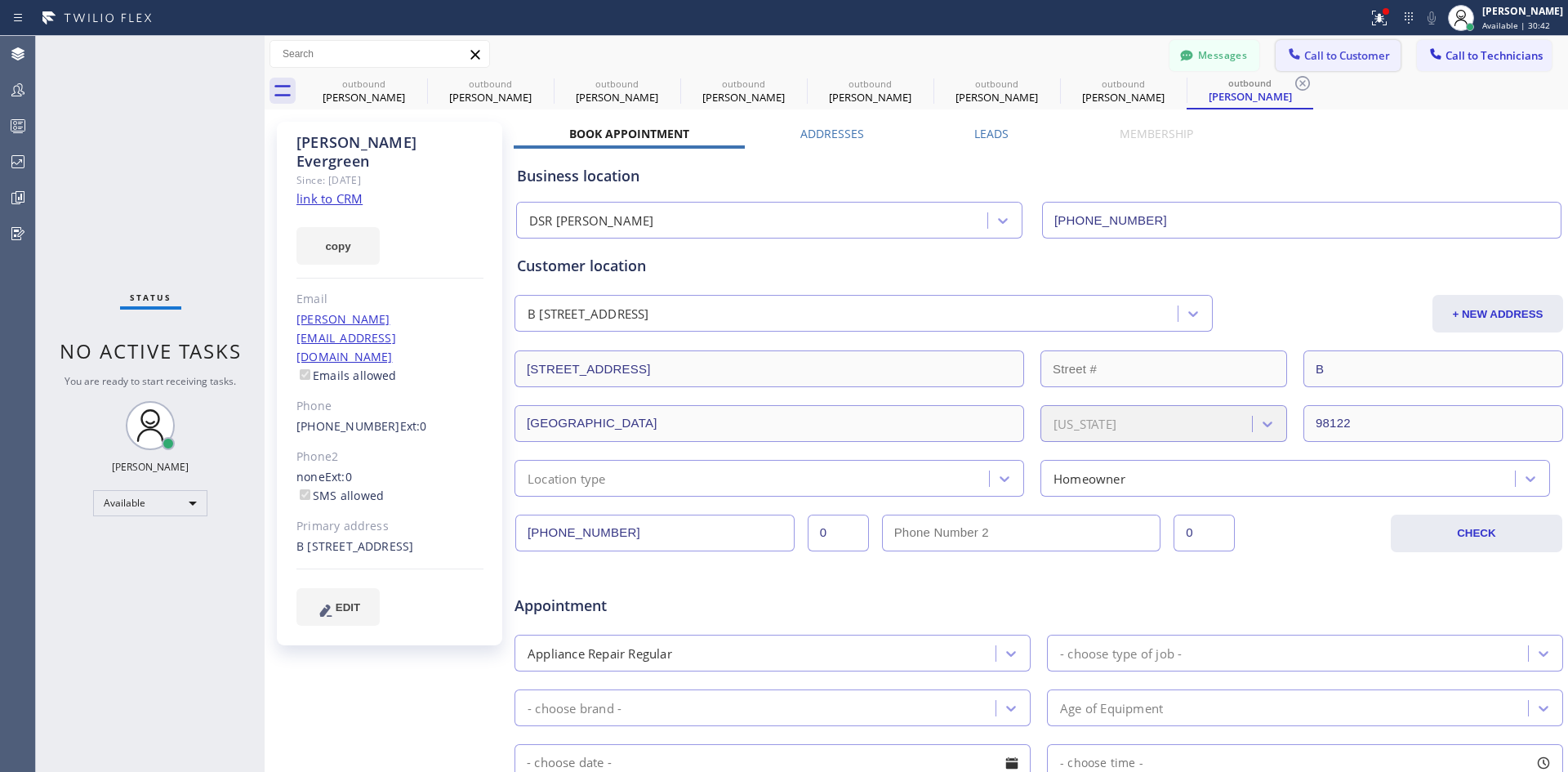
click at [1311, 59] on span "Call to Customer" at bounding box center [1346, 55] width 85 height 15
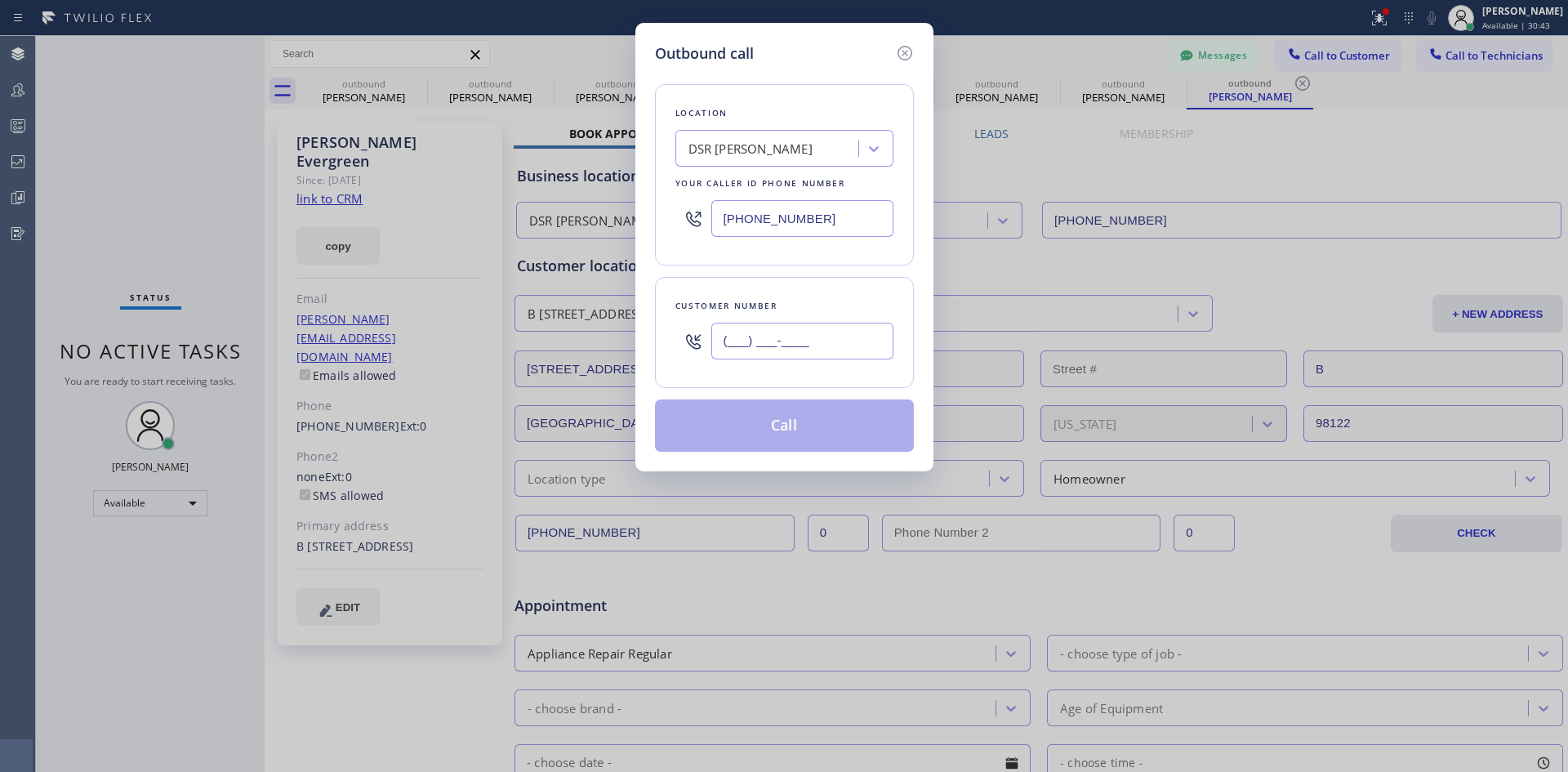
click at [827, 333] on input "(___) ___-____" at bounding box center [802, 341] width 182 height 37
paste input "206) 200-4407"
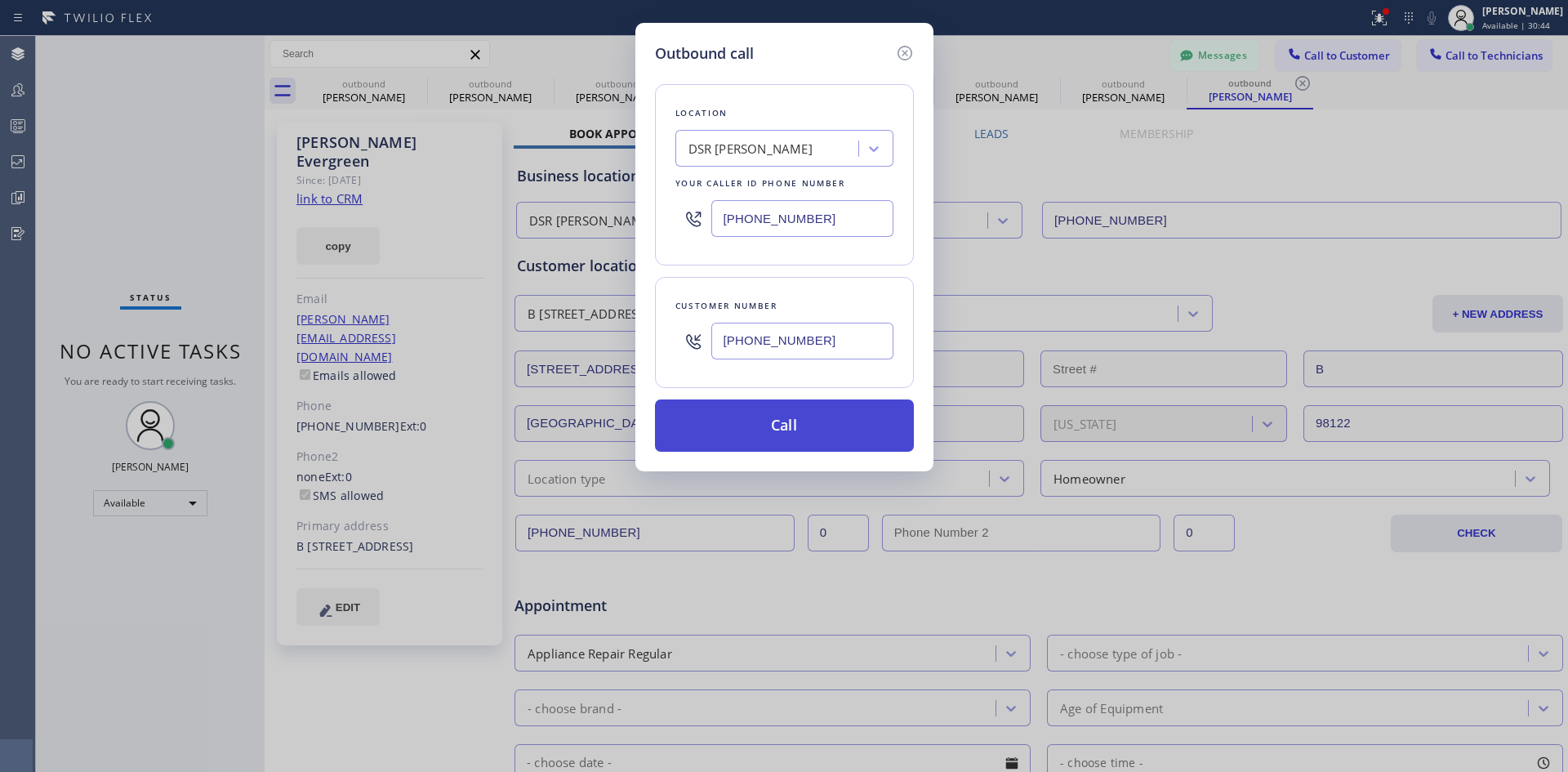
type input "[PHONE_NUMBER]"
click at [770, 431] on button "Call" at bounding box center [784, 425] width 259 height 53
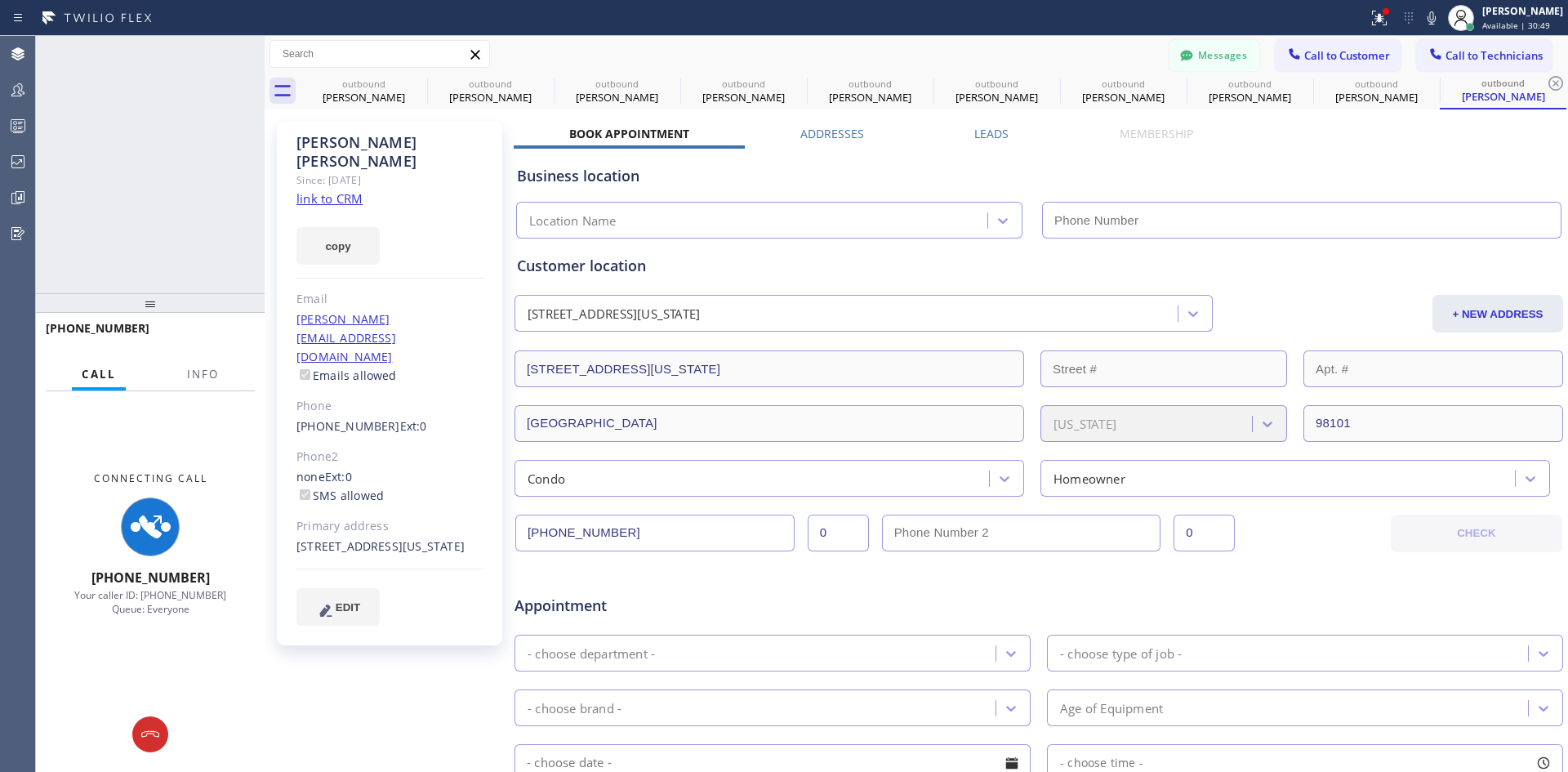
type input "[PHONE_NUMBER]"
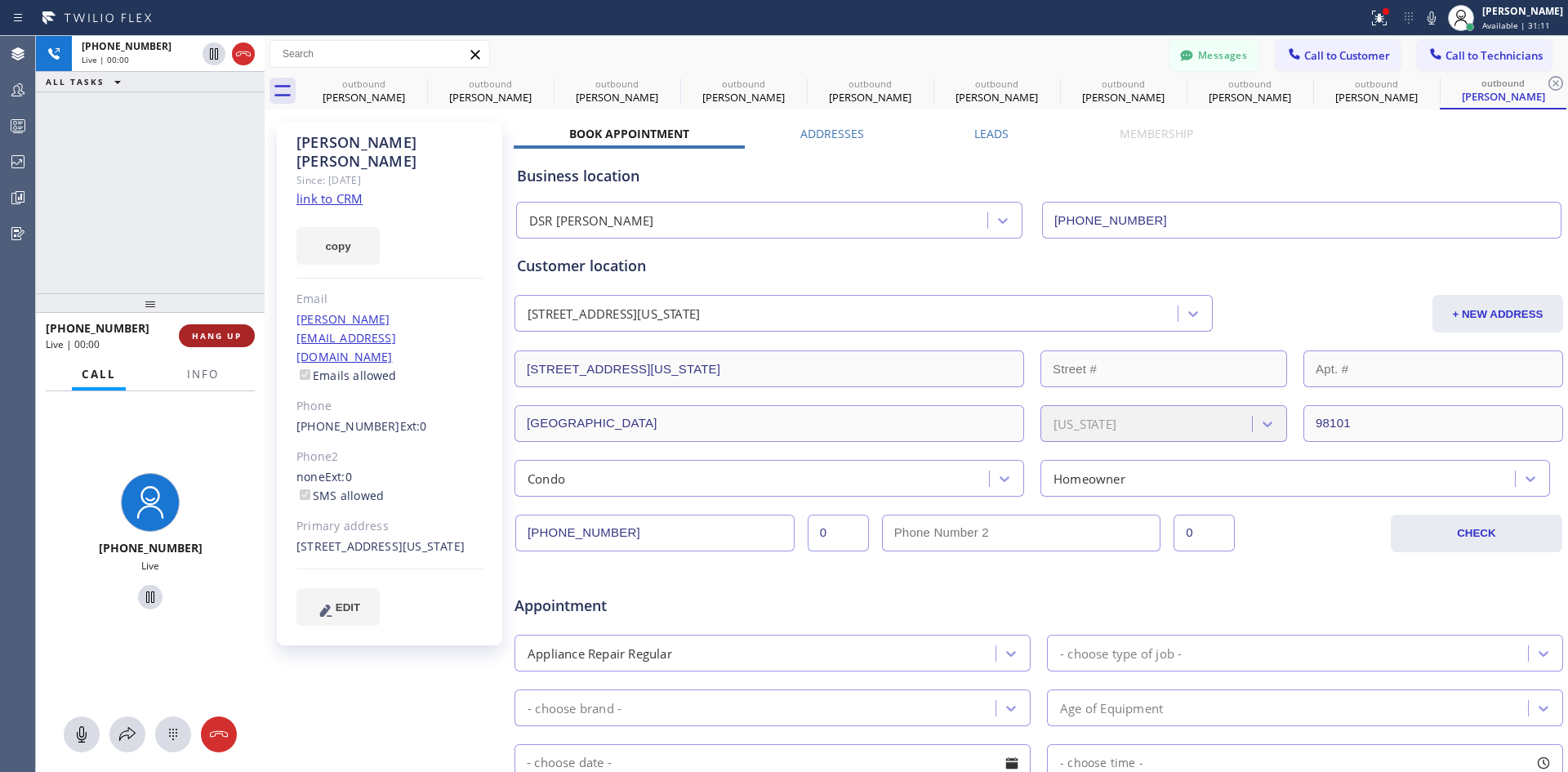
click at [241, 339] on button "HANG UP" at bounding box center [217, 336] width 76 height 23
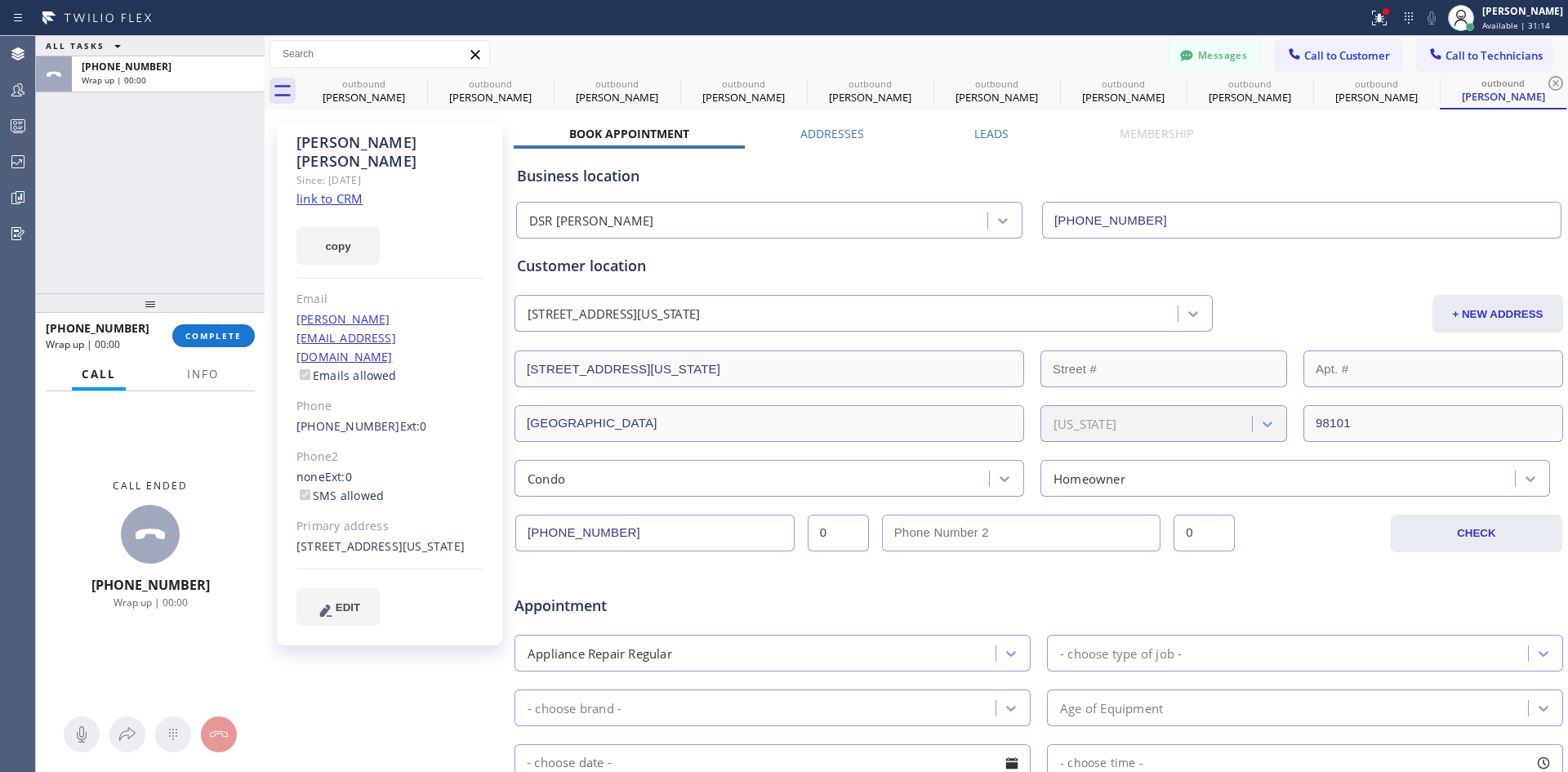
drag, startPoint x: 236, startPoint y: 333, endPoint x: 285, endPoint y: 320, distance: 50.7
click at [239, 333] on span "COMPLETE" at bounding box center [213, 336] width 56 height 11
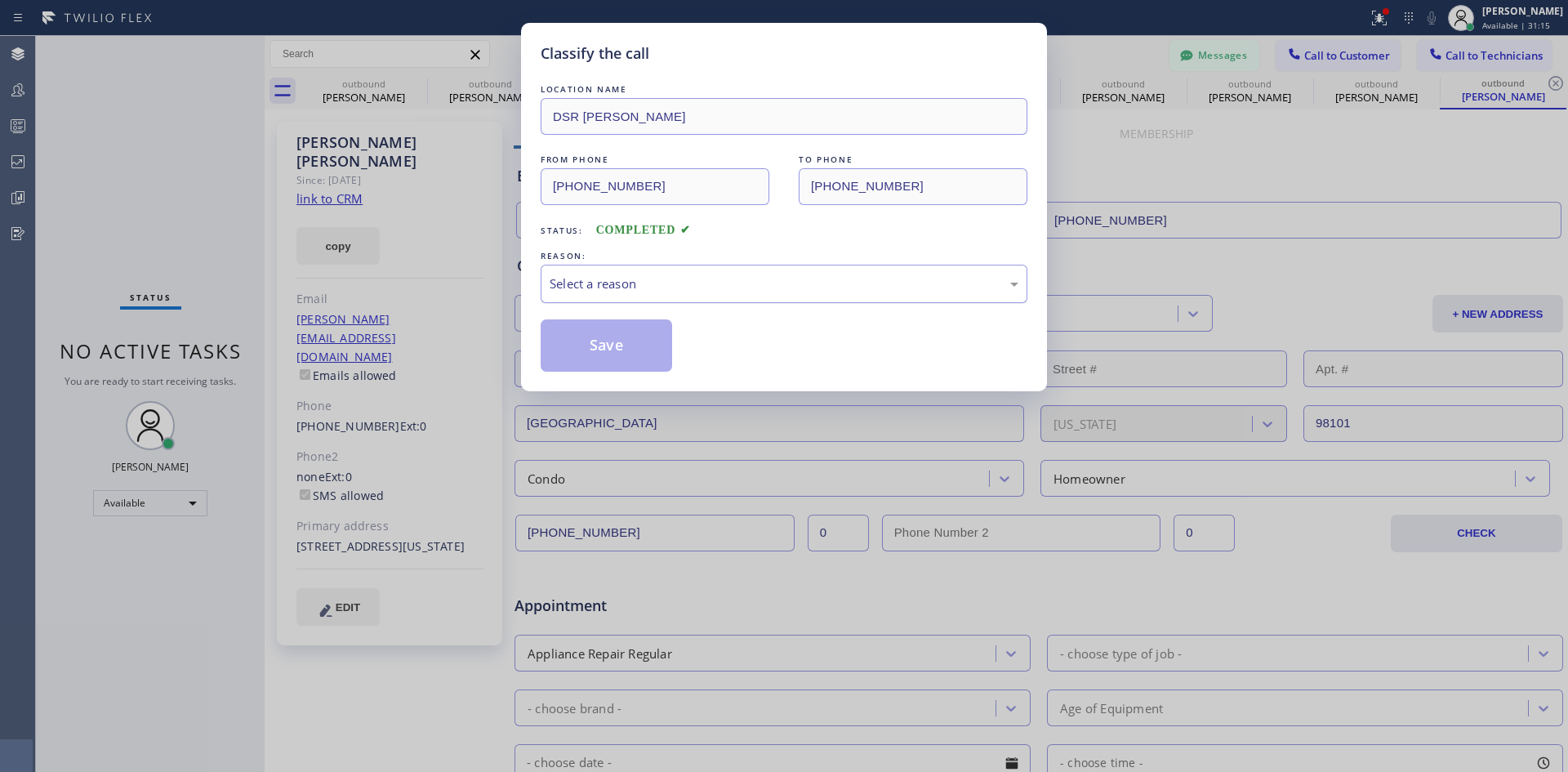
click at [833, 297] on div "Select a reason" at bounding box center [784, 284] width 487 height 39
click at [628, 359] on button "Save" at bounding box center [606, 346] width 132 height 53
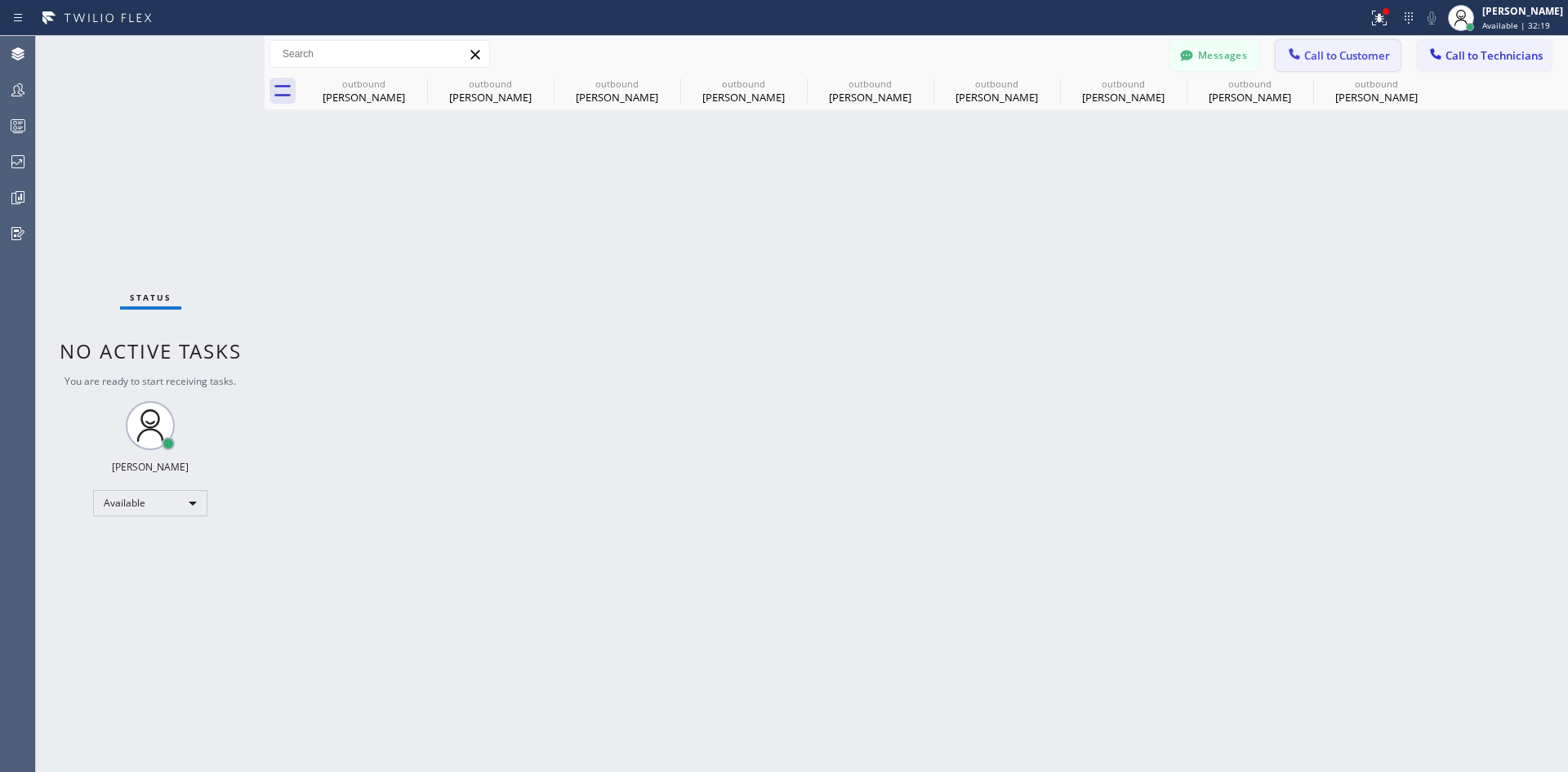
click at [1361, 66] on button "Call to Customer" at bounding box center [1338, 55] width 125 height 31
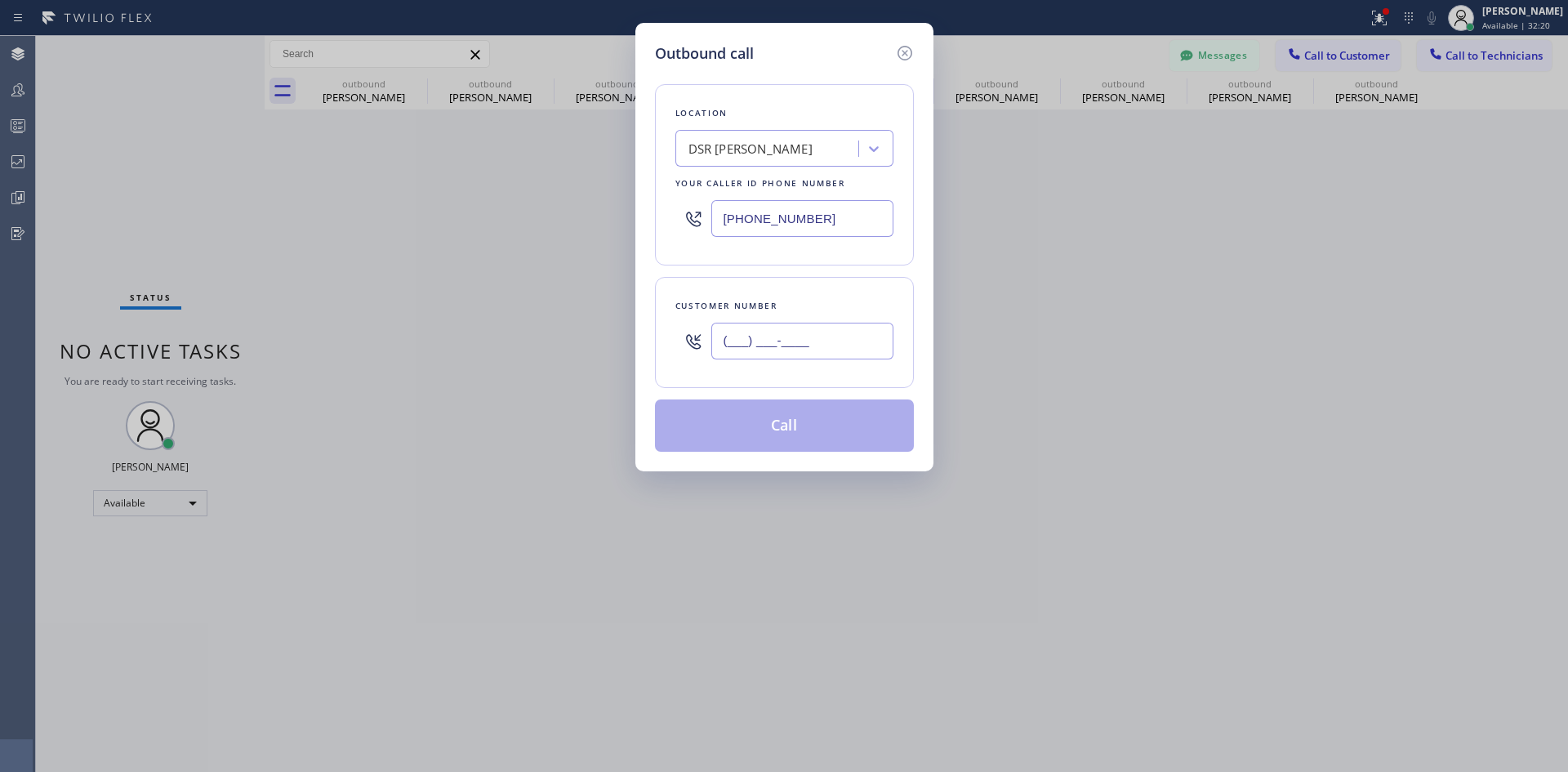
click at [805, 355] on input "(___) ___-____" at bounding box center [802, 341] width 182 height 37
paste input "650) 544-4246"
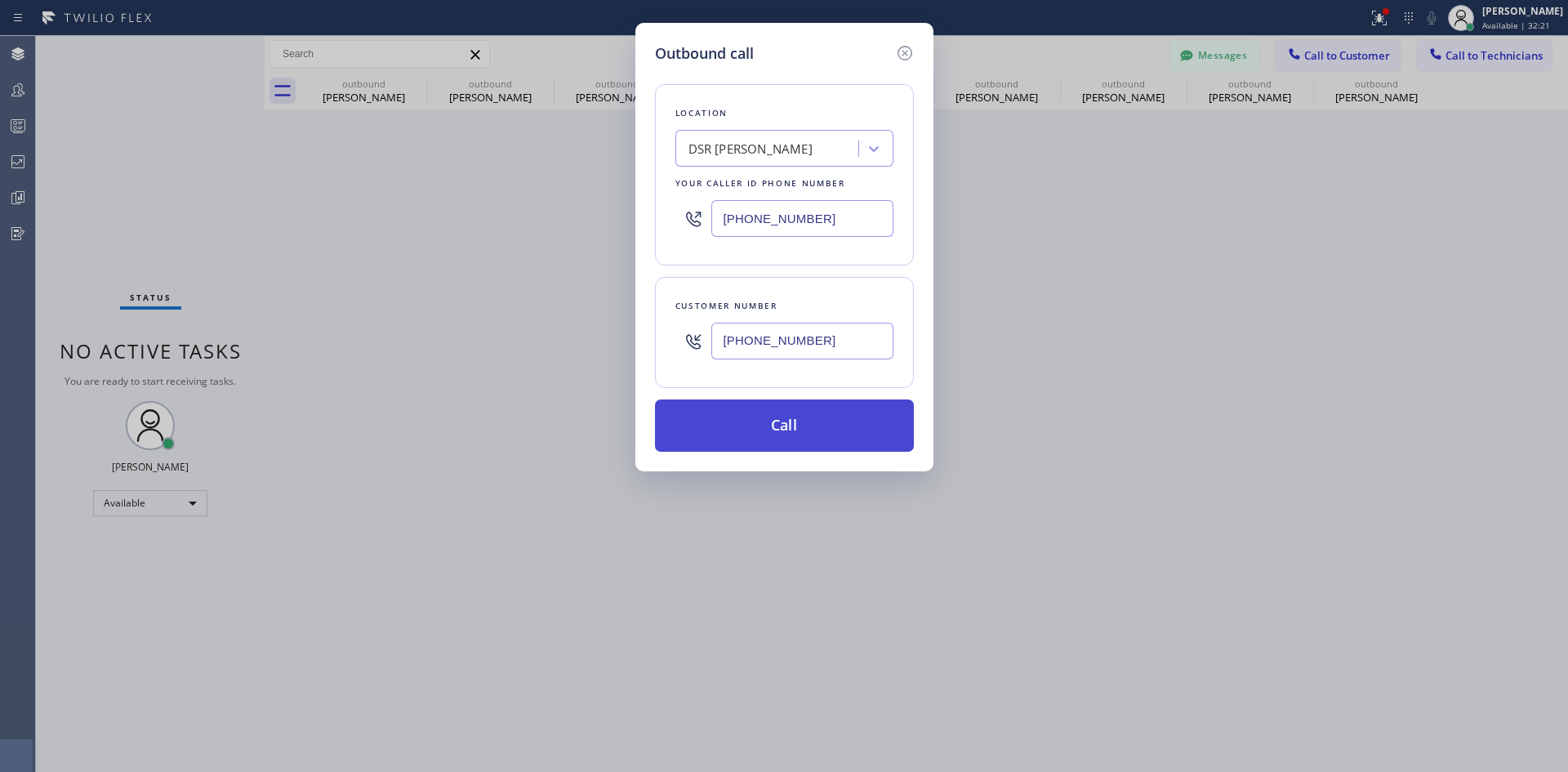
type input "[PHONE_NUMBER]"
click at [844, 422] on button "Call" at bounding box center [784, 425] width 259 height 53
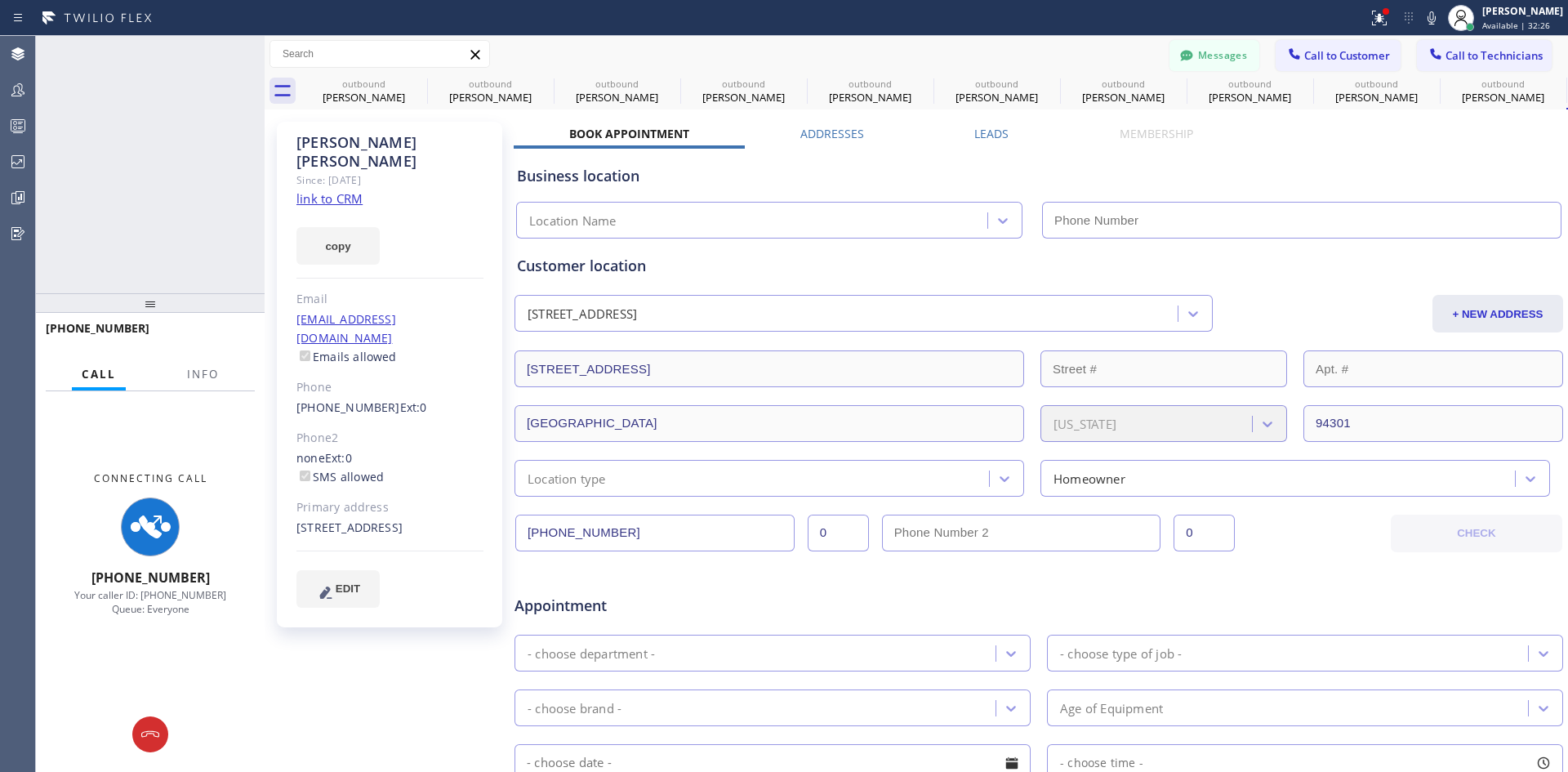
type input "[PHONE_NUMBER]"
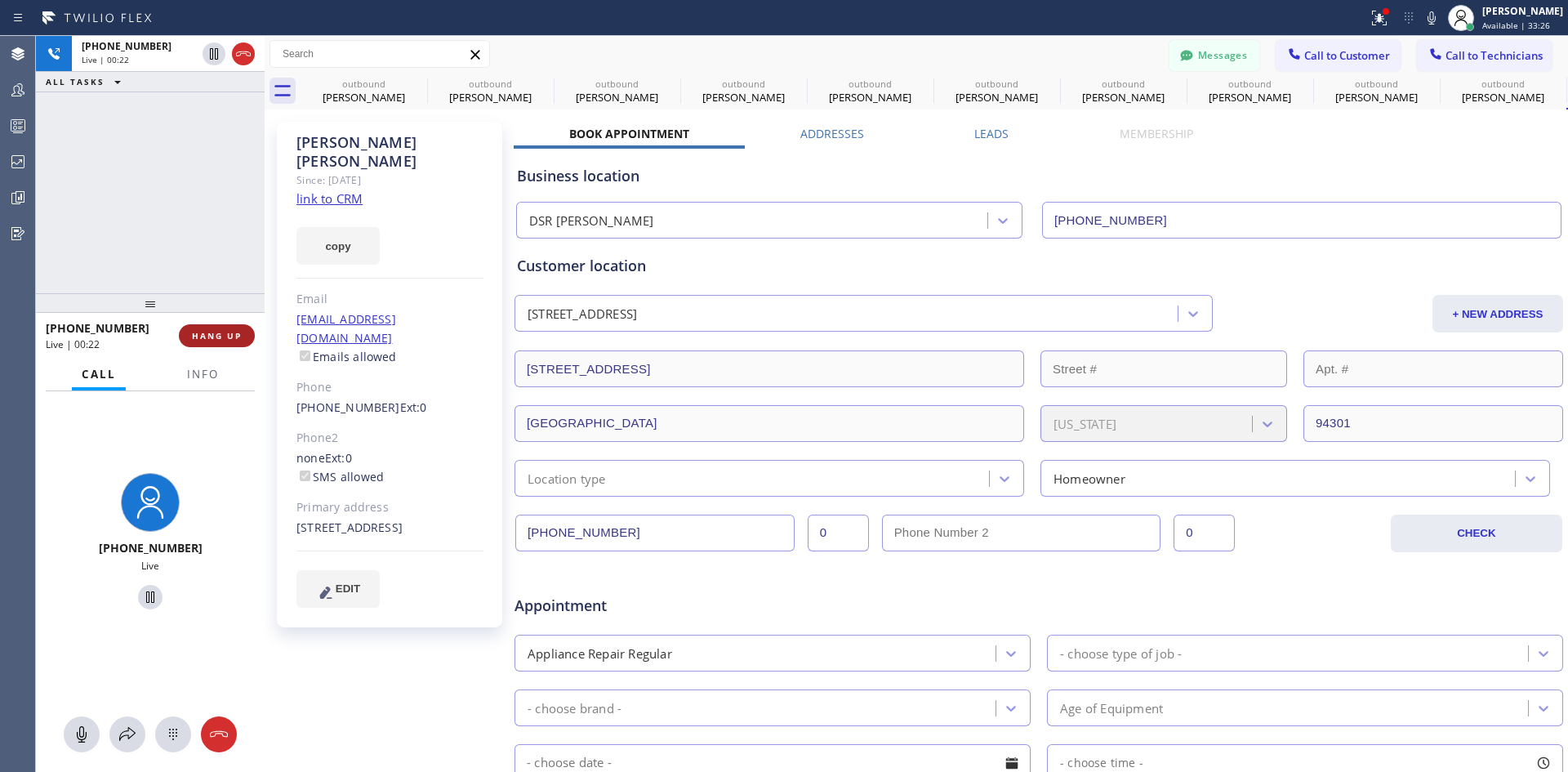
click at [231, 338] on span "HANG UP" at bounding box center [217, 336] width 50 height 11
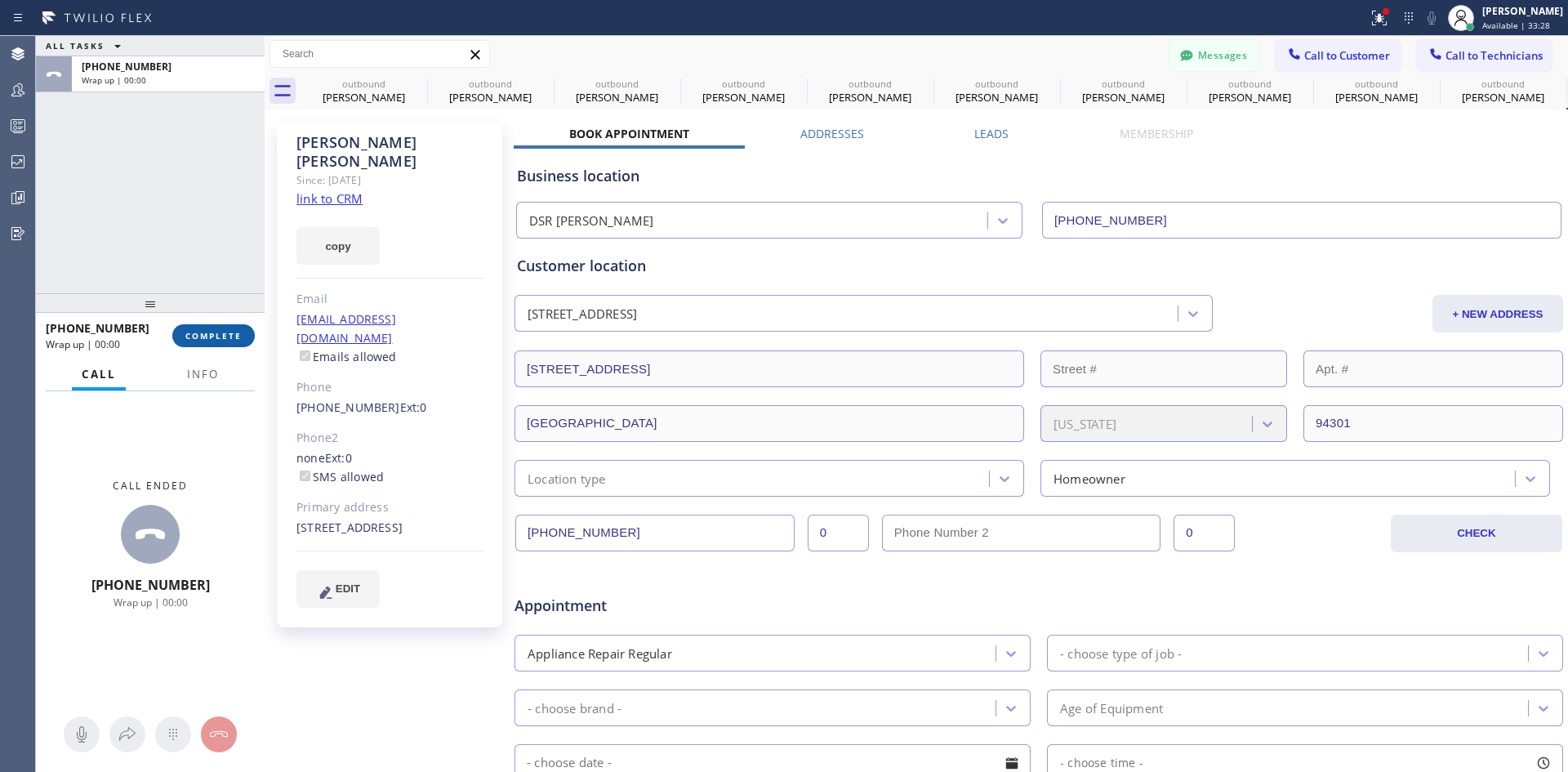
click at [236, 342] on span "COMPLETE" at bounding box center [213, 336] width 56 height 11
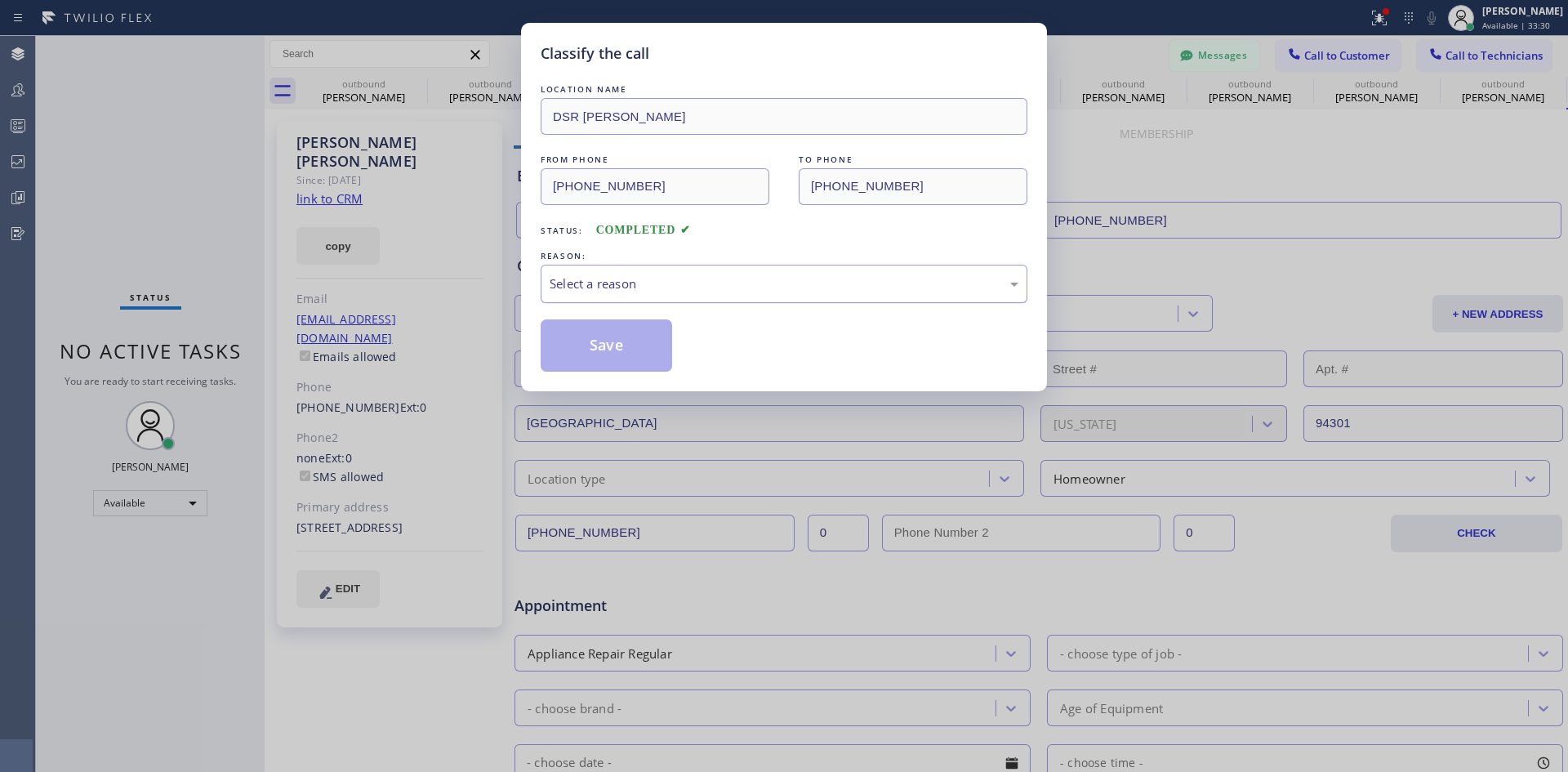
click at [744, 289] on div "Select a reason" at bounding box center [784, 284] width 469 height 19
click at [590, 353] on button "Save" at bounding box center [606, 346] width 132 height 53
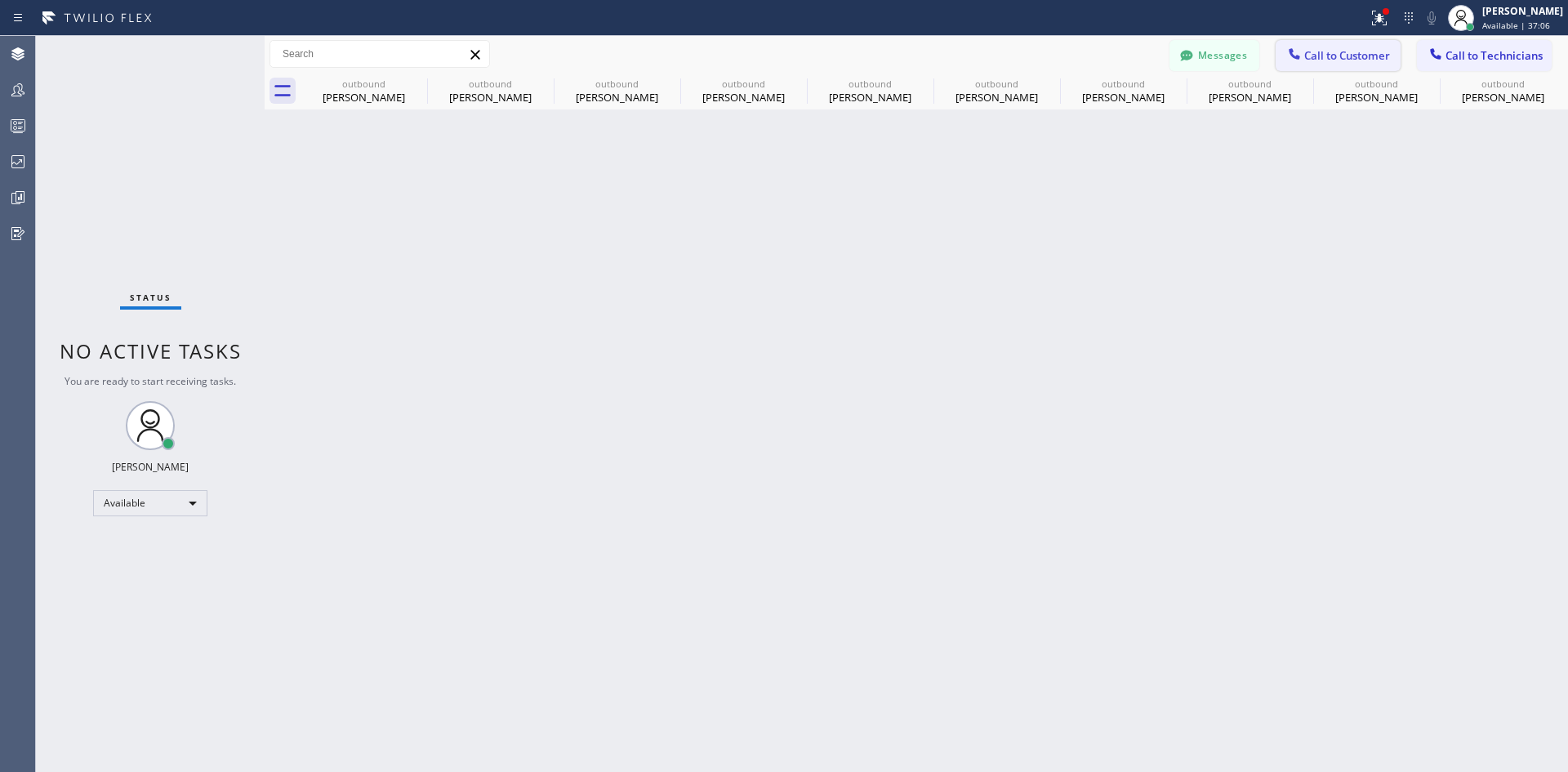
click at [1334, 63] on button "Call to Customer" at bounding box center [1338, 55] width 125 height 31
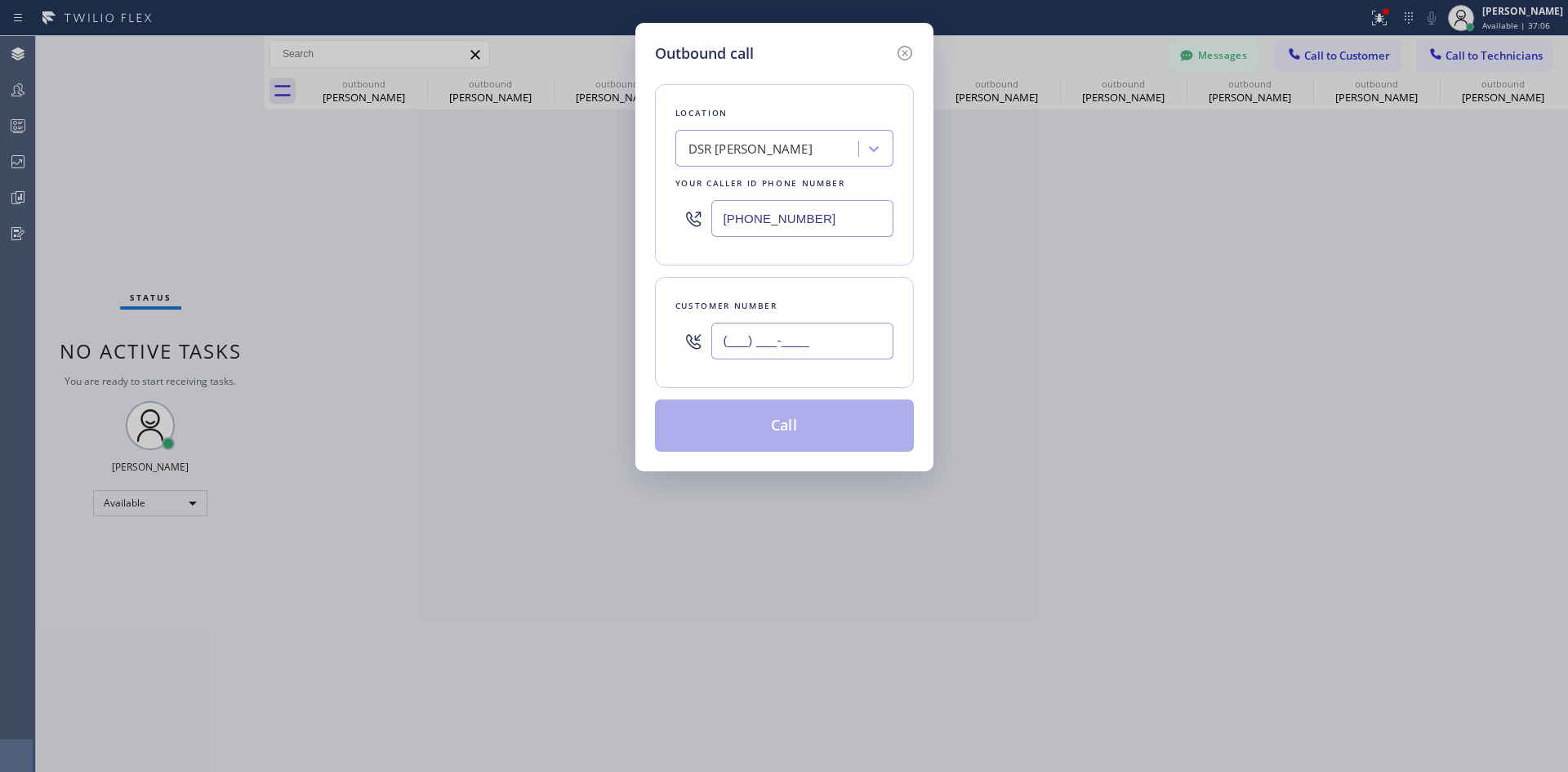
click at [809, 352] on input "(___) ___-____" at bounding box center [802, 341] width 182 height 37
paste input "818) 512-2413"
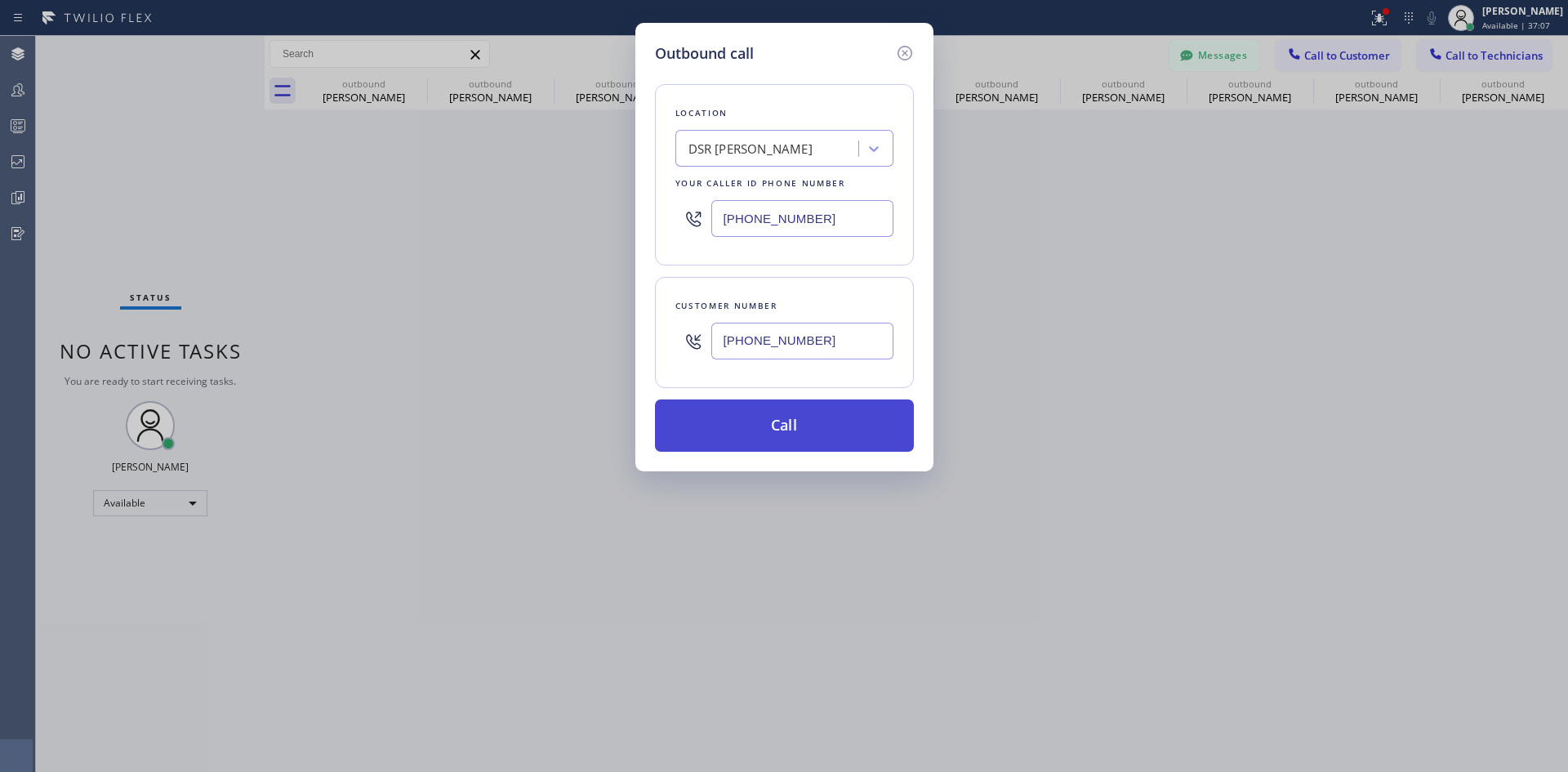
type input "[PHONE_NUMBER]"
click at [796, 435] on button "Call" at bounding box center [784, 425] width 259 height 53
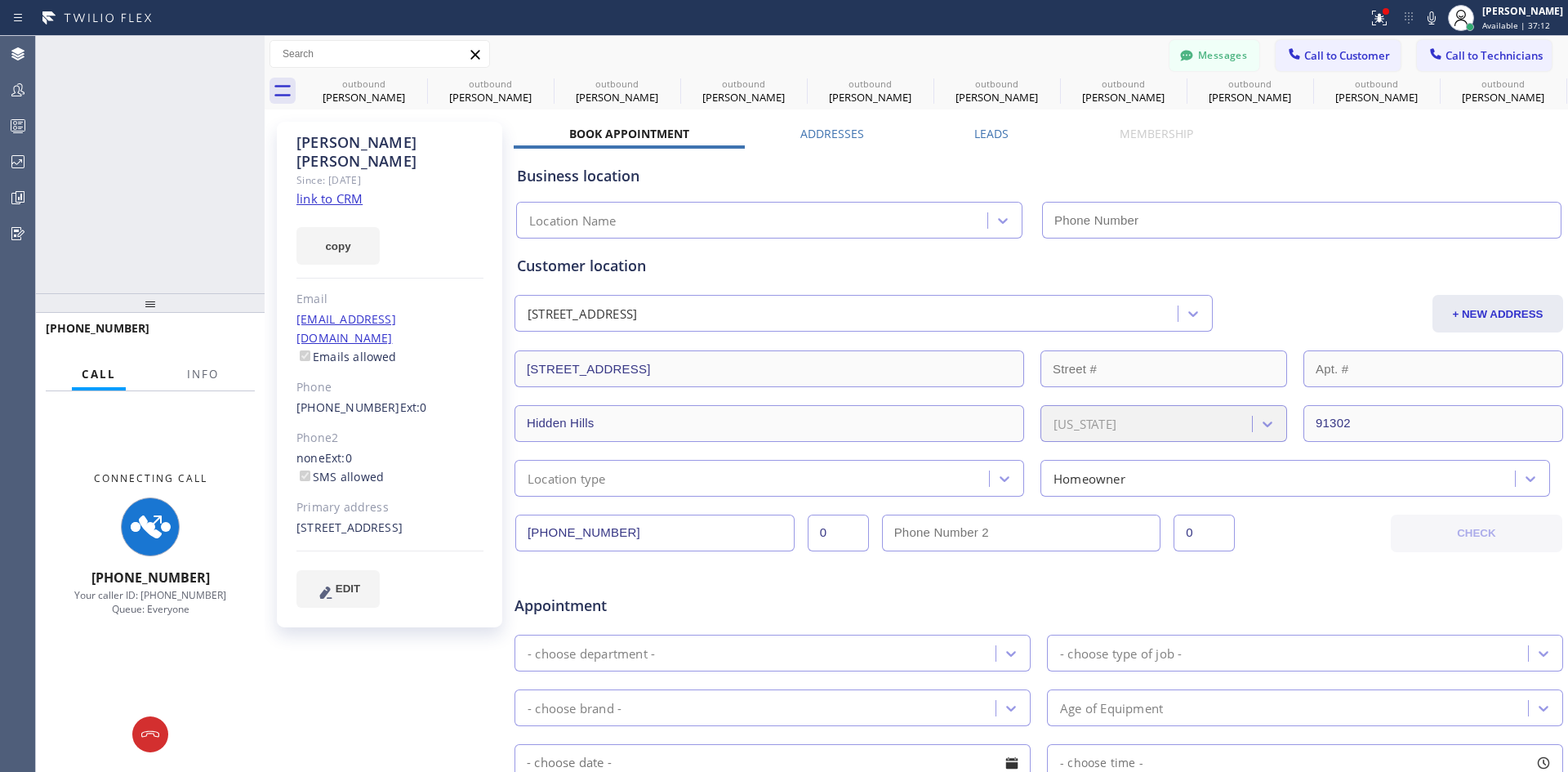
type input "[PHONE_NUMBER]"
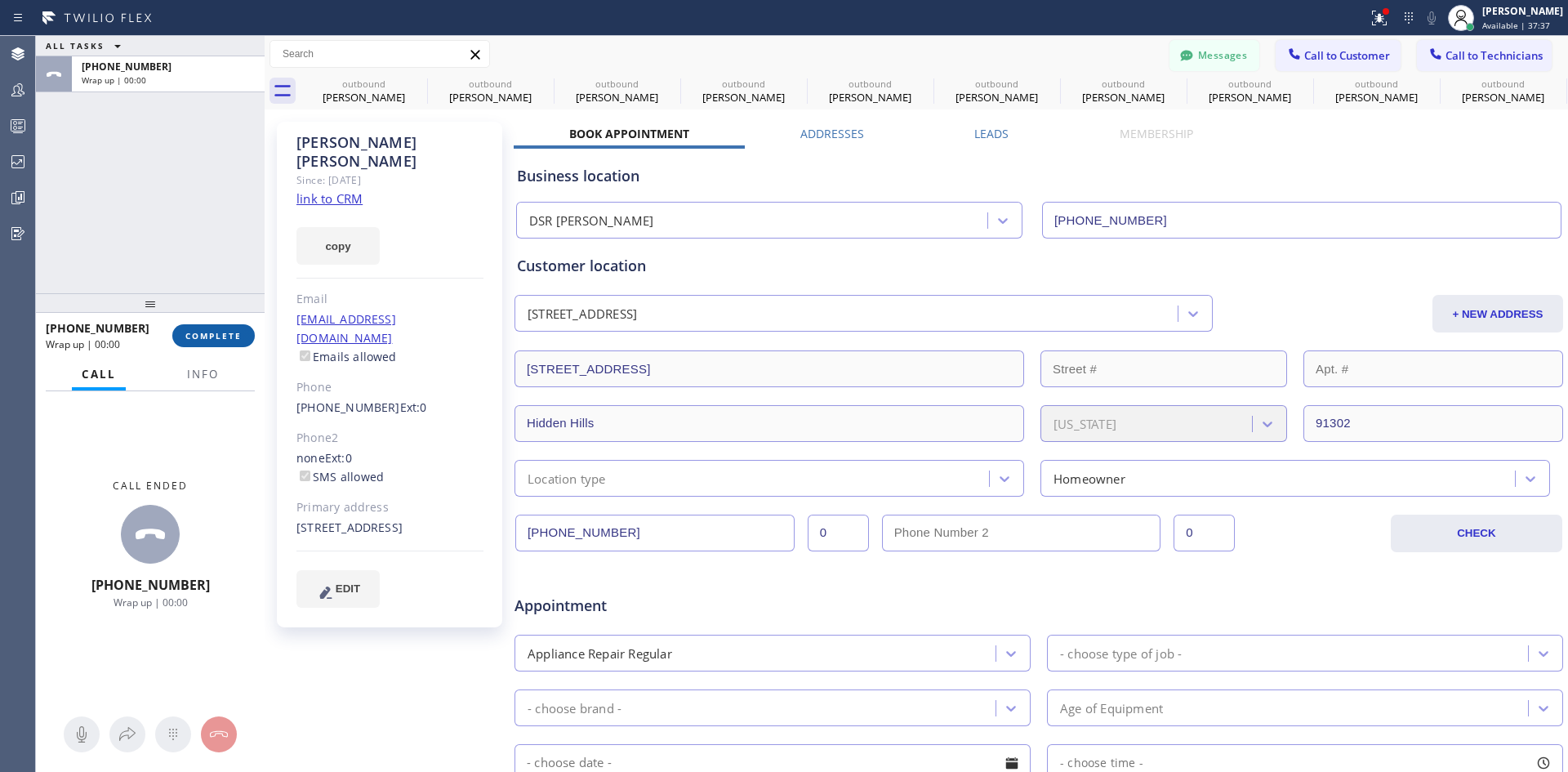
click at [206, 327] on button "COMPLETE" at bounding box center [214, 336] width 83 height 23
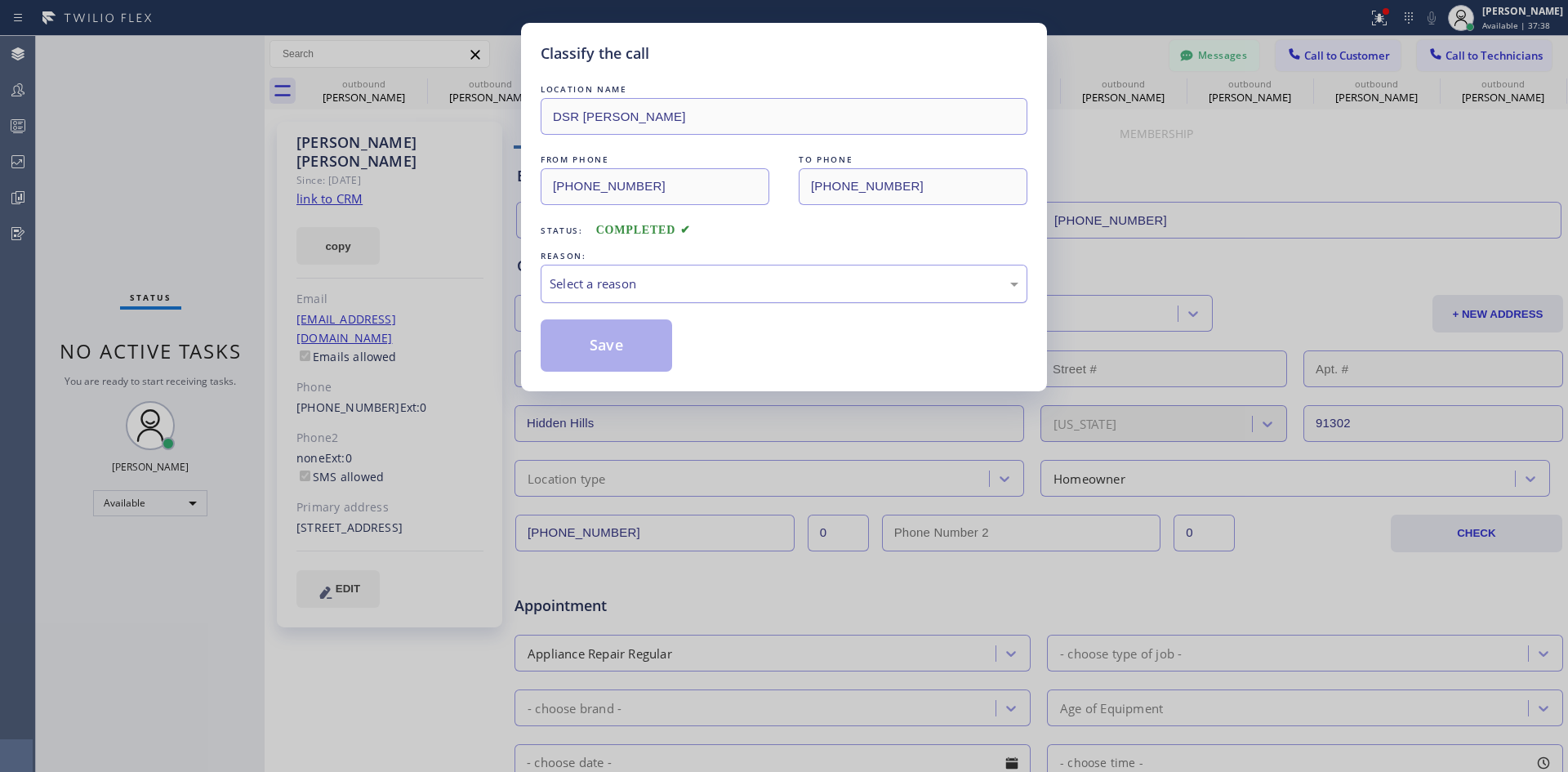
click at [824, 295] on div "Select a reason" at bounding box center [784, 284] width 487 height 39
click at [625, 365] on button "Save" at bounding box center [606, 346] width 132 height 53
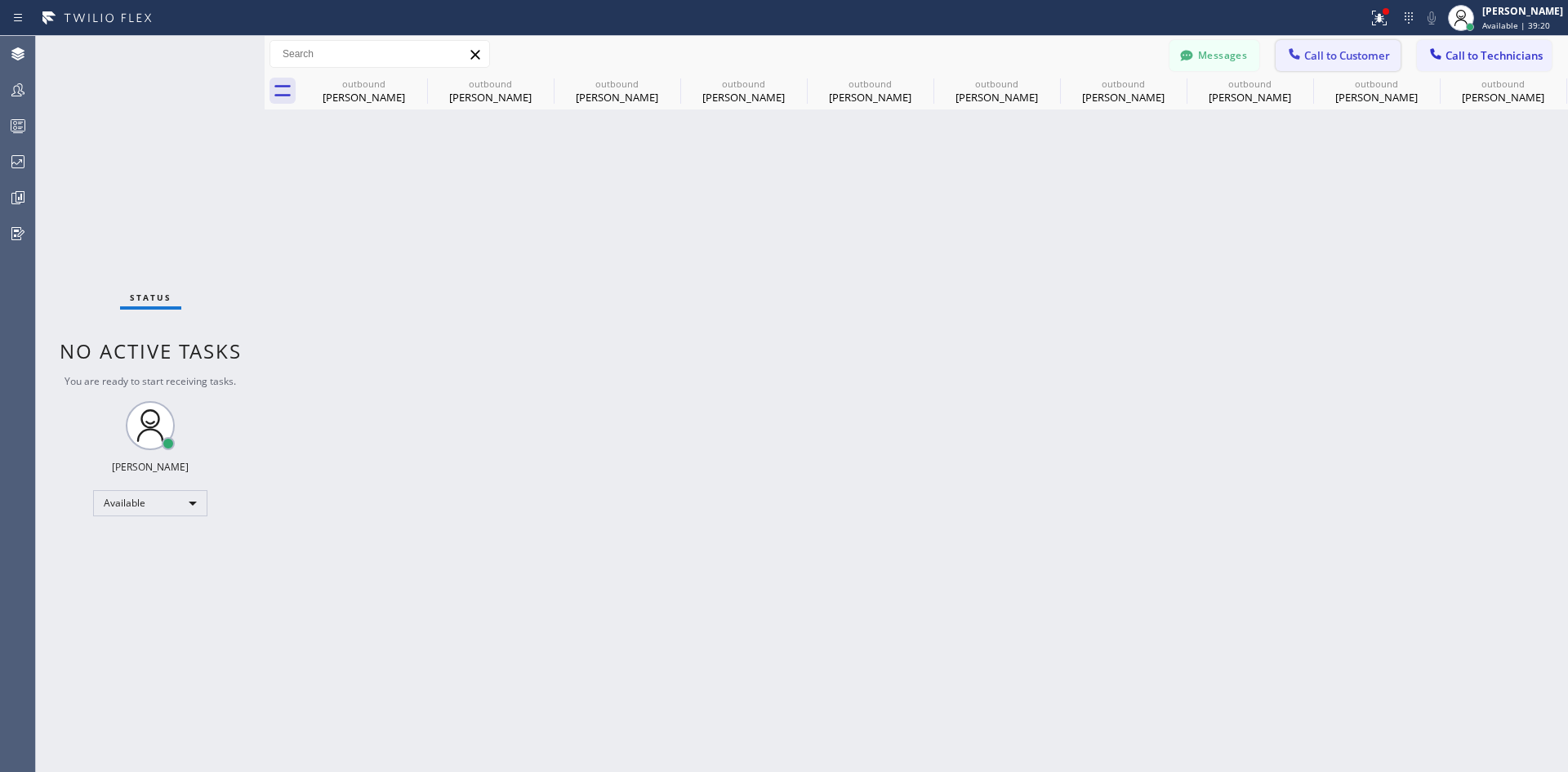
click at [1333, 63] on button "Call to Customer" at bounding box center [1338, 55] width 125 height 31
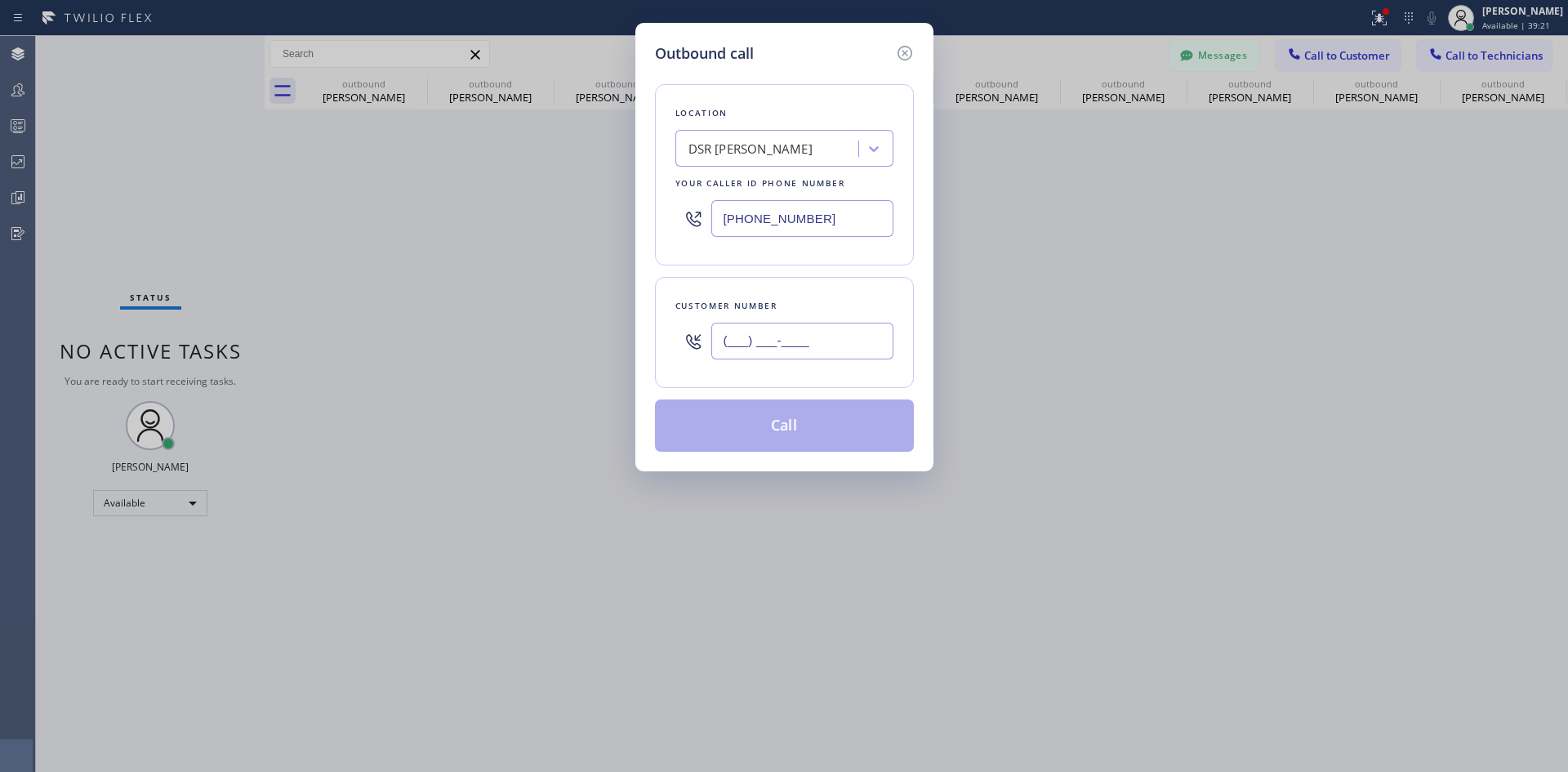
click at [834, 351] on input "(___) ___-____" at bounding box center [802, 341] width 182 height 37
paste input "818) 679-4902"
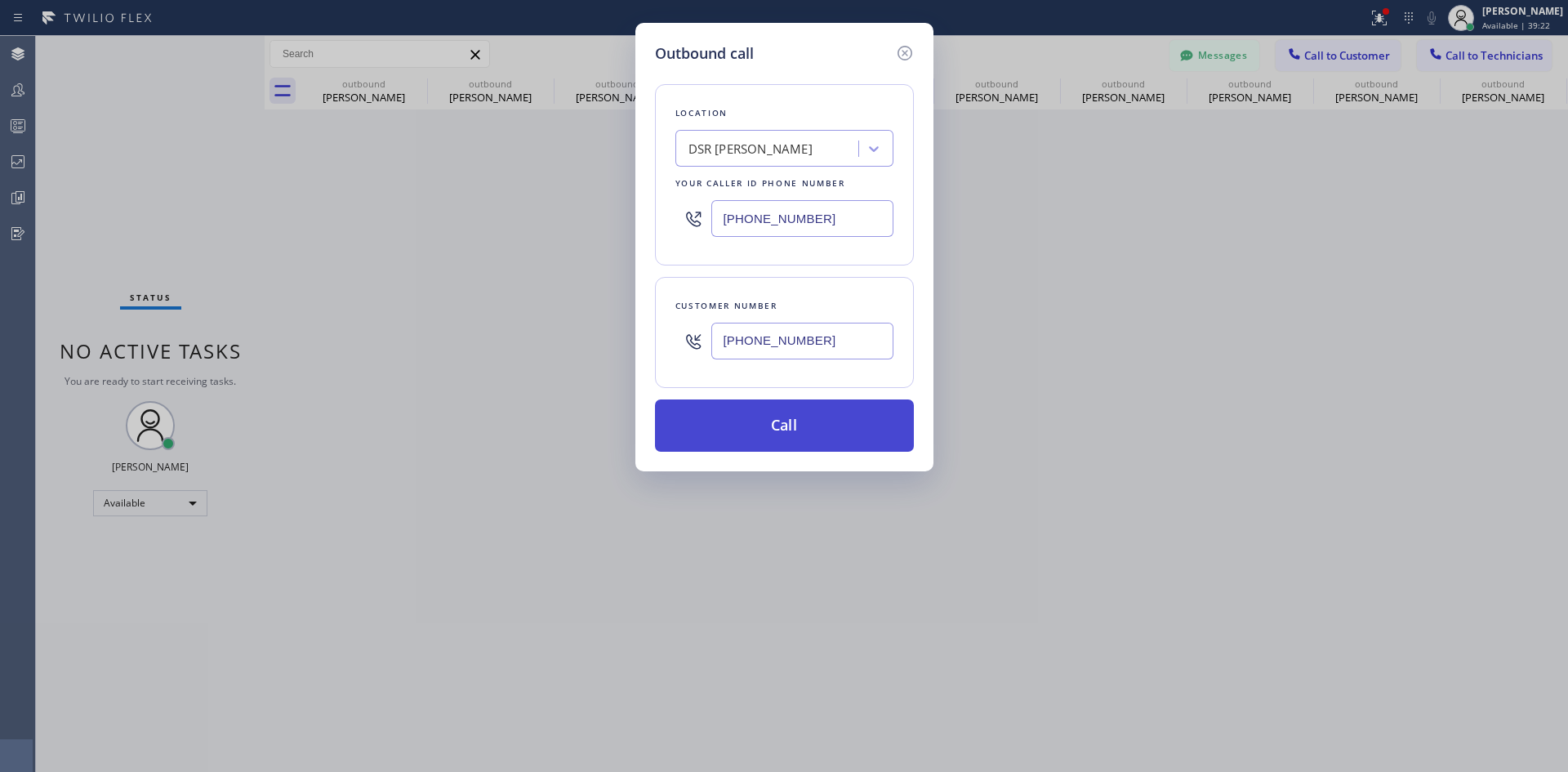
type input "[PHONE_NUMBER]"
click at [805, 428] on button "Call" at bounding box center [784, 425] width 259 height 53
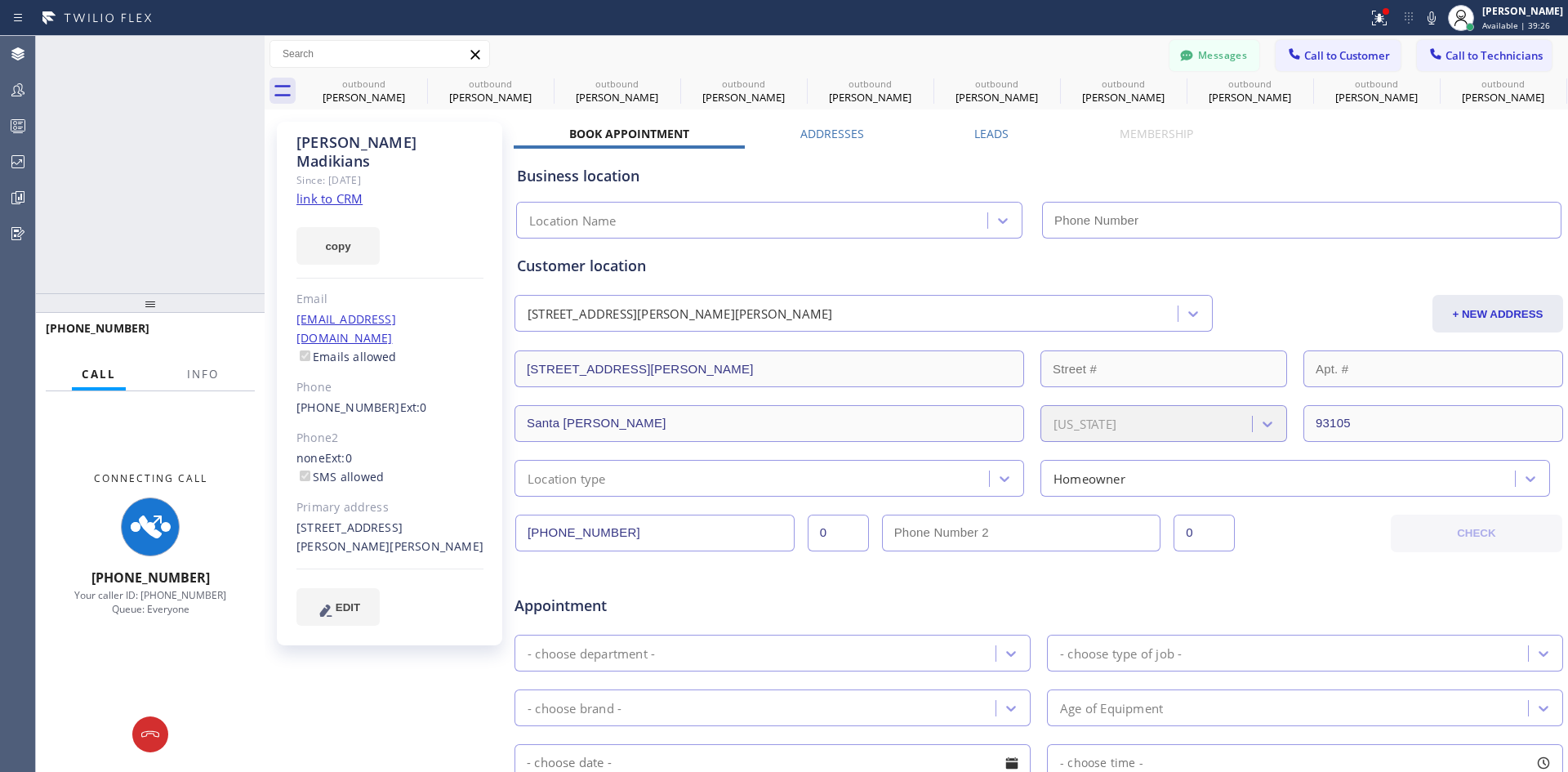
type input "[PHONE_NUMBER]"
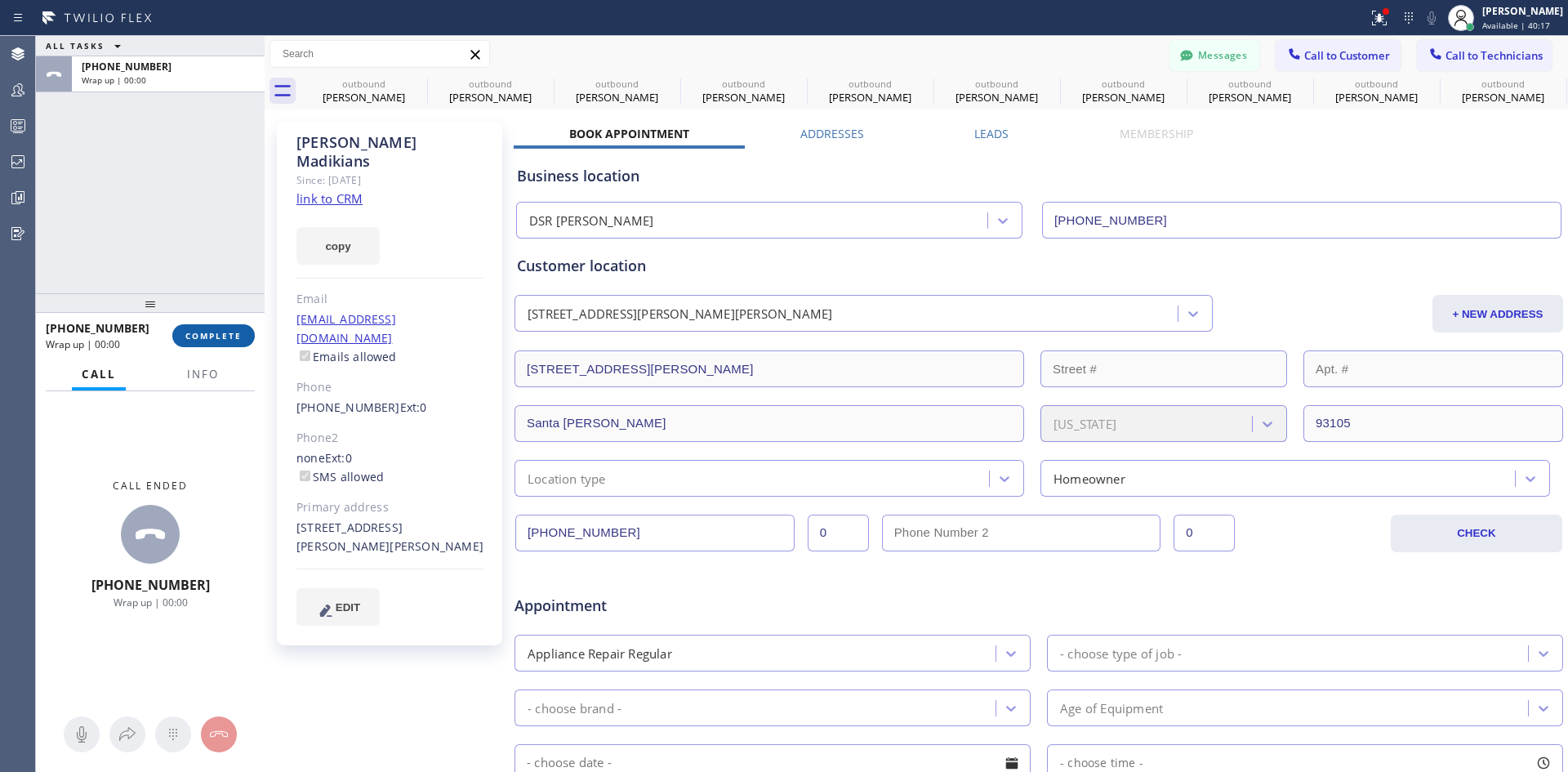
click at [216, 333] on span "COMPLETE" at bounding box center [213, 336] width 56 height 11
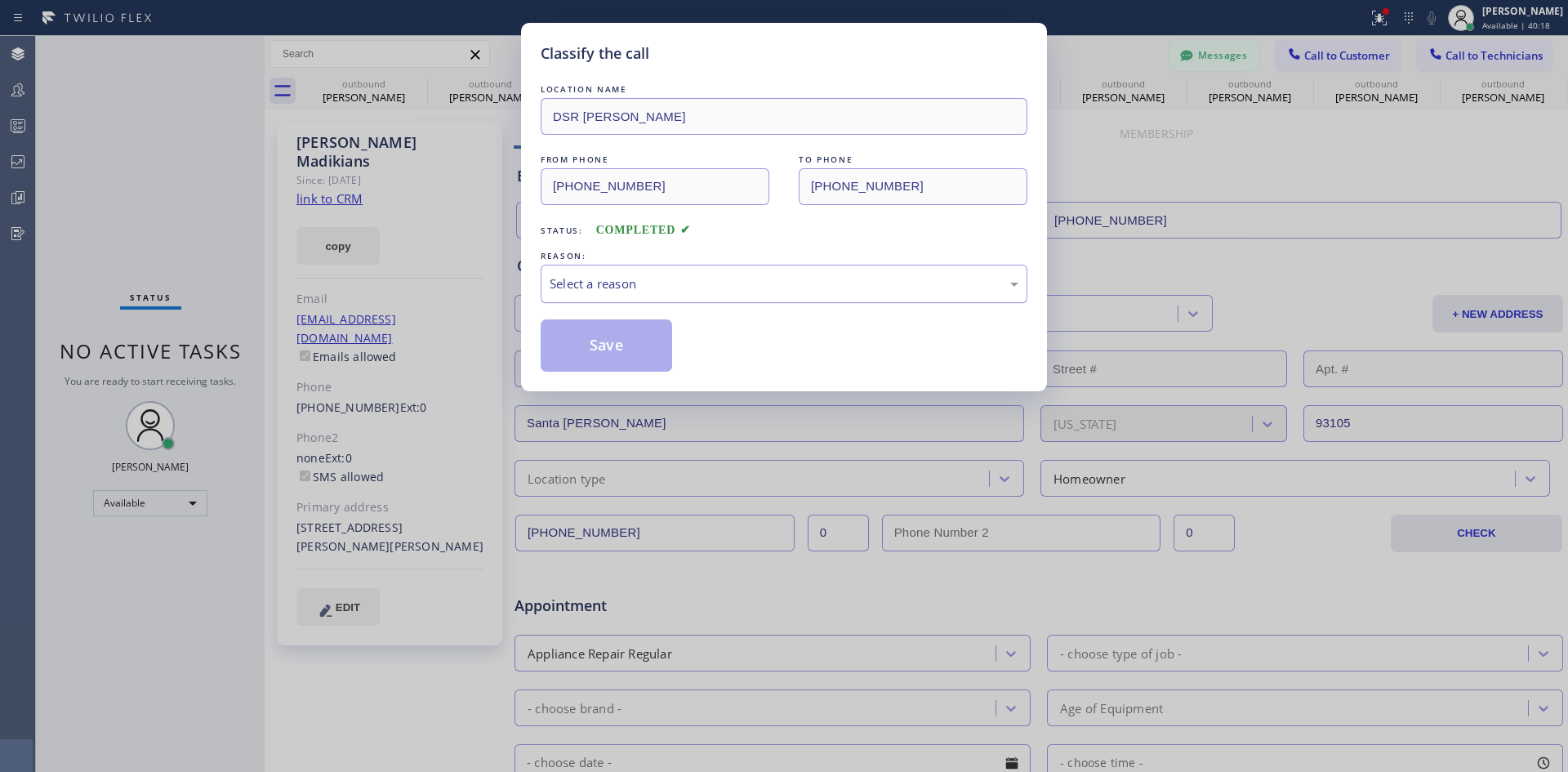
click at [843, 272] on div "Select a reason" at bounding box center [784, 284] width 487 height 39
click at [640, 350] on button "Save" at bounding box center [606, 346] width 132 height 53
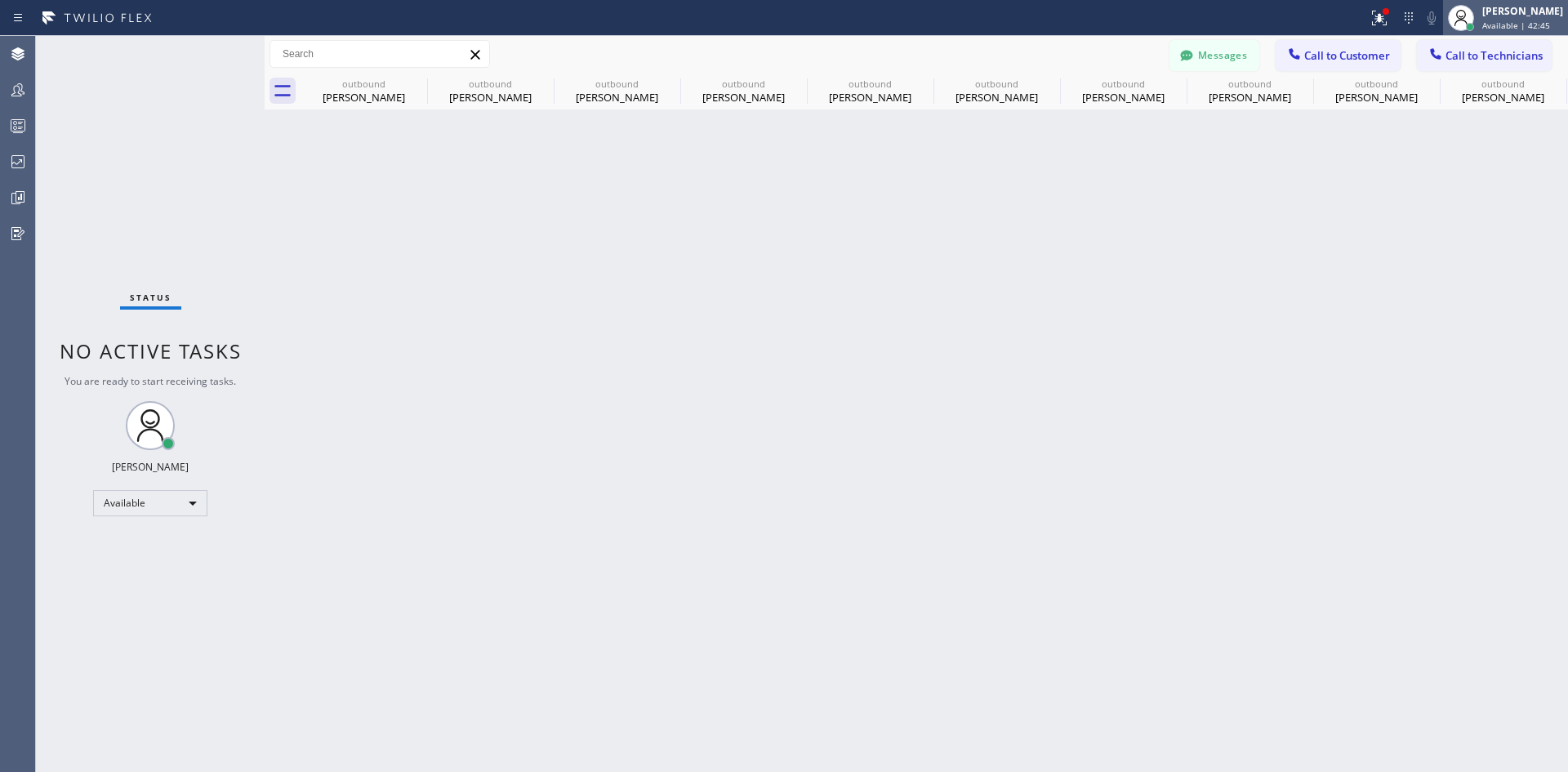
click at [1486, 27] on span "Available | 42:45" at bounding box center [1516, 25] width 68 height 11
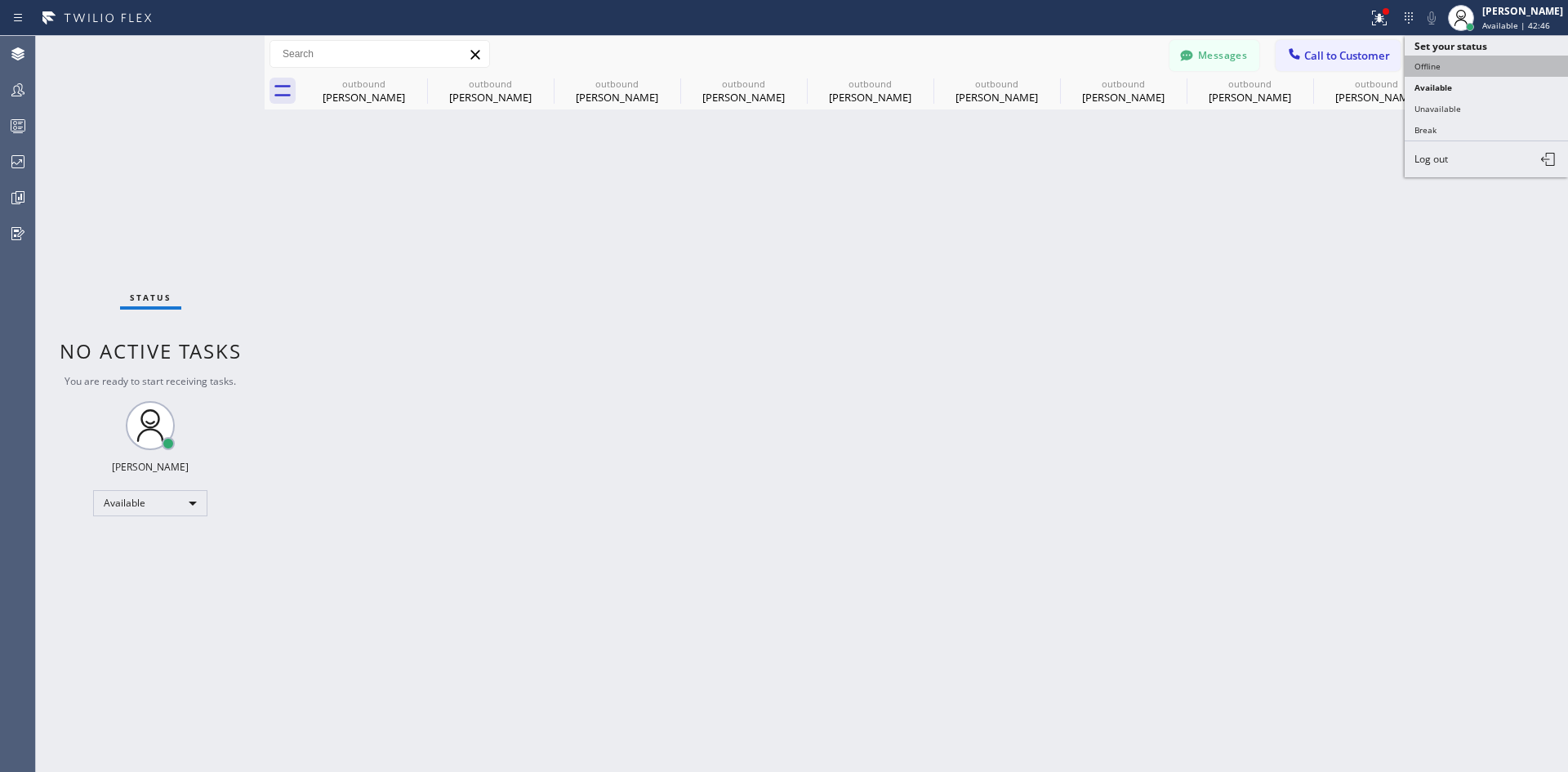
click at [1445, 70] on button "Offline" at bounding box center [1487, 66] width 164 height 22
